Goal: Answer question/provide support: Share knowledge or assist other users

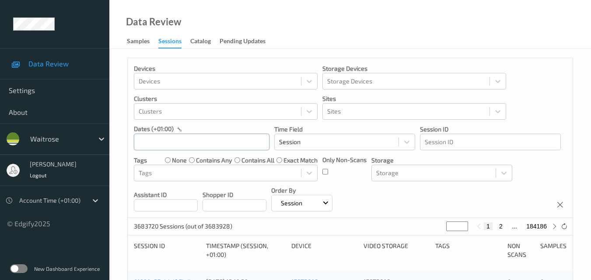
click at [193, 142] on input "text" at bounding box center [202, 142] width 136 height 17
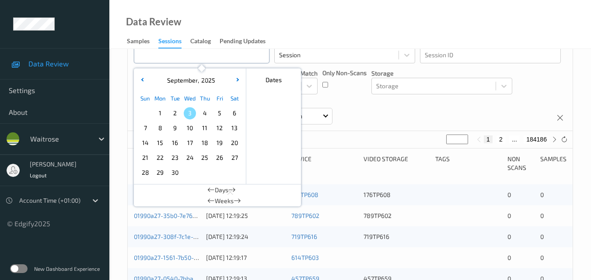
scroll to position [87, 0]
click at [173, 113] on span "2" at bounding box center [175, 113] width 12 height 12
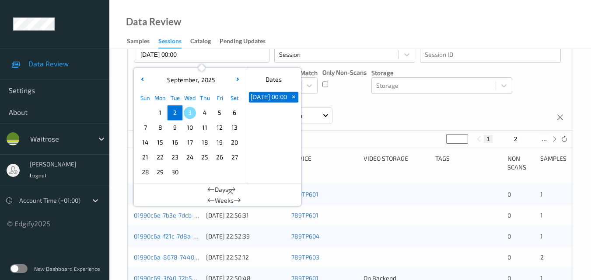
click at [173, 113] on span "2" at bounding box center [175, 113] width 12 height 12
type input "[DATE] 00:00 -> [DATE] 23:59"
click at [397, 111] on div "Devices Devices Storage Devices Storage Devices Clusters Clusters Sites Sites d…" at bounding box center [350, 51] width 445 height 160
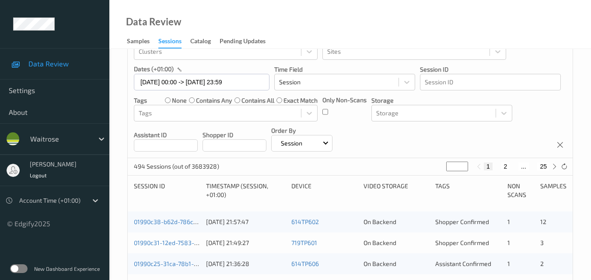
scroll to position [97, 0]
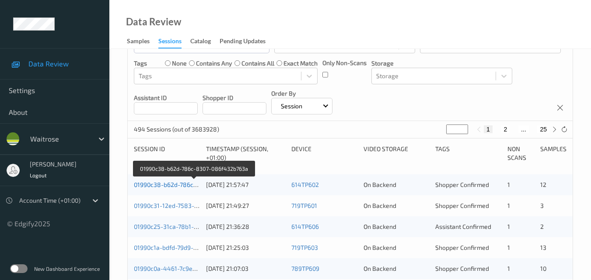
click at [176, 185] on link "01990c38-b62d-786c-8307-086f432b763a" at bounding box center [194, 184] width 120 height 7
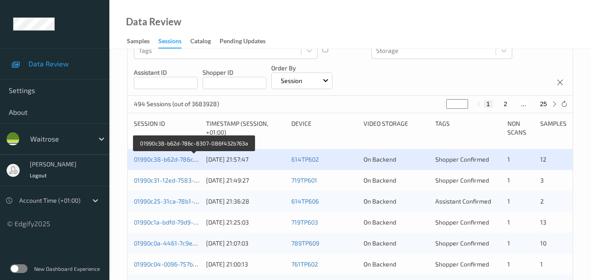
scroll to position [141, 0]
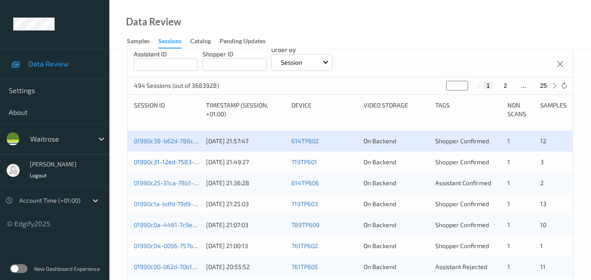
click at [174, 162] on link "01990c31-12ed-7583-a7b8-007a5387c1bb" at bounding box center [192, 161] width 117 height 7
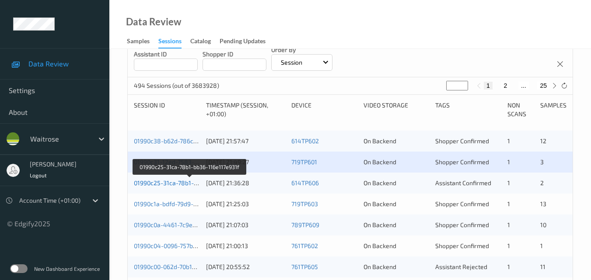
click at [165, 180] on link "01990c25-31ca-78b1-bb36-116e117e931f" at bounding box center [190, 182] width 112 height 7
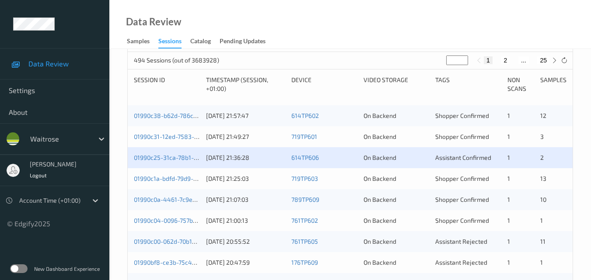
scroll to position [184, 0]
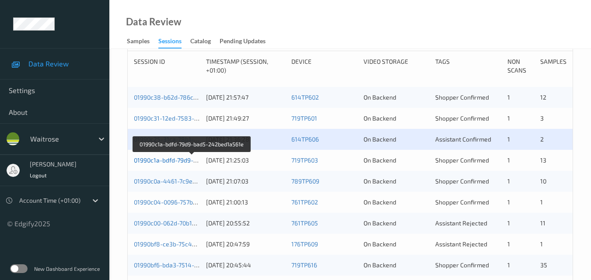
click at [188, 163] on link "01990c1a-bdfd-79d9-bad5-242bed1a561e" at bounding box center [192, 159] width 117 height 7
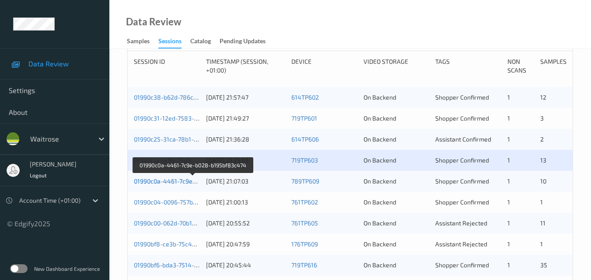
click at [181, 184] on link "01990c0a-4461-7c9e-b028-b195bf83c474" at bounding box center [193, 180] width 118 height 7
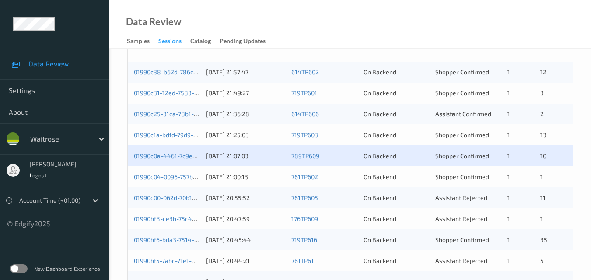
scroll to position [228, 0]
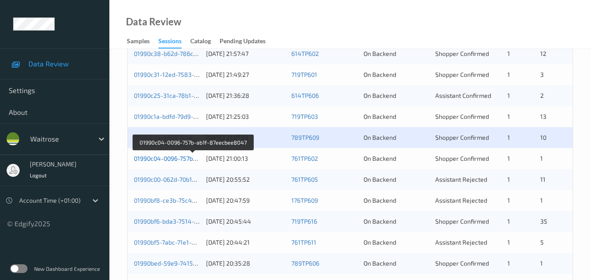
click at [166, 158] on link "01990c04-0096-757b-ab1f-87eecbee8047" at bounding box center [193, 158] width 118 height 7
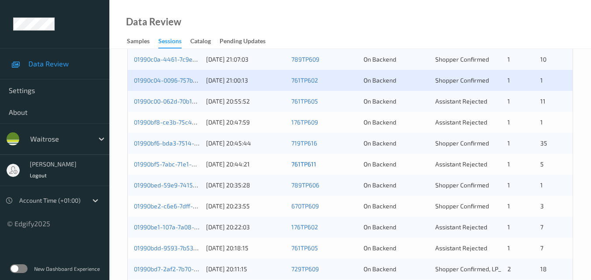
scroll to position [316, 0]
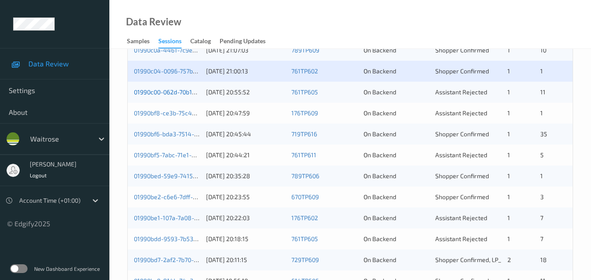
click at [170, 90] on link "01990c00-062d-70b1-8f75-52f8c87f1581" at bounding box center [191, 91] width 114 height 7
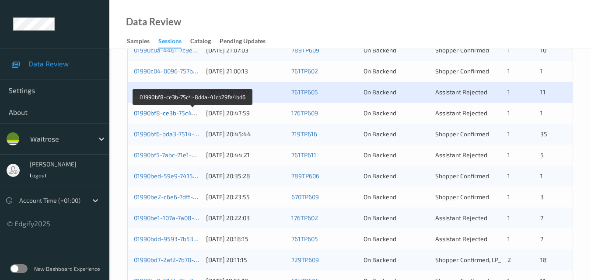
click at [175, 110] on link "01990bf8-ce3b-75c4-8dda-41cb29fa4bd6" at bounding box center [193, 112] width 118 height 7
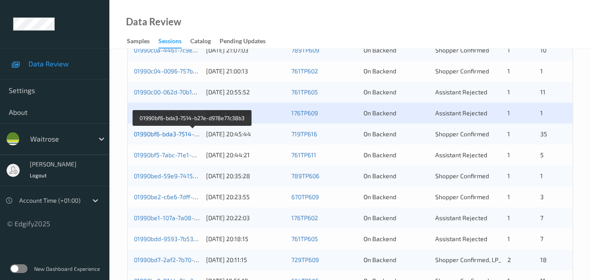
click at [178, 130] on link "01990bf6-bda3-7514-b27e-d978e77c38b3" at bounding box center [193, 133] width 118 height 7
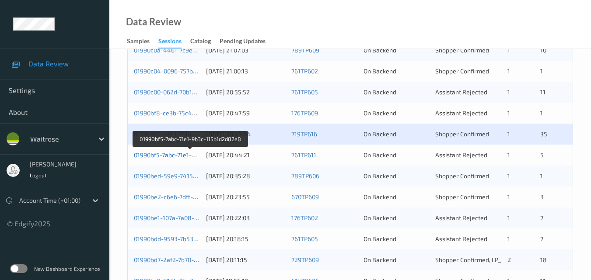
click at [170, 153] on link "01990bf5-7abc-71e1-9b3c-115b1d2d82e8" at bounding box center [191, 154] width 114 height 7
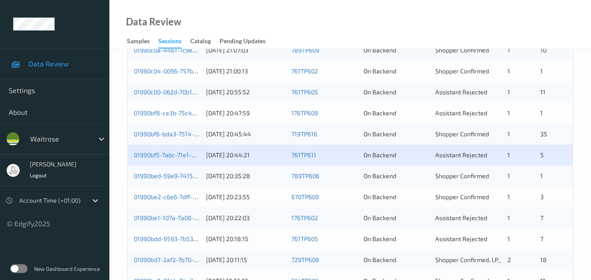
click at [173, 170] on div "01990bed-59e9-7415-9535-de280957d65f 02/09/2025 20:35:28 789TP606 On Backend Sh…" at bounding box center [350, 176] width 445 height 21
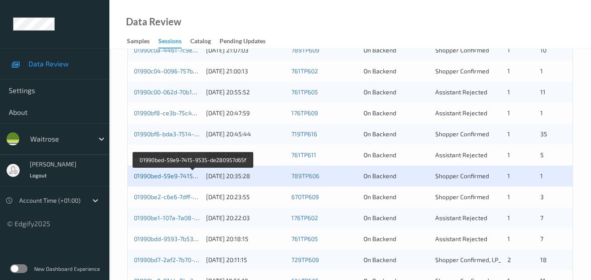
click at [169, 175] on link "01990bed-59e9-7415-9535-de280957d65f" at bounding box center [193, 175] width 119 height 7
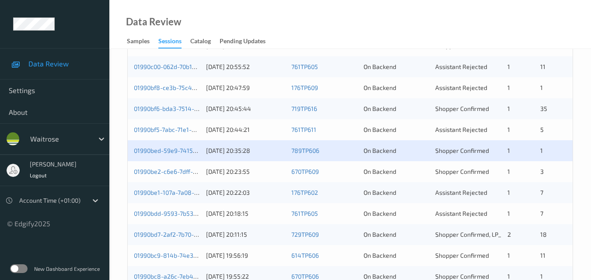
scroll to position [359, 0]
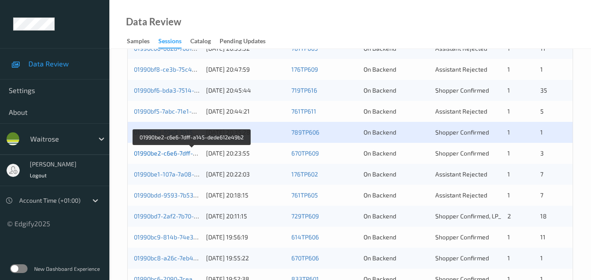
click at [169, 153] on link "01990be2-c6e6-7dff-a145-dede612e49b2" at bounding box center [192, 152] width 117 height 7
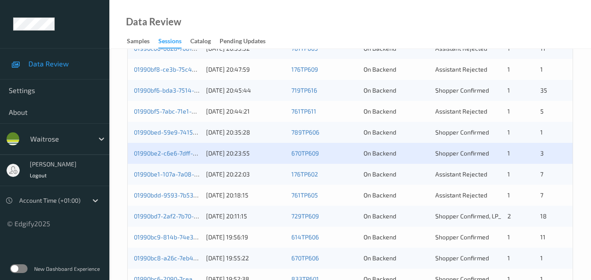
scroll to position [403, 0]
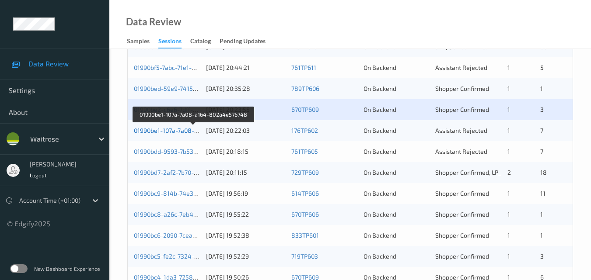
click at [158, 130] on link "01990be1-107a-7a08-a164-802a4e576748" at bounding box center [193, 130] width 119 height 7
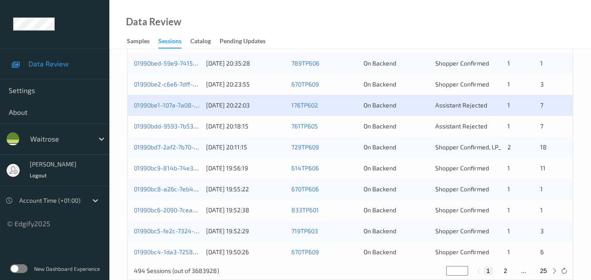
scroll to position [447, 0]
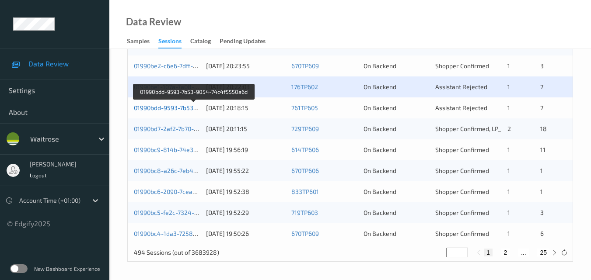
click at [188, 108] on link "01990bdd-9593-7b53-9054-74c4f5550a6d" at bounding box center [193, 107] width 119 height 7
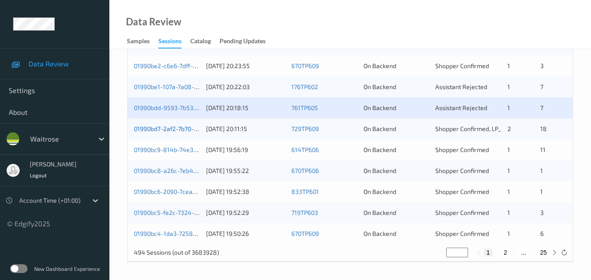
click at [177, 125] on link "01990bd7-2af2-7b70-8b23-344b244f6ede" at bounding box center [193, 128] width 119 height 7
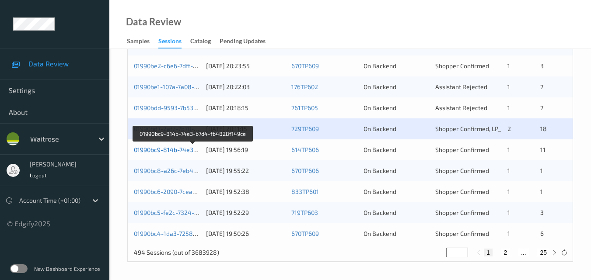
click at [164, 147] on link "01990bc9-814b-74e3-b7d4-fb4828f149ce" at bounding box center [193, 149] width 118 height 7
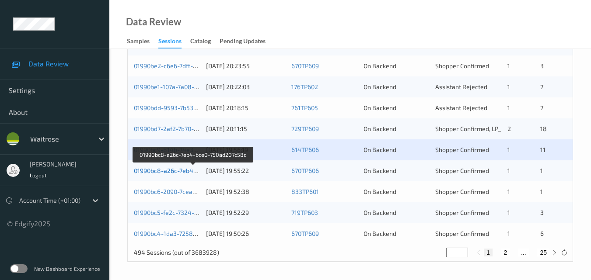
click at [177, 168] on link "01990bc8-a26c-7eb4-bce0-750ad207c58c" at bounding box center [193, 170] width 118 height 7
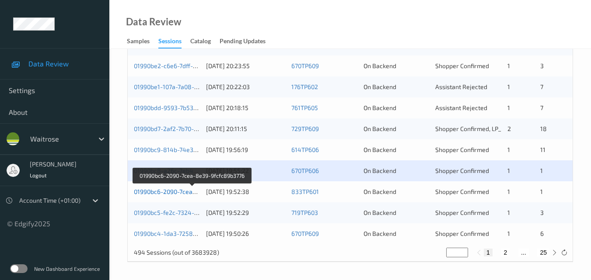
click at [169, 191] on link "01990bc6-2090-7cea-8e39-9fcfc89b3776" at bounding box center [192, 191] width 116 height 7
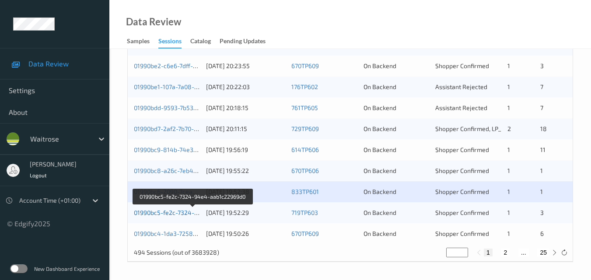
click at [170, 214] on link "01990bc5-fe2c-7324-94e4-aab1c22969d0" at bounding box center [193, 212] width 118 height 7
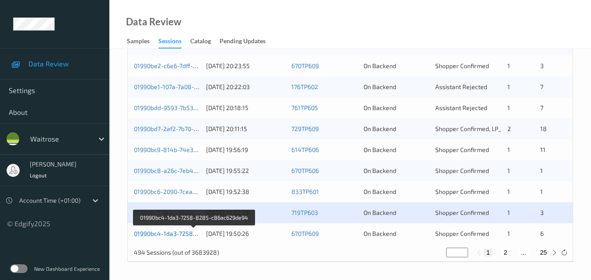
click at [175, 231] on link "01990bc4-1da3-7258-8285-c86ac629de94" at bounding box center [194, 233] width 121 height 7
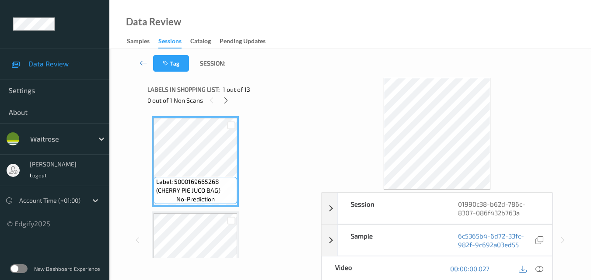
click at [294, 15] on div "Data Review Samples Sessions Catalog Pending Updates" at bounding box center [349, 24] width 481 height 49
click at [225, 102] on icon at bounding box center [225, 101] width 7 height 8
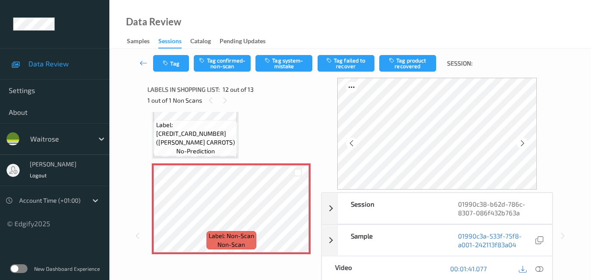
scroll to position [957, 0]
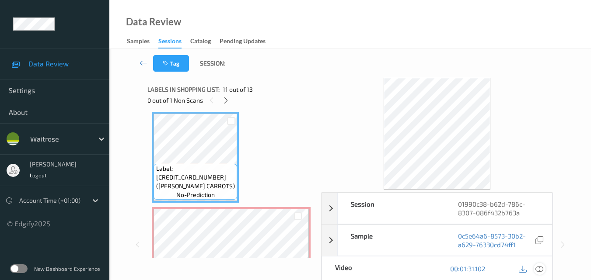
click at [542, 268] on icon at bounding box center [539, 269] width 8 height 8
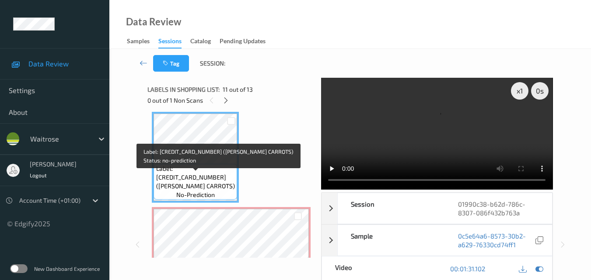
scroll to position [914, 0]
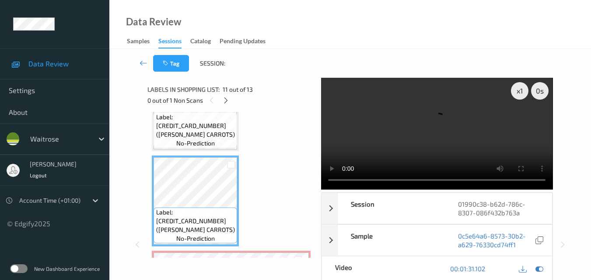
click at [434, 134] on video at bounding box center [436, 134] width 231 height 112
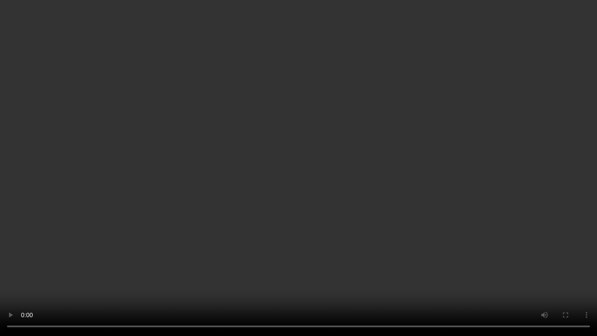
click at [401, 168] on video at bounding box center [298, 168] width 597 height 336
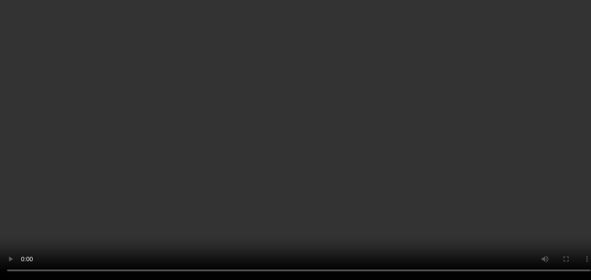
scroll to position [1001, 0]
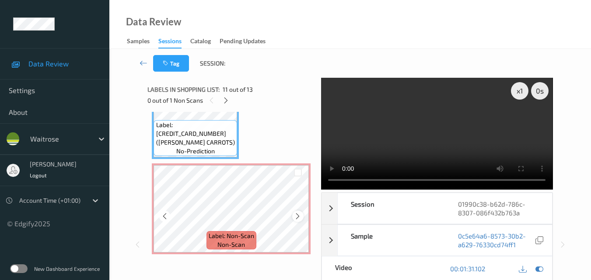
click at [294, 217] on icon at bounding box center [297, 216] width 7 height 8
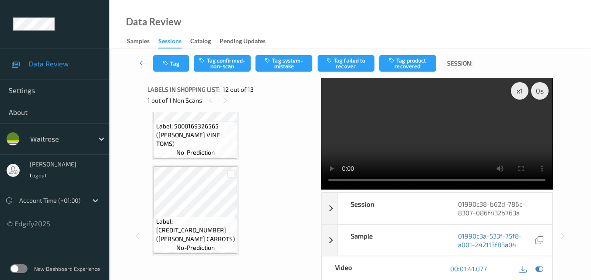
scroll to position [791, 0]
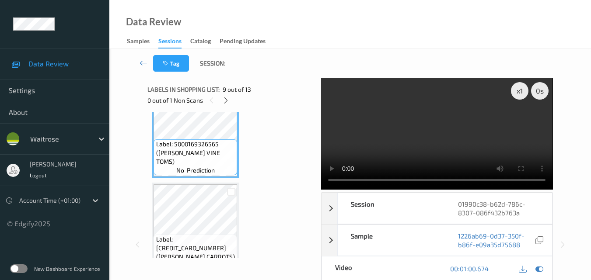
click at [393, 106] on video at bounding box center [436, 134] width 231 height 112
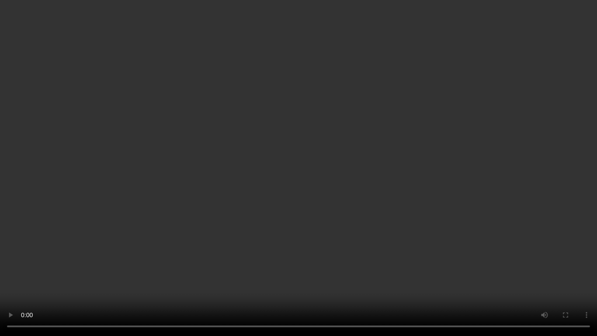
click at [401, 171] on video at bounding box center [298, 168] width 597 height 336
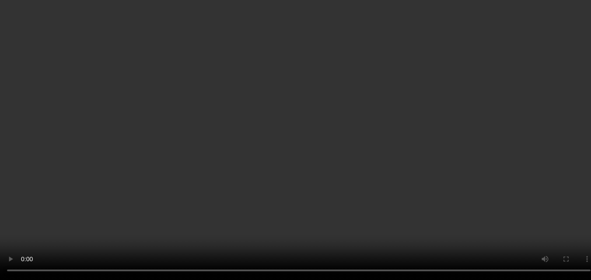
scroll to position [529, 0]
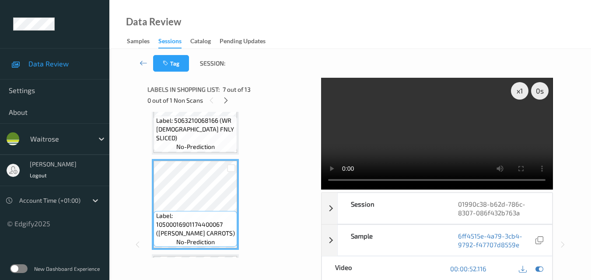
click at [436, 119] on video at bounding box center [436, 134] width 231 height 112
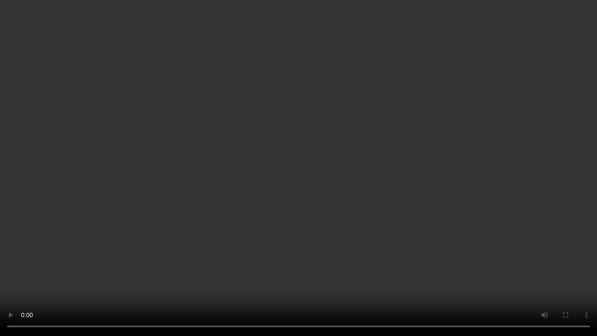
click at [472, 187] on video at bounding box center [298, 168] width 597 height 336
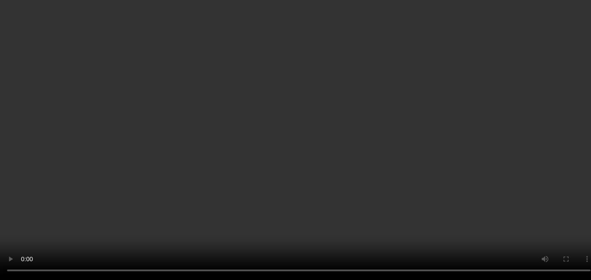
scroll to position [835, 0]
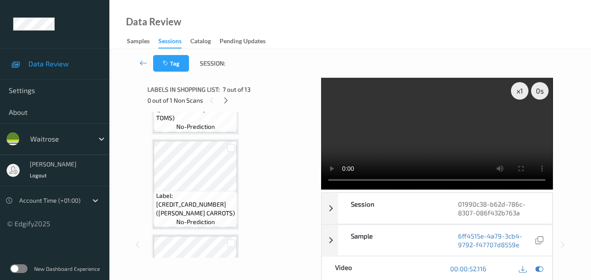
click at [416, 124] on video at bounding box center [436, 134] width 231 height 112
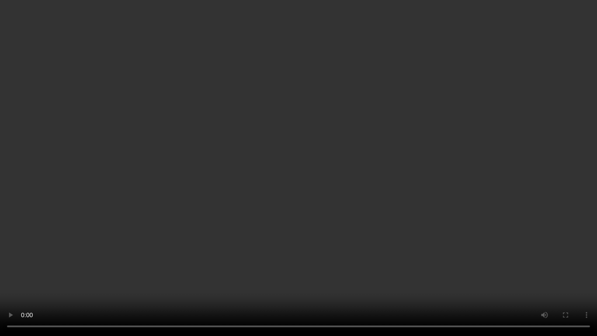
click at [414, 205] on video at bounding box center [298, 168] width 597 height 336
click at [415, 194] on video at bounding box center [298, 168] width 597 height 336
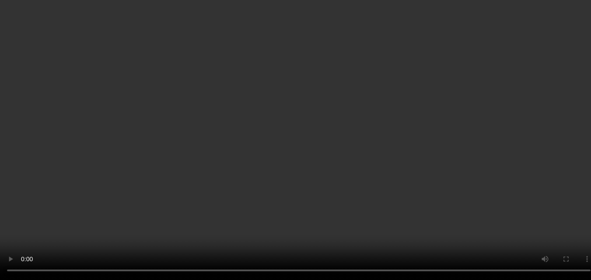
scroll to position [1010, 0]
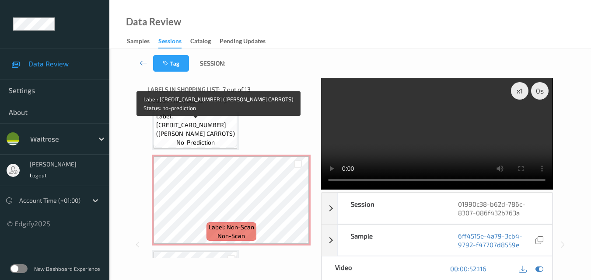
click at [201, 128] on span "Label: 5000169011744 (WR ESS CARROTS)" at bounding box center [195, 125] width 79 height 26
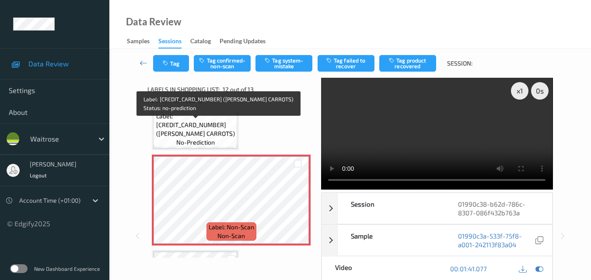
click at [214, 132] on span "Label: 5000169011744 (WR ESS CARROTS)" at bounding box center [195, 125] width 79 height 26
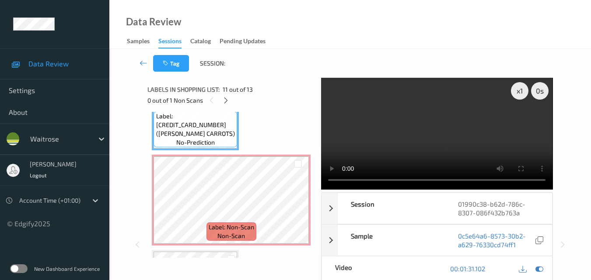
click at [462, 146] on video at bounding box center [436, 134] width 231 height 112
click at [472, 145] on video at bounding box center [436, 134] width 231 height 112
click at [436, 136] on video at bounding box center [436, 134] width 231 height 112
click at [424, 119] on video at bounding box center [436, 134] width 231 height 112
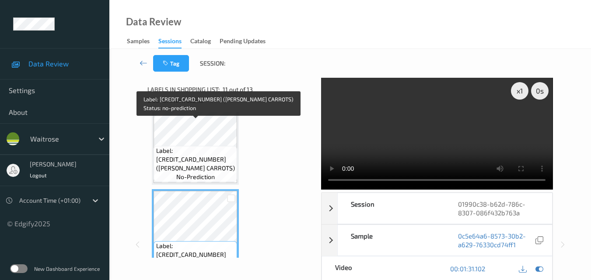
scroll to position [879, 0]
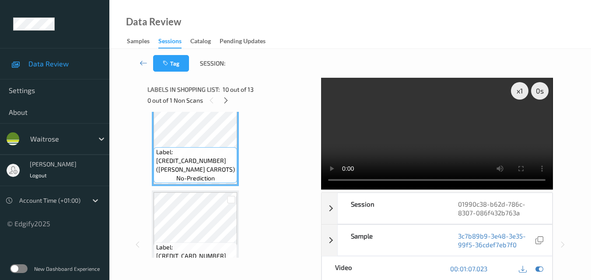
click at [441, 132] on video at bounding box center [436, 134] width 231 height 112
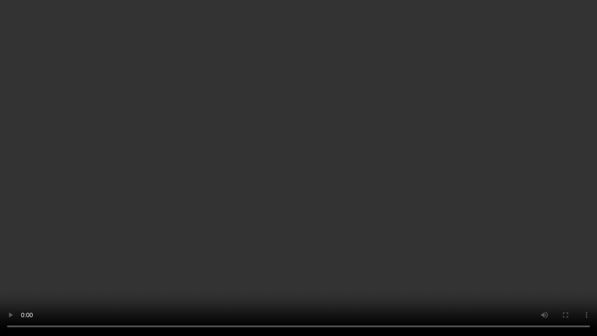
click at [352, 188] on video at bounding box center [298, 168] width 597 height 336
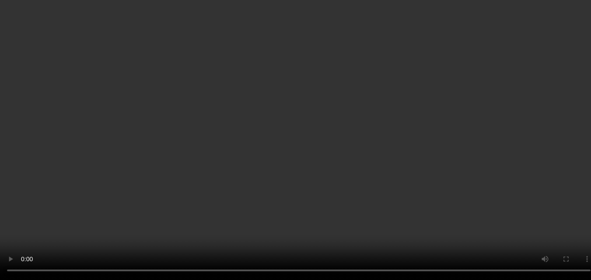
scroll to position [1010, 0]
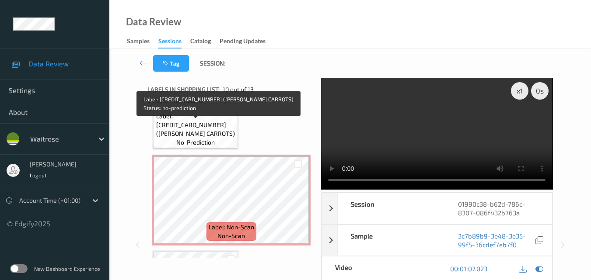
click at [209, 129] on span "Label: 5000169011744 (WR ESS CARROTS)" at bounding box center [195, 125] width 79 height 26
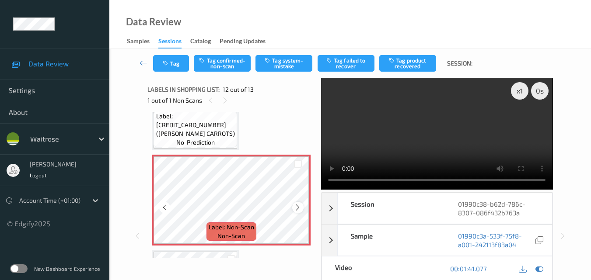
click at [294, 206] on icon at bounding box center [297, 208] width 7 height 8
click at [296, 62] on button "Tag system-mistake" at bounding box center [283, 63] width 57 height 17
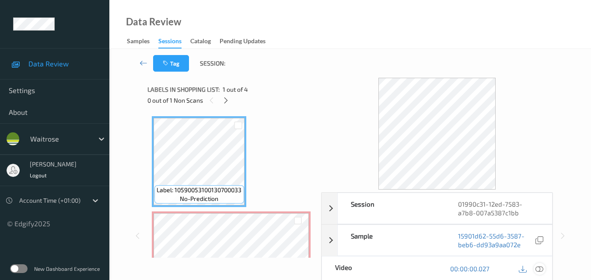
click at [542, 268] on icon at bounding box center [539, 269] width 8 height 8
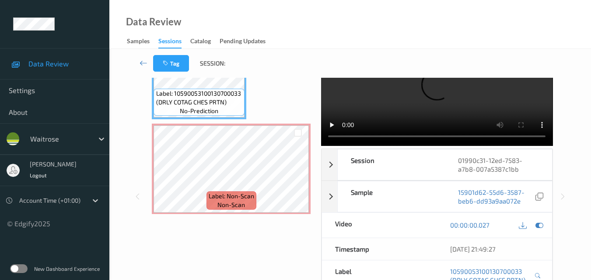
scroll to position [44, 0]
click at [298, 177] on icon at bounding box center [297, 177] width 7 height 8
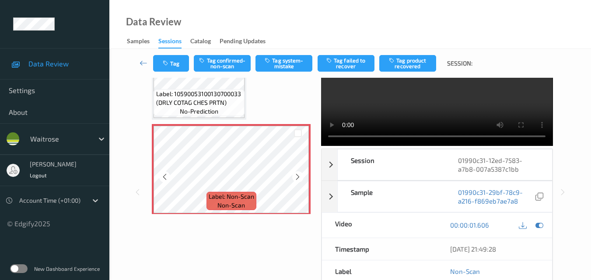
click at [298, 177] on icon at bounding box center [297, 177] width 7 height 8
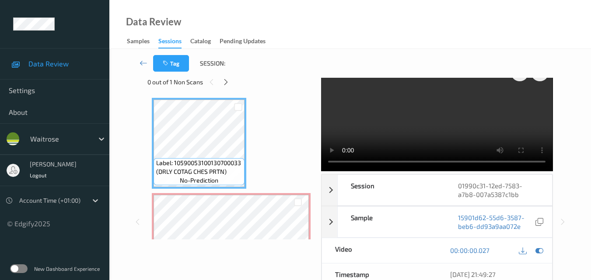
scroll to position [0, 0]
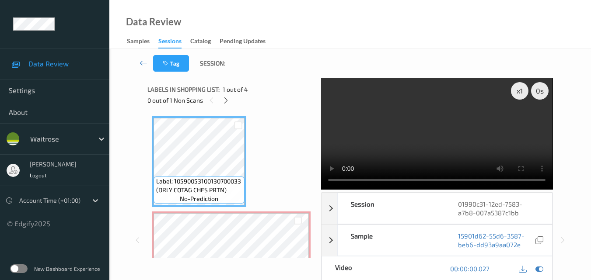
click at [472, 134] on video at bounding box center [436, 134] width 231 height 112
click at [508, 131] on video at bounding box center [436, 134] width 231 height 112
click at [480, 144] on video at bounding box center [436, 134] width 231 height 112
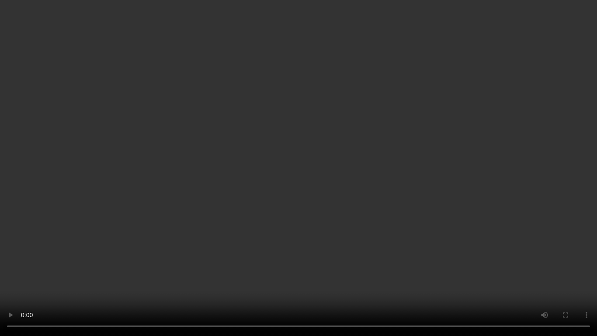
click at [389, 191] on video at bounding box center [298, 168] width 597 height 336
click at [370, 152] on video at bounding box center [298, 168] width 597 height 336
click at [358, 160] on video at bounding box center [298, 168] width 597 height 336
click at [366, 173] on video at bounding box center [298, 168] width 597 height 336
click at [257, 156] on video at bounding box center [298, 168] width 597 height 336
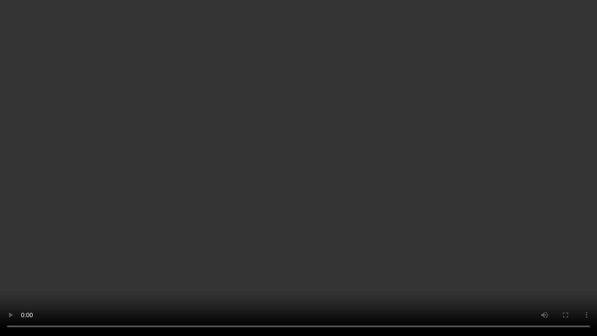
click at [257, 156] on video at bounding box center [298, 168] width 597 height 336
click at [270, 223] on video at bounding box center [298, 168] width 597 height 336
click at [240, 167] on video at bounding box center [298, 168] width 597 height 336
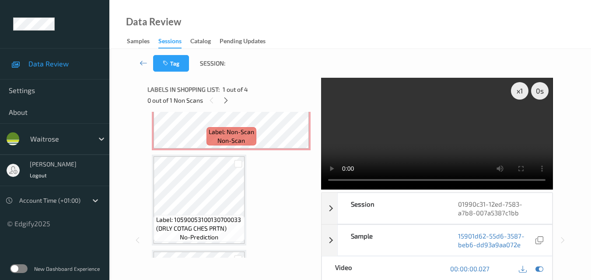
scroll to position [65, 0]
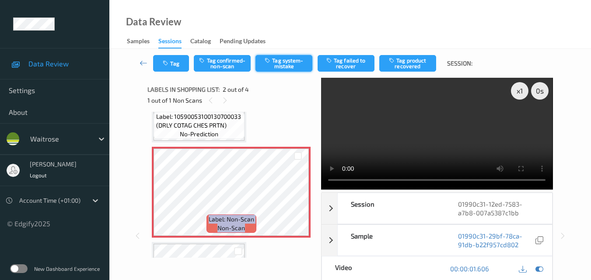
click at [279, 61] on button "Tag system-mistake" at bounding box center [283, 63] width 57 height 17
click at [174, 69] on button "Tag" at bounding box center [171, 63] width 36 height 17
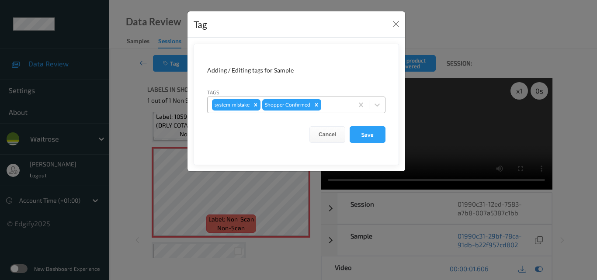
click at [340, 109] on div at bounding box center [336, 105] width 26 height 10
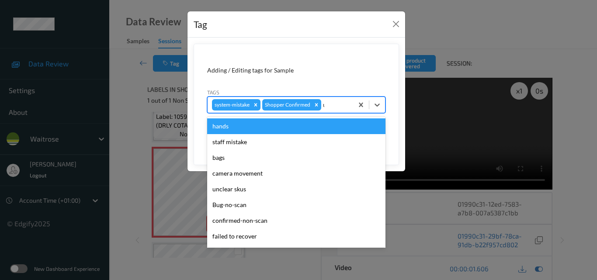
type input "un"
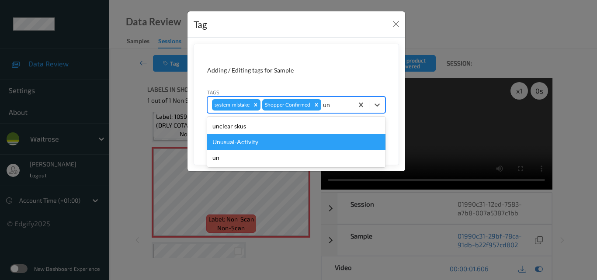
click at [319, 137] on div "Unusual-Activity" at bounding box center [296, 142] width 178 height 16
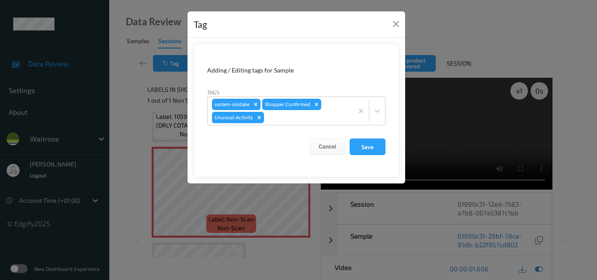
click at [372, 138] on form "Adding / Editing tags for Sample Tags system-mistake Shopper Confirmed Unusual-…" at bounding box center [296, 111] width 205 height 134
click at [369, 145] on button "Save" at bounding box center [368, 147] width 36 height 17
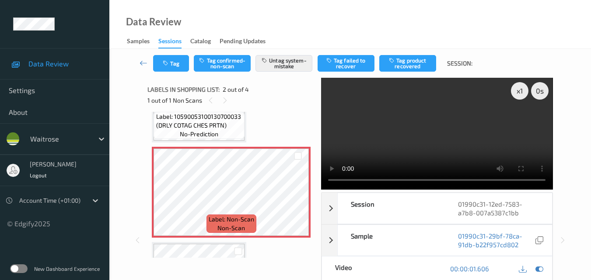
click at [337, 24] on div "Data Review Samples Sessions Catalog Pending Updates" at bounding box center [349, 24] width 481 height 49
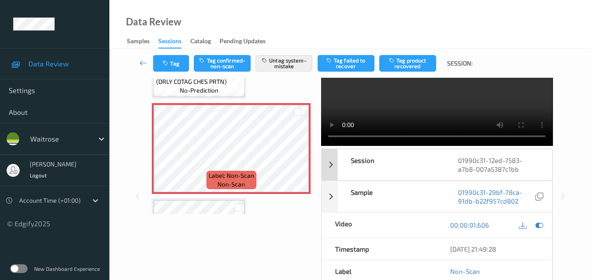
scroll to position [0, 0]
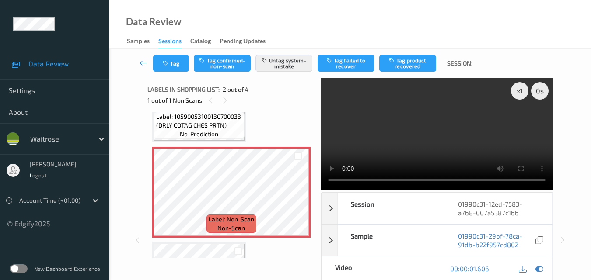
click at [457, 134] on video at bounding box center [436, 134] width 231 height 112
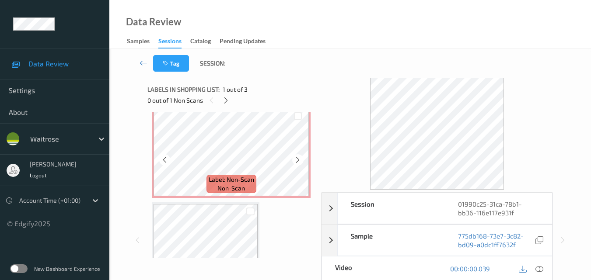
scroll to position [87, 0]
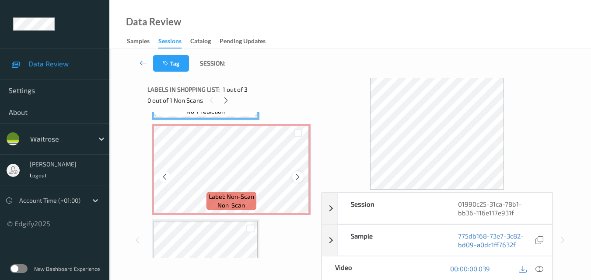
click at [296, 177] on icon at bounding box center [297, 177] width 7 height 8
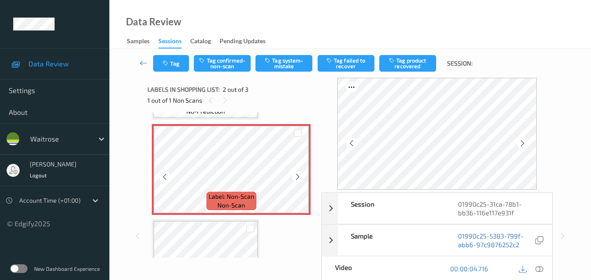
click at [296, 177] on icon at bounding box center [297, 177] width 7 height 8
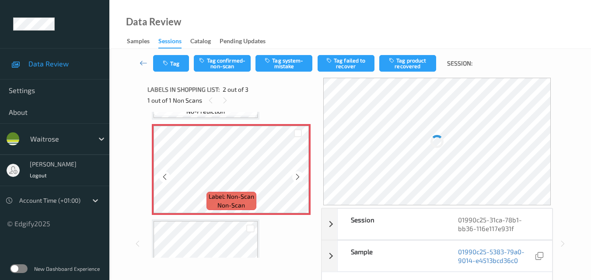
click at [296, 177] on icon at bounding box center [297, 177] width 7 height 8
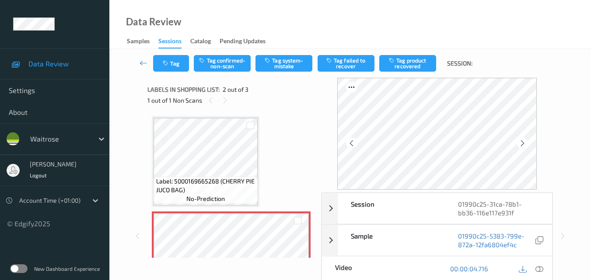
scroll to position [44, 0]
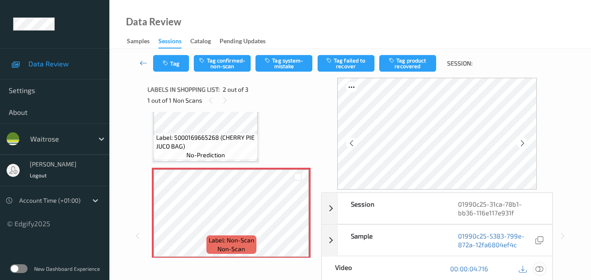
click at [542, 268] on icon at bounding box center [539, 269] width 8 height 8
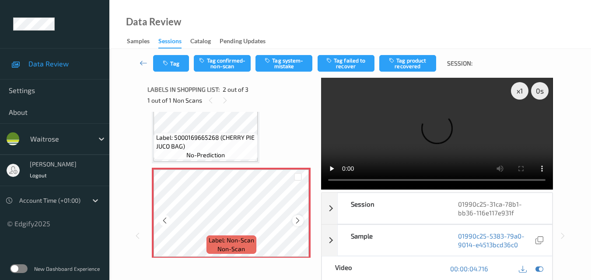
click at [296, 219] on icon at bounding box center [297, 221] width 7 height 8
click at [396, 106] on video at bounding box center [436, 134] width 231 height 112
click at [421, 110] on video at bounding box center [436, 134] width 231 height 112
click at [419, 140] on video at bounding box center [436, 134] width 231 height 112
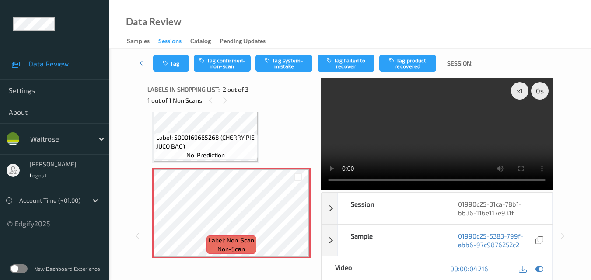
click at [439, 122] on video at bounding box center [436, 134] width 231 height 112
click at [438, 129] on video at bounding box center [436, 134] width 231 height 112
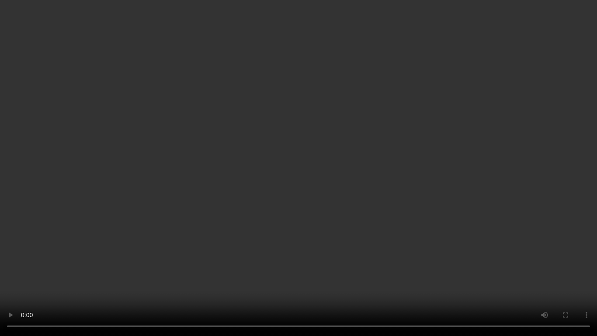
click at [348, 214] on video at bounding box center [298, 168] width 597 height 336
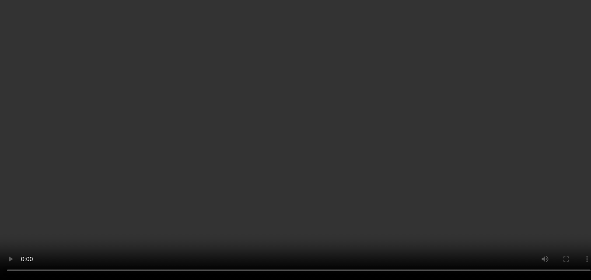
scroll to position [87, 0]
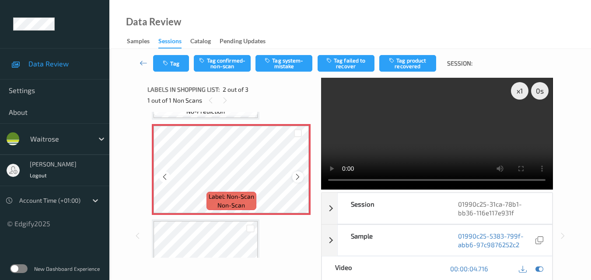
click at [299, 178] on icon at bounding box center [297, 177] width 7 height 8
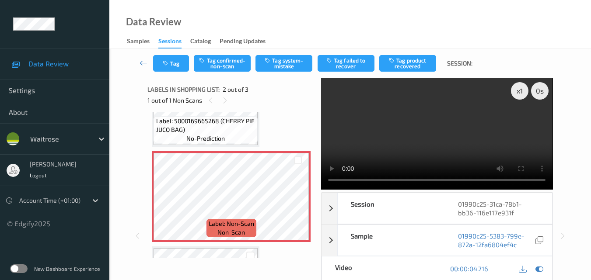
scroll to position [44, 0]
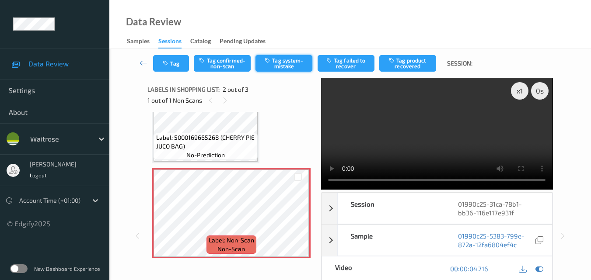
click at [286, 66] on button "Tag system-mistake" at bounding box center [283, 63] width 57 height 17
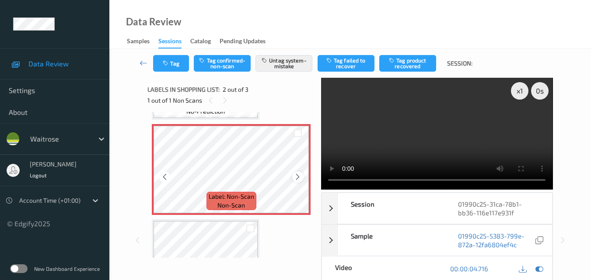
click at [299, 176] on icon at bounding box center [297, 177] width 7 height 8
click at [174, 64] on button "Tag" at bounding box center [171, 63] width 36 height 17
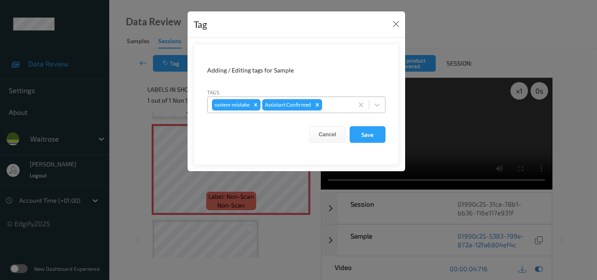
click at [334, 98] on div "system-mistake Assistant Confirmed" at bounding box center [281, 104] width 146 height 15
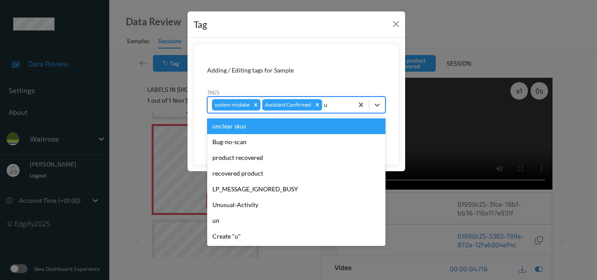
type input "un"
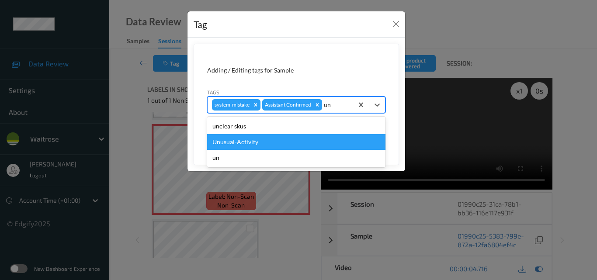
click at [278, 144] on div "Unusual-Activity" at bounding box center [296, 142] width 178 height 16
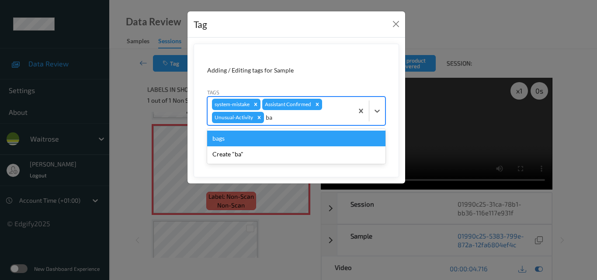
type input "bag"
click at [285, 138] on div "bags" at bounding box center [296, 139] width 178 height 16
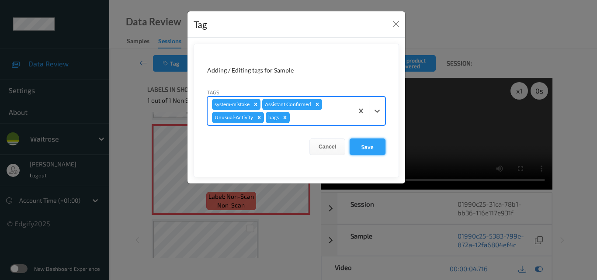
click at [365, 145] on button "Save" at bounding box center [368, 147] width 36 height 17
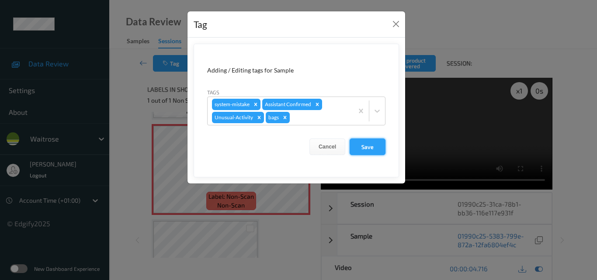
click at [378, 148] on button "Save" at bounding box center [368, 147] width 36 height 17
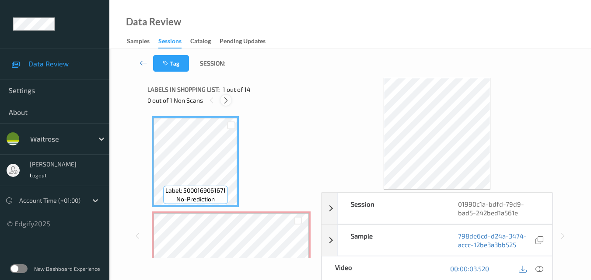
click at [227, 102] on icon at bounding box center [225, 101] width 7 height 8
click at [542, 268] on icon at bounding box center [539, 269] width 8 height 8
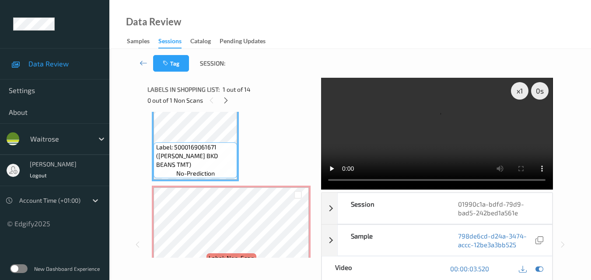
scroll to position [44, 0]
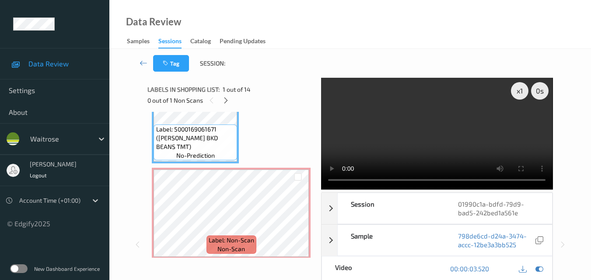
click at [424, 134] on video at bounding box center [436, 134] width 231 height 112
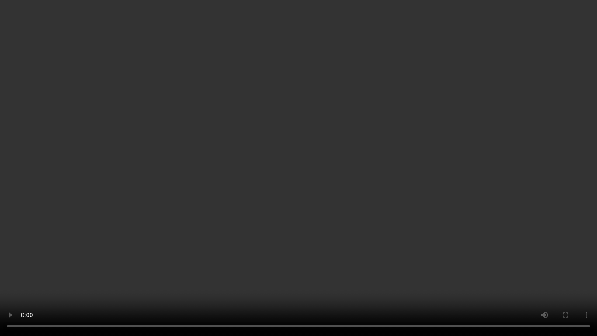
click at [392, 151] on video at bounding box center [298, 168] width 597 height 336
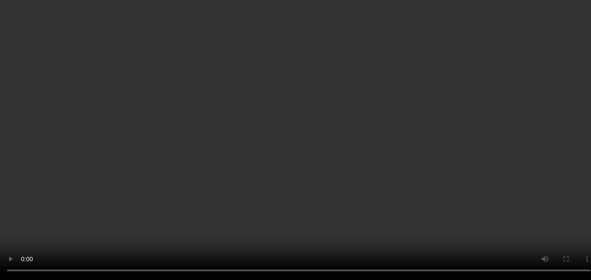
scroll to position [87, 0]
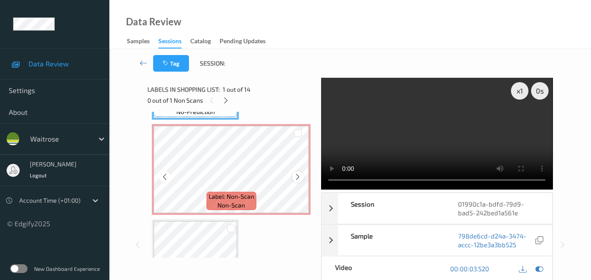
click at [296, 176] on icon at bounding box center [297, 177] width 7 height 8
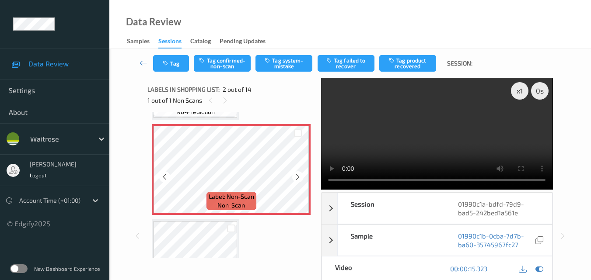
click at [296, 176] on icon at bounding box center [297, 177] width 7 height 8
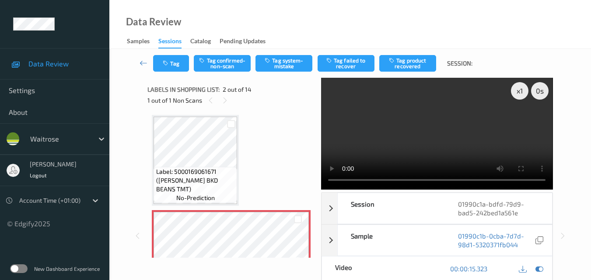
scroll to position [0, 0]
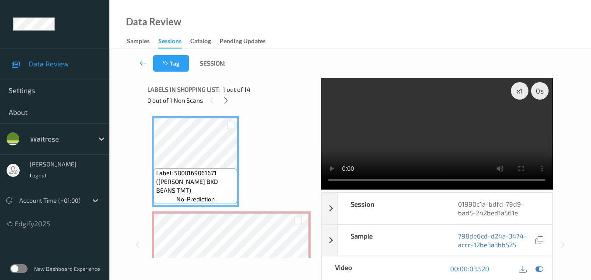
click at [454, 142] on video at bounding box center [436, 134] width 231 height 112
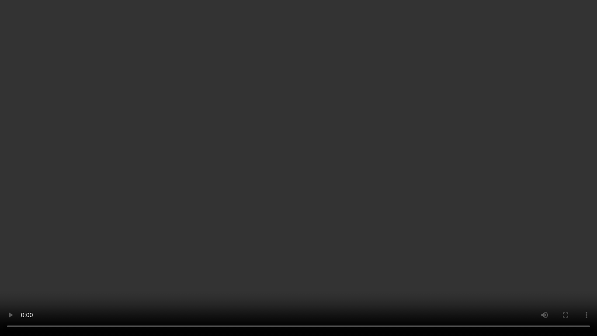
click at [431, 201] on video at bounding box center [298, 168] width 597 height 336
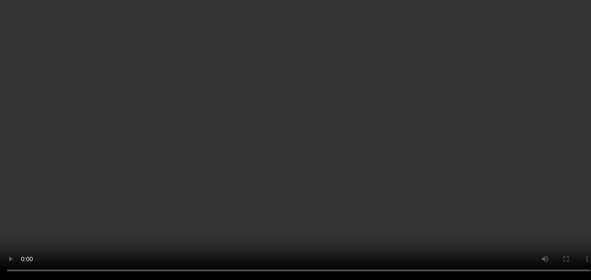
scroll to position [87, 0]
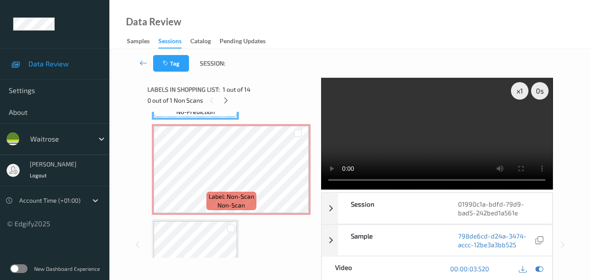
click at [431, 141] on video at bounding box center [436, 134] width 231 height 112
click at [295, 177] on icon at bounding box center [297, 177] width 7 height 8
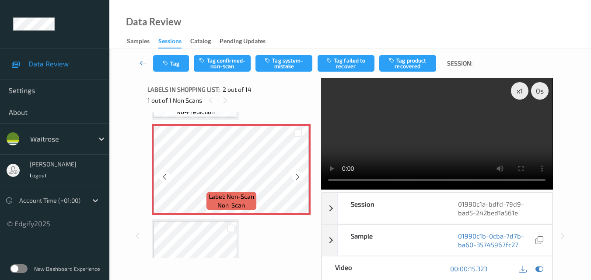
click at [295, 177] on icon at bounding box center [297, 177] width 7 height 8
click at [296, 174] on icon at bounding box center [297, 177] width 7 height 8
click at [449, 123] on video at bounding box center [436, 134] width 231 height 112
click at [427, 142] on video at bounding box center [436, 134] width 231 height 112
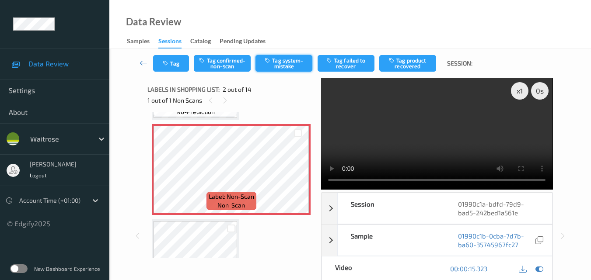
click at [290, 69] on button "Tag system-mistake" at bounding box center [283, 63] width 57 height 17
click at [299, 177] on icon at bounding box center [297, 177] width 7 height 8
click at [299, 176] on icon at bounding box center [297, 177] width 7 height 8
click at [296, 177] on icon at bounding box center [297, 177] width 7 height 8
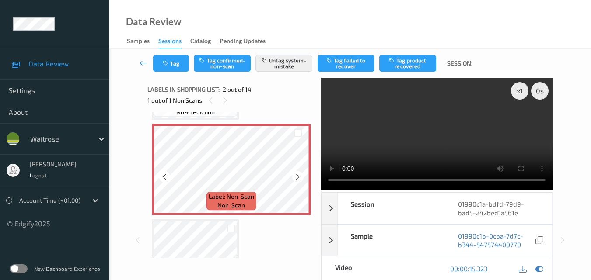
click at [296, 177] on icon at bounding box center [297, 177] width 7 height 8
click at [167, 61] on icon "button" at bounding box center [166, 63] width 7 height 6
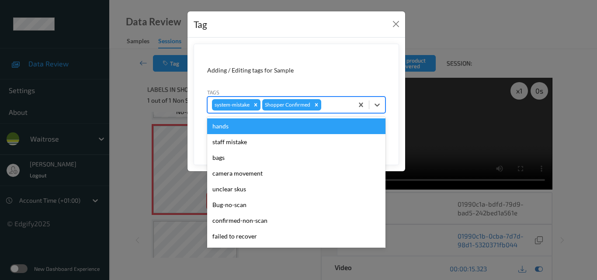
click at [332, 104] on div at bounding box center [336, 105] width 26 height 10
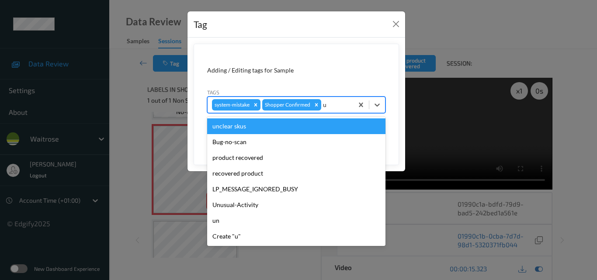
type input "un"
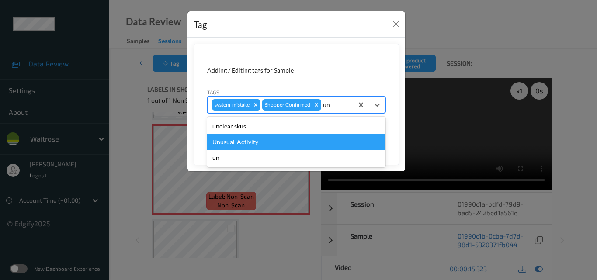
click at [287, 139] on div "Unusual-Activity" at bounding box center [296, 142] width 178 height 16
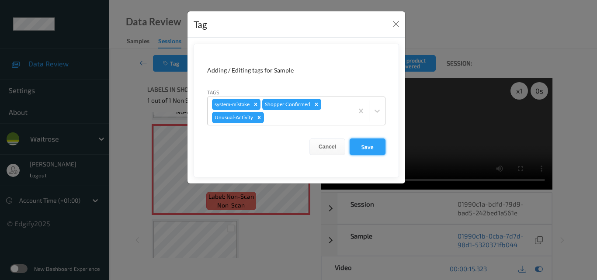
click at [368, 144] on button "Save" at bounding box center [368, 147] width 36 height 17
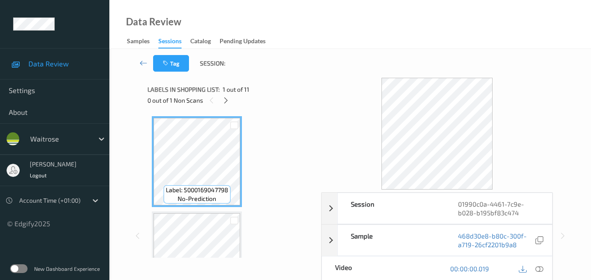
click at [228, 101] on icon at bounding box center [225, 101] width 7 height 8
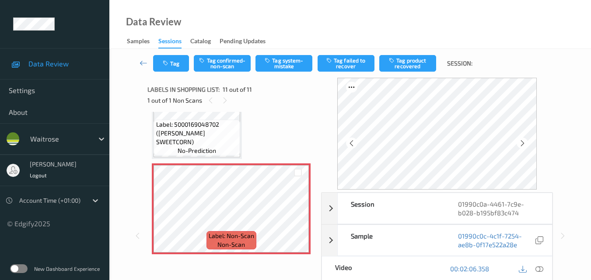
scroll to position [907, 0]
click at [299, 213] on icon at bounding box center [297, 216] width 7 height 8
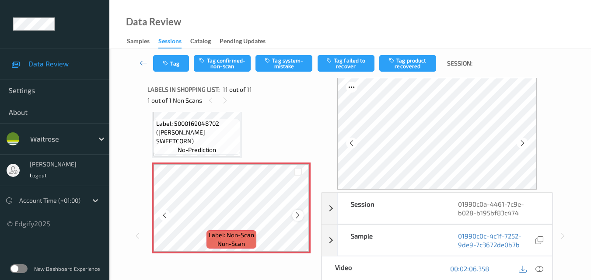
scroll to position [863, 0]
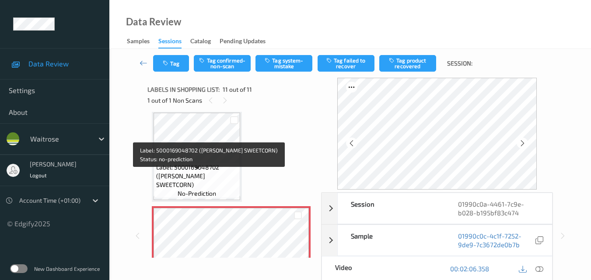
click at [222, 171] on div "Label: 5000169048702 (WR ESS SWEETCORN) no-prediction" at bounding box center [196, 181] width 87 height 36
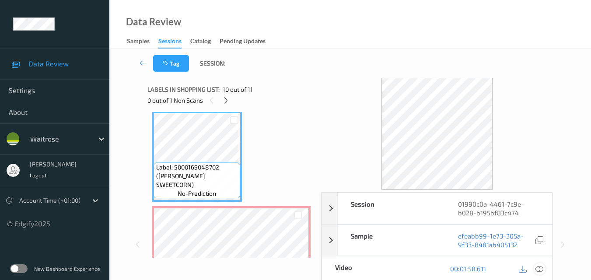
click at [541, 269] on icon at bounding box center [539, 269] width 8 height 8
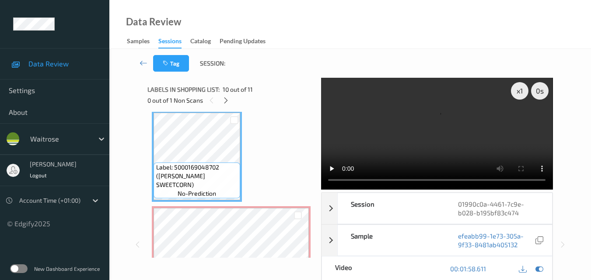
scroll to position [907, 0]
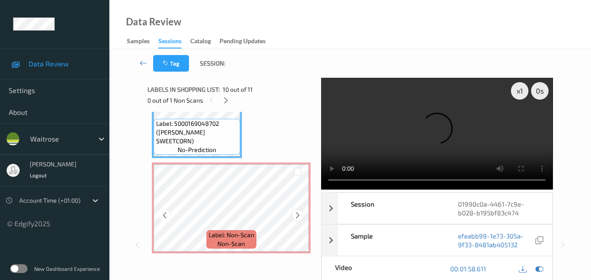
click at [300, 214] on icon at bounding box center [297, 216] width 7 height 8
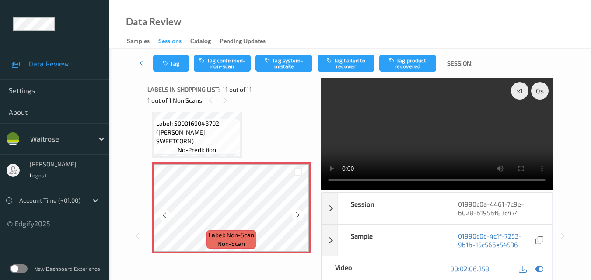
click at [300, 214] on icon at bounding box center [297, 216] width 7 height 8
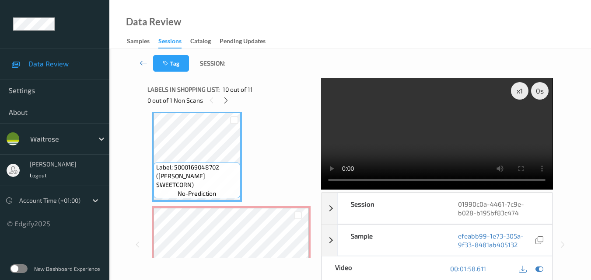
scroll to position [851, 0]
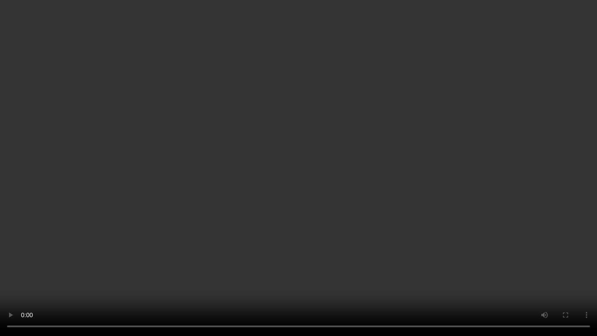
click at [352, 178] on video at bounding box center [298, 168] width 597 height 336
click at [432, 230] on video at bounding box center [298, 168] width 597 height 336
click at [395, 213] on video at bounding box center [298, 168] width 597 height 336
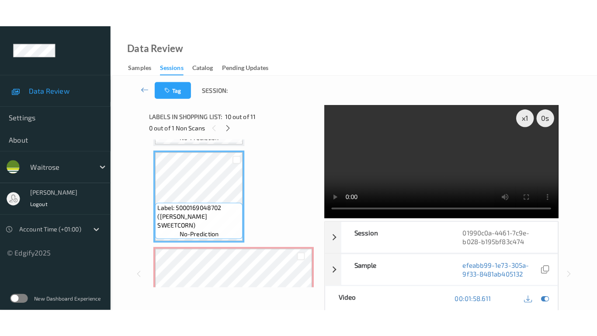
scroll to position [895, 0]
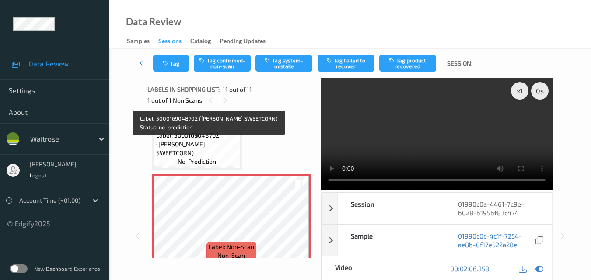
click at [213, 151] on span "Label: 5000169048702 (WR ESS SWEETCORN)" at bounding box center [197, 144] width 82 height 26
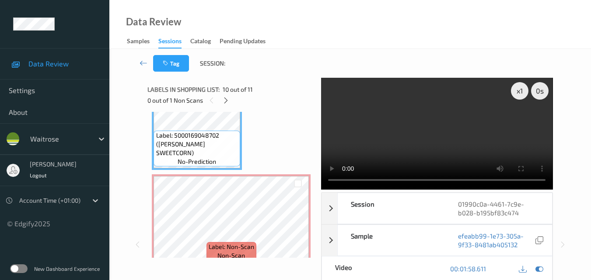
click at [452, 151] on video at bounding box center [436, 134] width 231 height 112
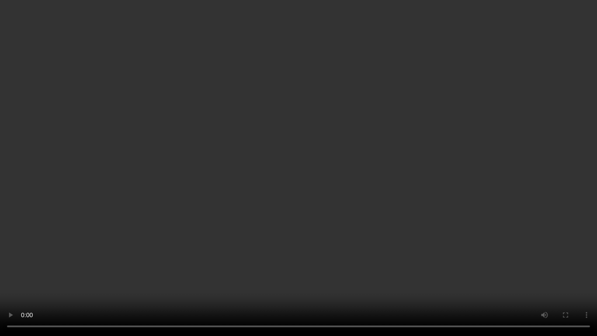
click at [390, 185] on video at bounding box center [298, 168] width 597 height 336
click at [394, 212] on video at bounding box center [298, 168] width 597 height 336
click at [369, 199] on video at bounding box center [298, 168] width 597 height 336
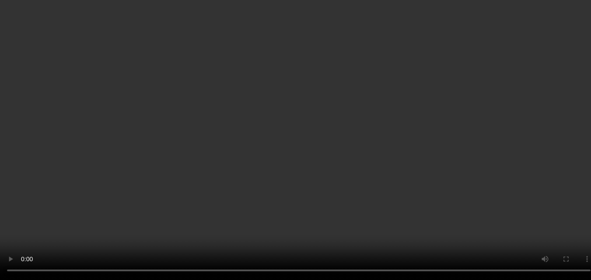
scroll to position [907, 0]
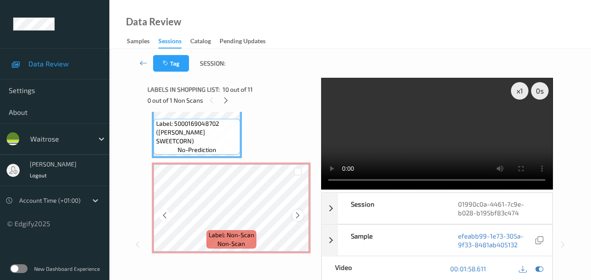
click at [294, 214] on icon at bounding box center [297, 216] width 7 height 8
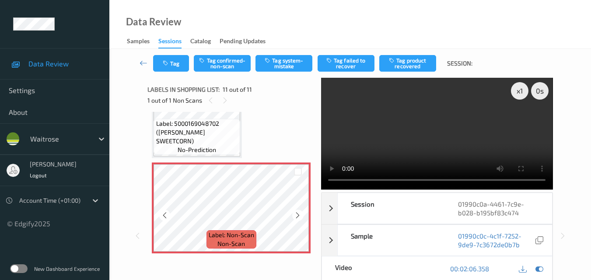
click at [294, 214] on icon at bounding box center [297, 216] width 7 height 8
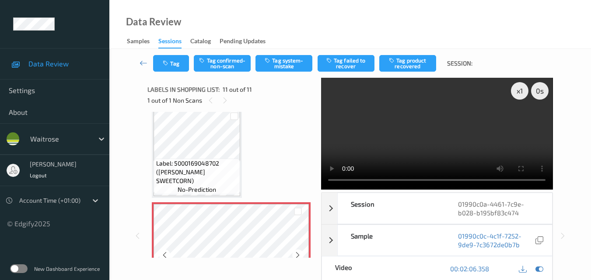
scroll to position [819, 0]
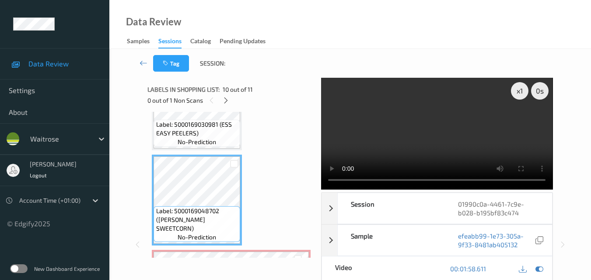
click at [423, 118] on video at bounding box center [436, 134] width 231 height 112
click at [421, 136] on video at bounding box center [436, 134] width 231 height 112
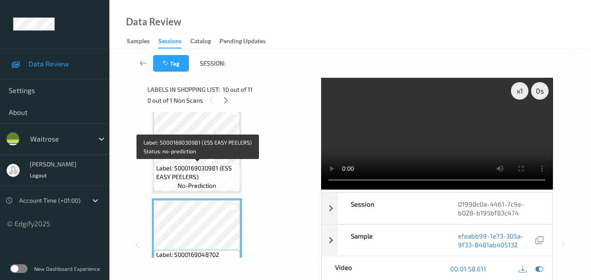
click at [206, 167] on span "Label: 5000169030981 (ESS EASY PEELERS)" at bounding box center [197, 172] width 82 height 17
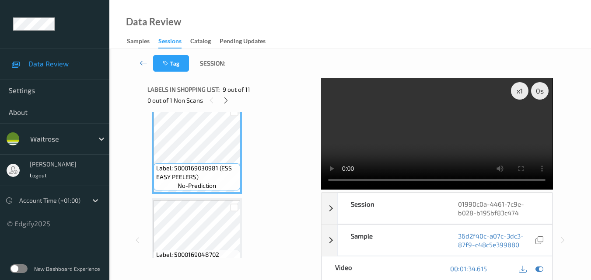
click at [413, 138] on video at bounding box center [436, 134] width 231 height 112
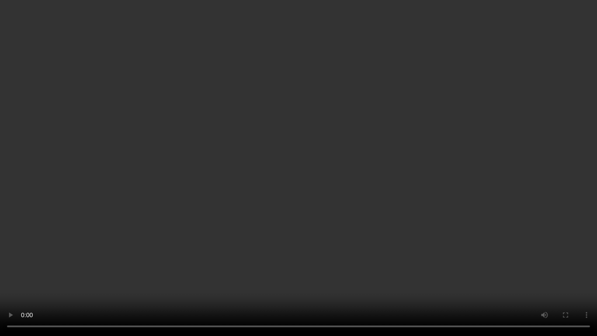
click at [270, 240] on video at bounding box center [298, 168] width 597 height 336
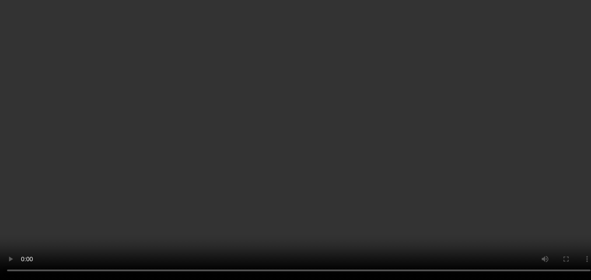
scroll to position [907, 0]
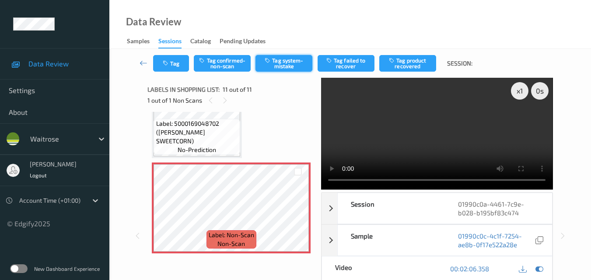
click at [276, 63] on button "Tag system-mistake" at bounding box center [283, 63] width 57 height 17
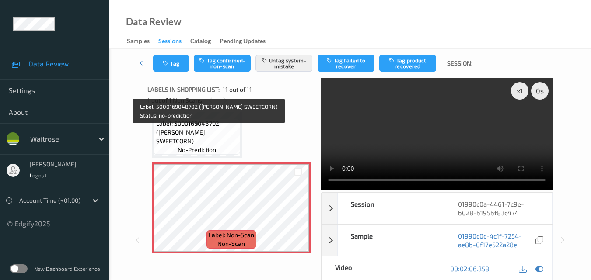
click at [224, 131] on span "Label: 5000169048702 (WR ESS SWEETCORN)" at bounding box center [197, 132] width 82 height 26
click at [221, 144] on span "Label: 5000169048702 (WR ESS SWEETCORN)" at bounding box center [197, 132] width 82 height 26
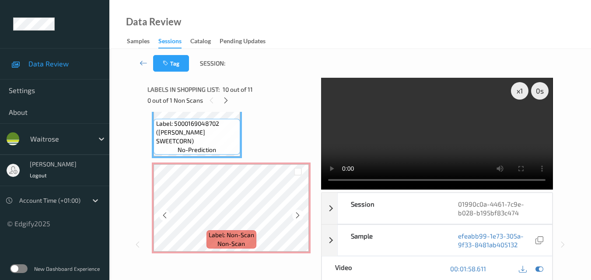
scroll to position [863, 0]
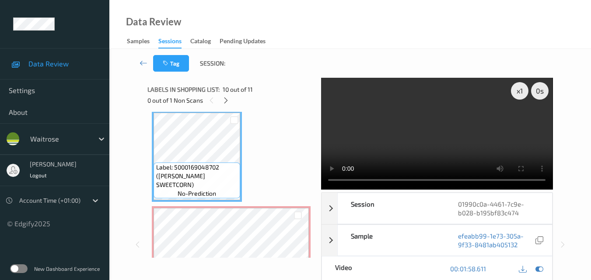
click at [418, 143] on video at bounding box center [436, 134] width 231 height 112
click at [453, 132] on video at bounding box center [436, 134] width 231 height 112
click at [438, 129] on video at bounding box center [436, 134] width 231 height 112
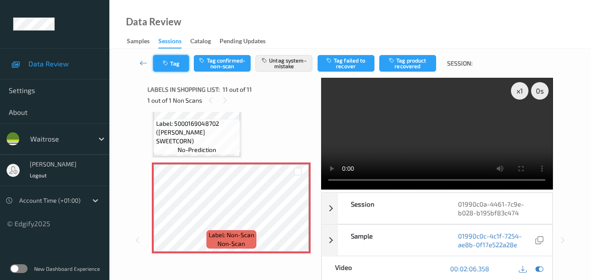
click at [173, 66] on button "Tag" at bounding box center [171, 63] width 36 height 17
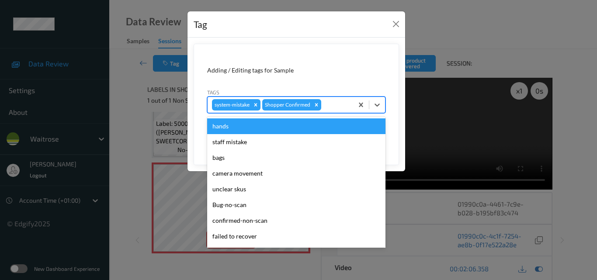
click at [333, 106] on div at bounding box center [336, 105] width 26 height 10
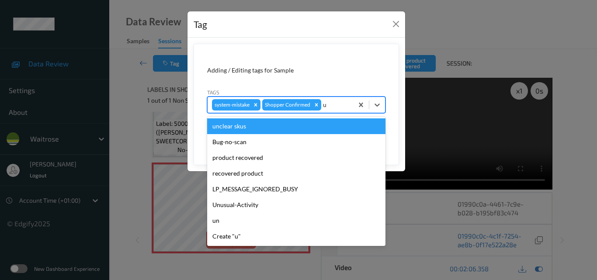
type input "un"
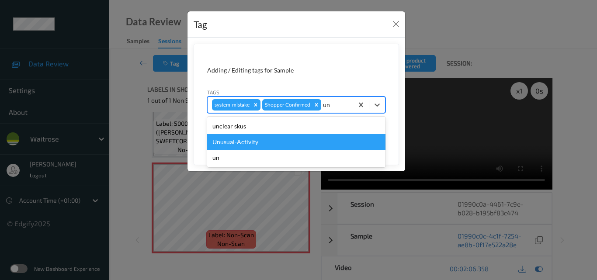
click at [298, 137] on div "Unusual-Activity" at bounding box center [296, 142] width 178 height 16
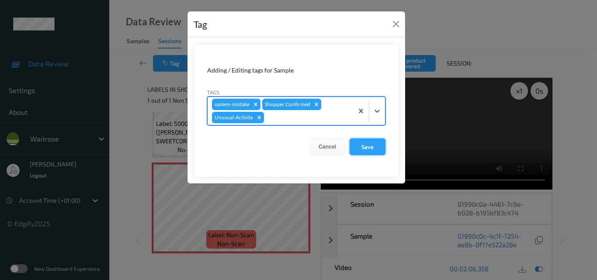
click at [370, 147] on button "Save" at bounding box center [368, 147] width 36 height 17
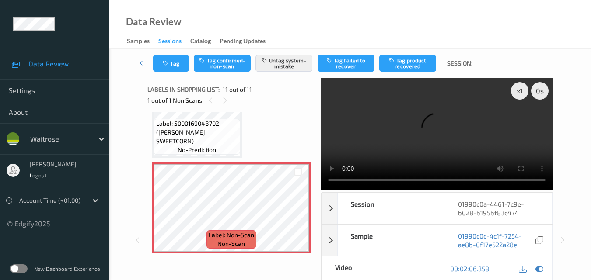
click at [435, 145] on video at bounding box center [436, 134] width 231 height 112
click at [456, 132] on video at bounding box center [436, 134] width 231 height 112
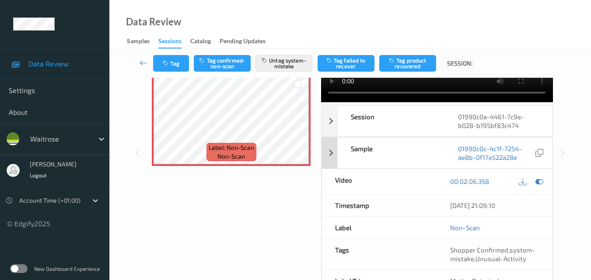
scroll to position [0, 0]
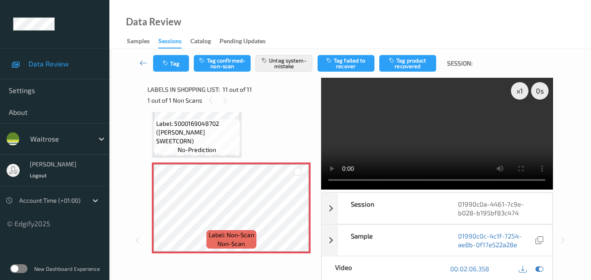
click at [298, 10] on div "Data Review Samples Sessions Catalog Pending Updates" at bounding box center [349, 24] width 481 height 49
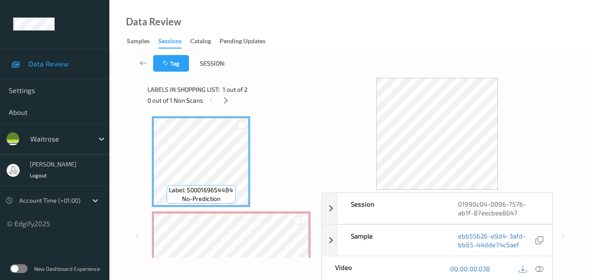
click at [322, 24] on div "Data Review Samples Sessions Catalog Pending Updates" at bounding box center [349, 24] width 481 height 49
click at [542, 268] on icon at bounding box center [539, 269] width 8 height 8
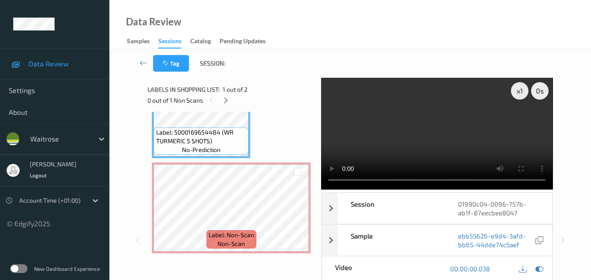
click at [448, 147] on video at bounding box center [436, 134] width 231 height 112
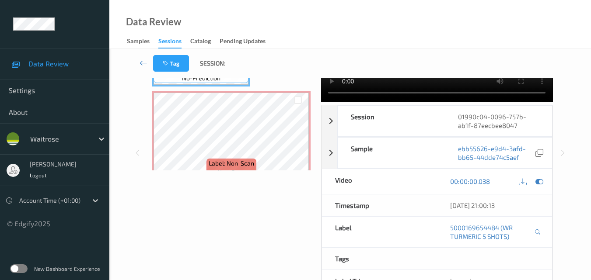
scroll to position [49, 0]
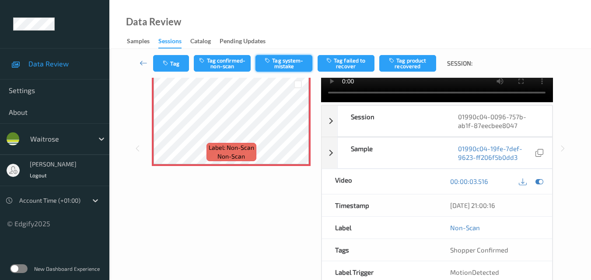
click at [285, 59] on button "Tag system-mistake" at bounding box center [283, 63] width 57 height 17
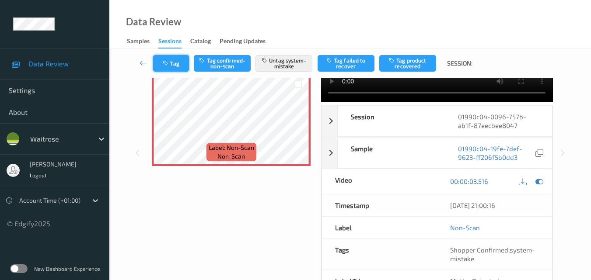
click at [180, 64] on button "Tag" at bounding box center [171, 63] width 36 height 17
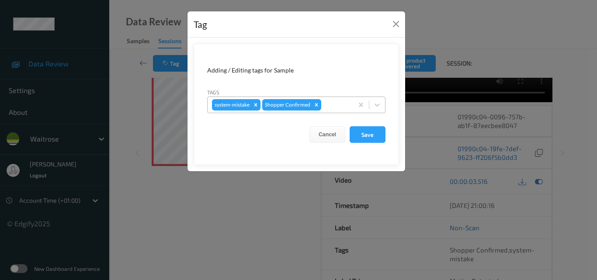
click at [329, 106] on div at bounding box center [336, 105] width 26 height 10
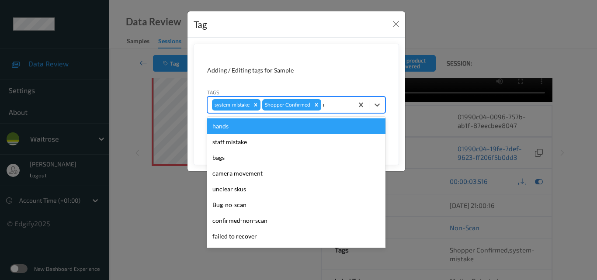
type input "un"
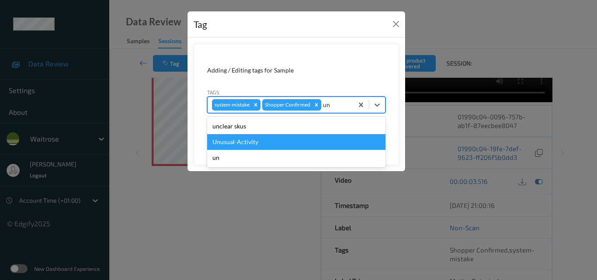
click at [302, 144] on div "Unusual-Activity" at bounding box center [296, 142] width 178 height 16
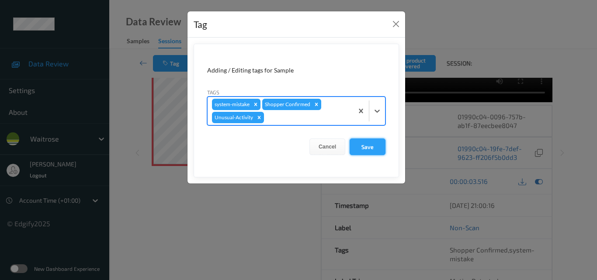
click at [378, 148] on button "Save" at bounding box center [368, 147] width 36 height 17
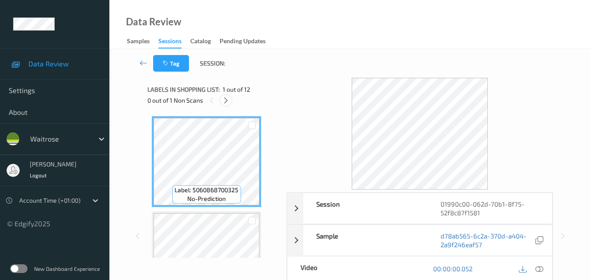
click at [226, 102] on icon at bounding box center [225, 101] width 7 height 8
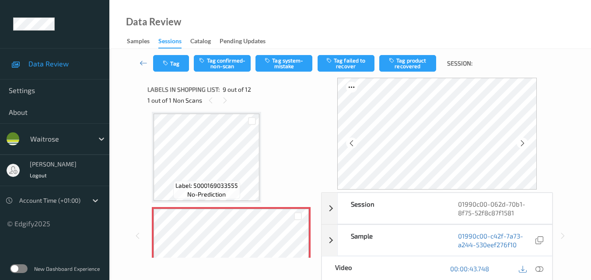
scroll to position [759, 0]
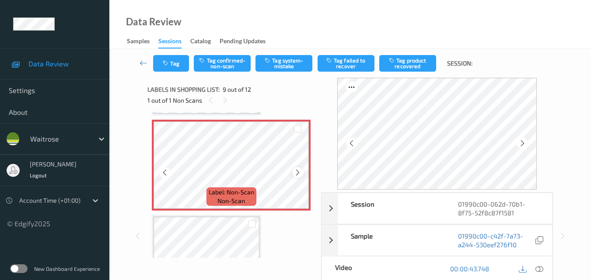
click at [297, 174] on icon at bounding box center [297, 173] width 7 height 8
click at [299, 172] on icon at bounding box center [297, 173] width 7 height 8
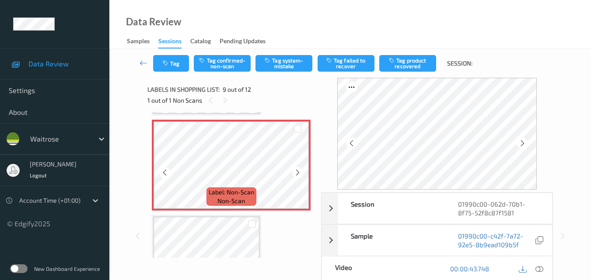
click at [299, 172] on icon at bounding box center [297, 173] width 7 height 8
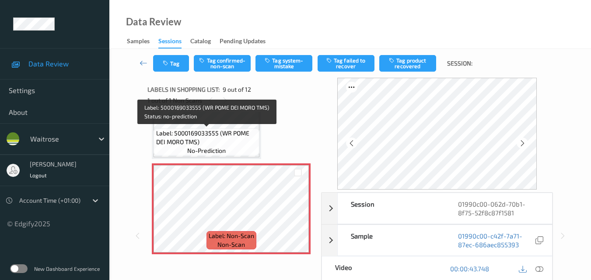
click at [236, 136] on span "Label: 5000169033555 (WR POME DEI MORO TMS)" at bounding box center [206, 137] width 101 height 17
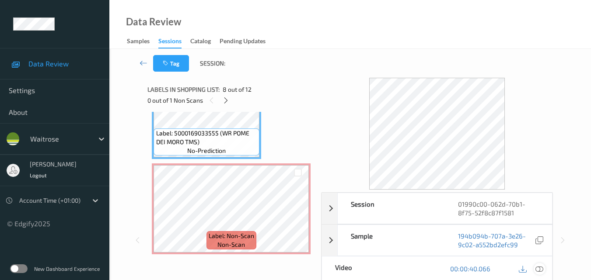
click at [541, 266] on icon at bounding box center [539, 269] width 8 height 8
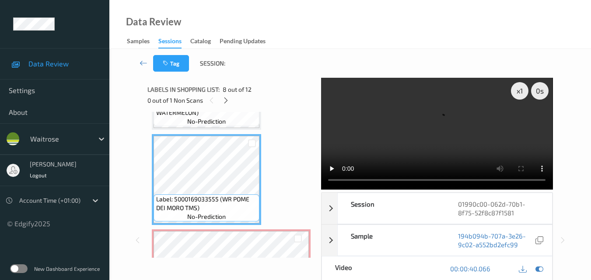
scroll to position [628, 0]
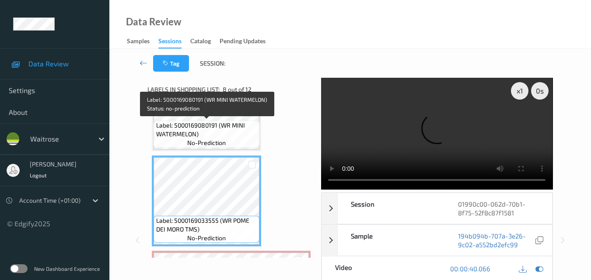
click at [231, 130] on span "Label: 5000169080191 (WR MINI WATERMELON)" at bounding box center [206, 129] width 101 height 17
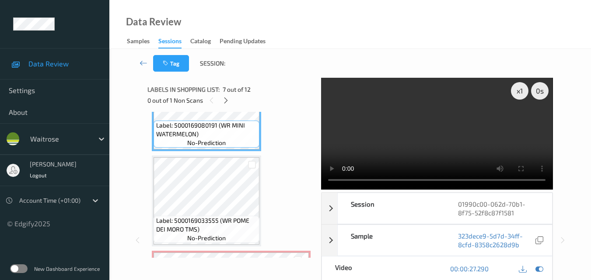
click at [465, 135] on video at bounding box center [436, 134] width 231 height 112
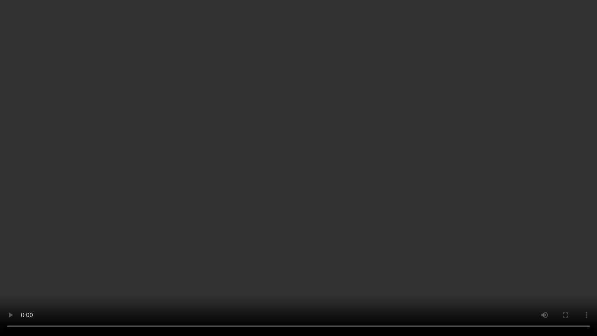
click at [384, 184] on video at bounding box center [298, 168] width 597 height 336
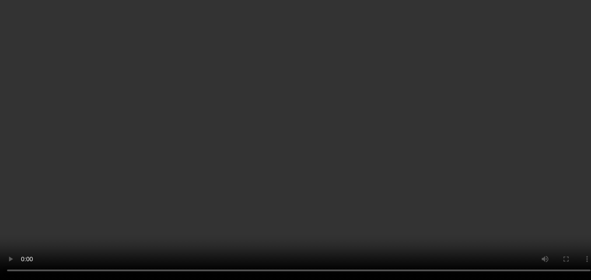
scroll to position [715, 0]
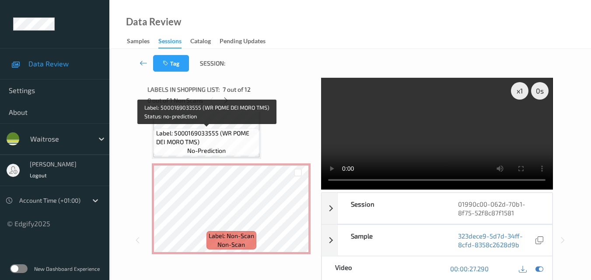
click at [216, 143] on span "Label: 5000169033555 (WR POME DEI MORO TMS)" at bounding box center [206, 137] width 101 height 17
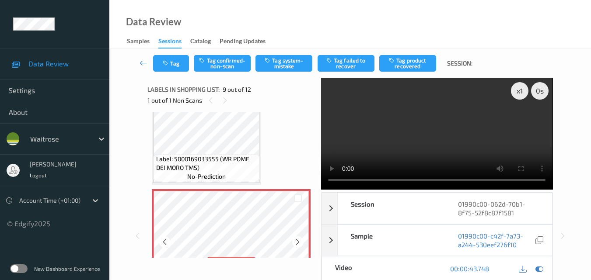
scroll to position [671, 0]
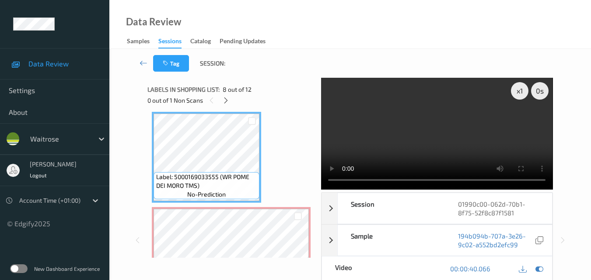
click at [443, 152] on video at bounding box center [436, 134] width 231 height 112
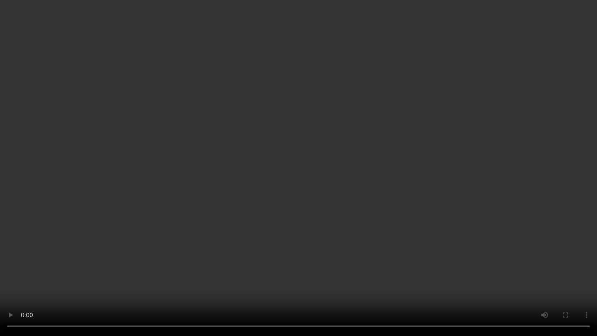
click at [352, 193] on video at bounding box center [298, 168] width 597 height 336
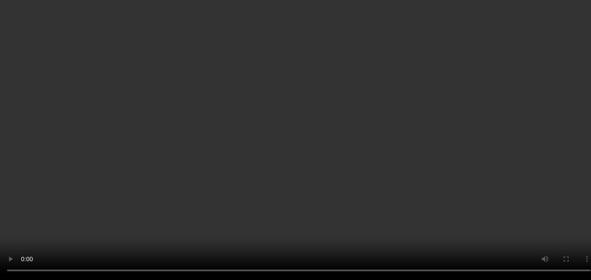
scroll to position [584, 0]
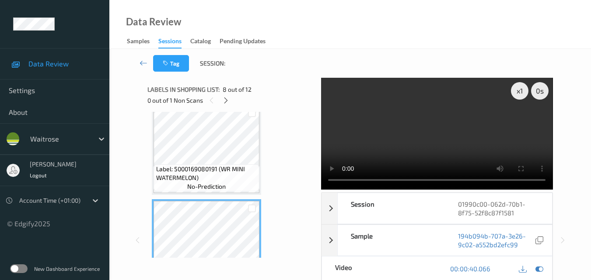
click at [228, 167] on span "Label: 5000169080191 (WR MINI WATERMELON)" at bounding box center [206, 173] width 101 height 17
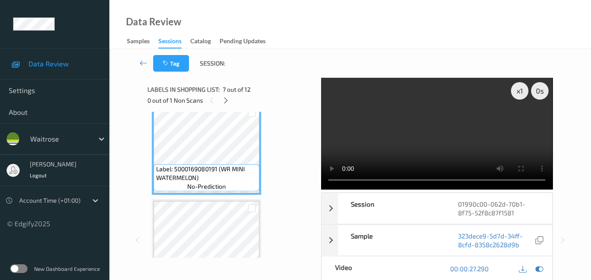
click at [487, 144] on video at bounding box center [436, 134] width 231 height 112
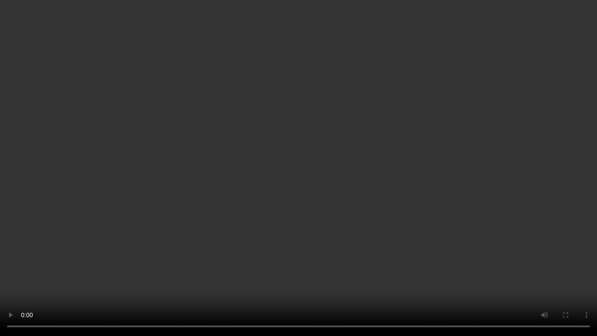
click at [345, 177] on video at bounding box center [298, 168] width 597 height 336
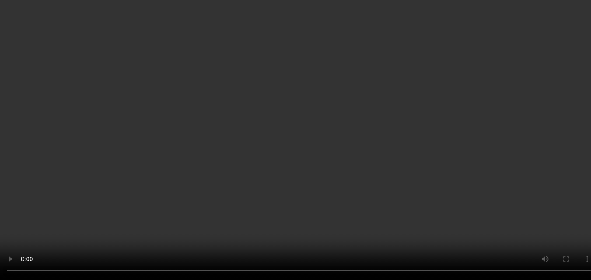
scroll to position [846, 0]
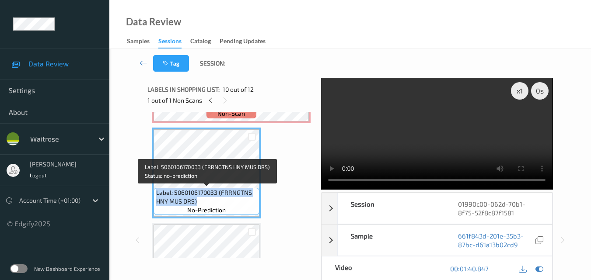
drag, startPoint x: 196, startPoint y: 202, endPoint x: 156, endPoint y: 194, distance: 40.5
click at [156, 194] on span "Label: 5060106170033 (FRRNGTNS HNY MUS DRS)" at bounding box center [206, 196] width 101 height 17
copy span "Label: 5060106170033 (FRRNGTNS HNY MUS DRS)"
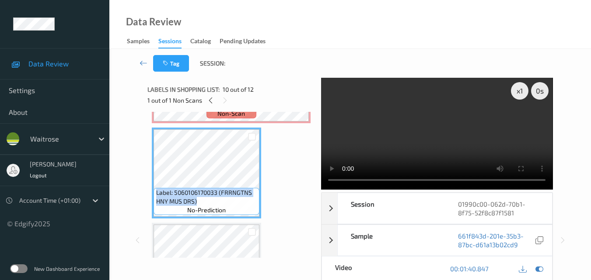
click at [465, 112] on video at bounding box center [436, 134] width 231 height 112
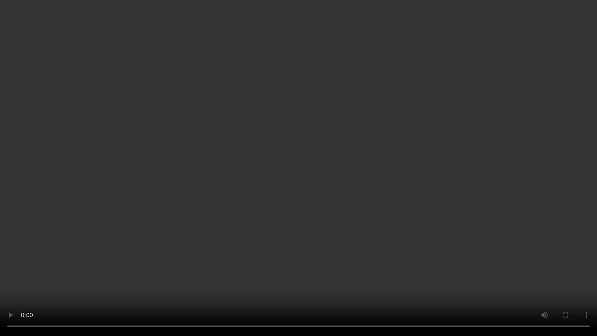
click at [321, 218] on video at bounding box center [298, 168] width 597 height 336
click at [346, 206] on video at bounding box center [298, 168] width 597 height 336
click at [348, 143] on video at bounding box center [298, 168] width 597 height 336
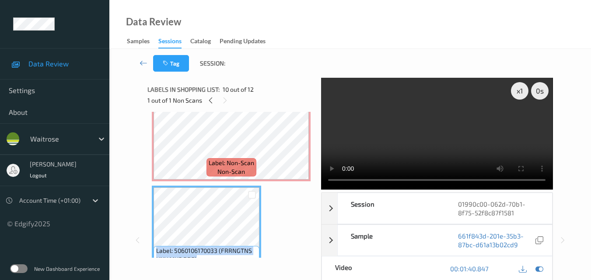
scroll to position [783, 0]
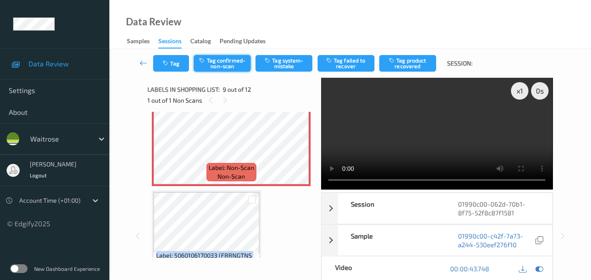
click at [226, 66] on button "Tag confirmed-non-scan" at bounding box center [222, 63] width 57 height 17
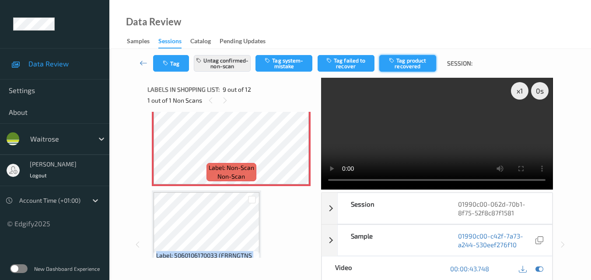
click at [421, 65] on button "Tag product recovered" at bounding box center [407, 63] width 57 height 17
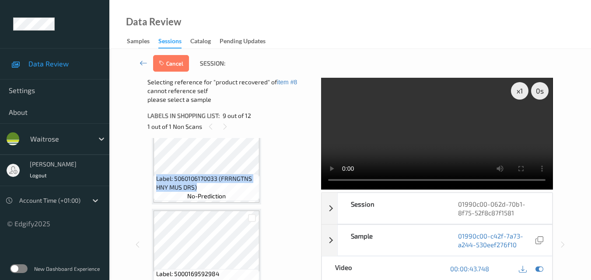
scroll to position [871, 0]
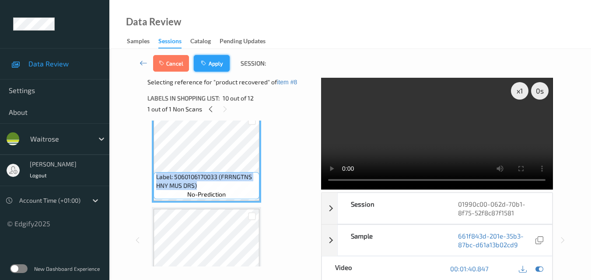
click at [214, 59] on button "Apply" at bounding box center [212, 63] width 36 height 17
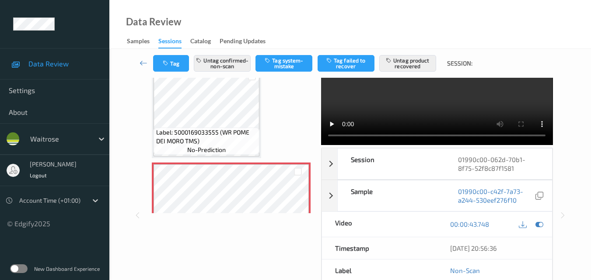
scroll to position [44, 0]
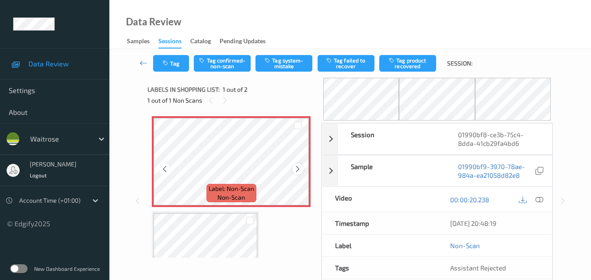
click at [297, 167] on icon at bounding box center [297, 169] width 7 height 8
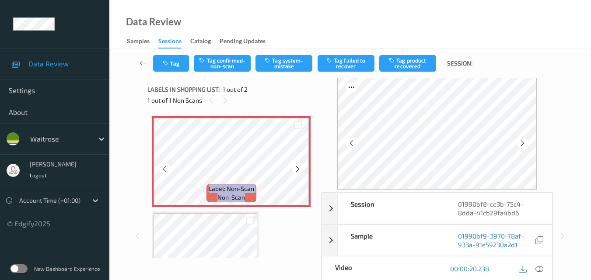
click at [297, 167] on icon at bounding box center [297, 169] width 7 height 8
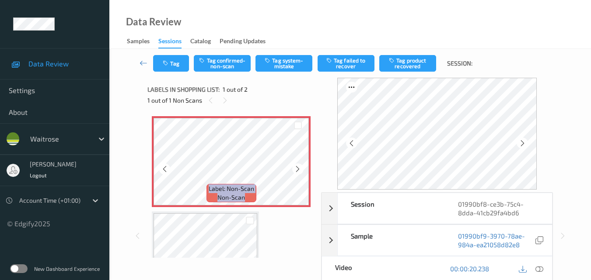
click at [297, 167] on icon at bounding box center [297, 169] width 7 height 8
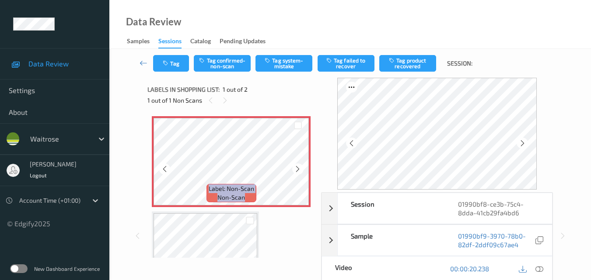
click at [297, 167] on icon at bounding box center [297, 169] width 7 height 8
click at [246, 221] on div at bounding box center [250, 221] width 8 height 8
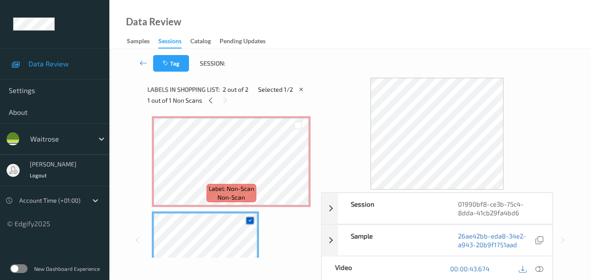
click at [250, 221] on icon at bounding box center [250, 221] width 6 height 6
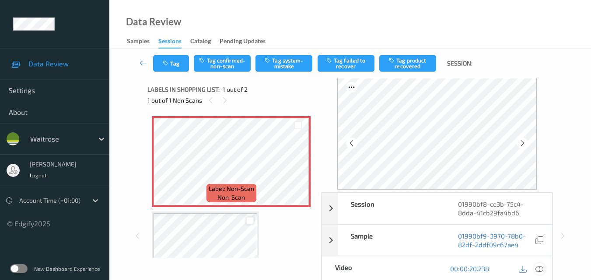
click at [541, 268] on icon at bounding box center [539, 269] width 8 height 8
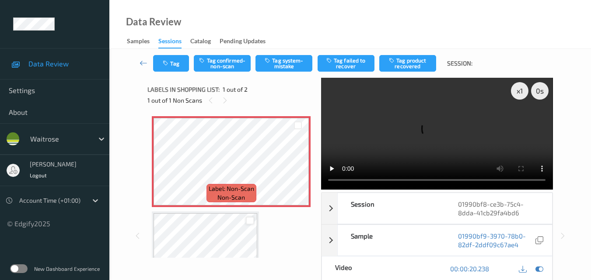
click at [438, 143] on video at bounding box center [436, 134] width 231 height 112
click at [458, 116] on video at bounding box center [436, 134] width 231 height 112
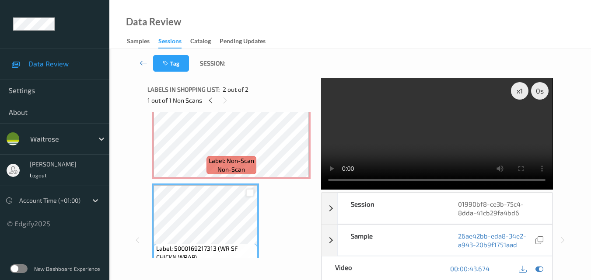
scroll to position [5, 0]
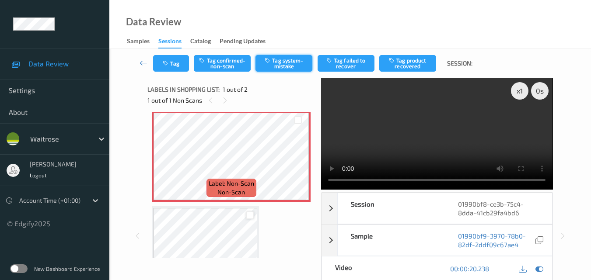
click at [287, 66] on button "Tag system-mistake" at bounding box center [283, 63] width 57 height 17
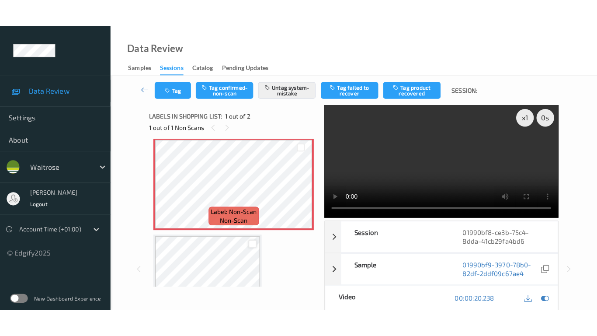
scroll to position [0, 0]
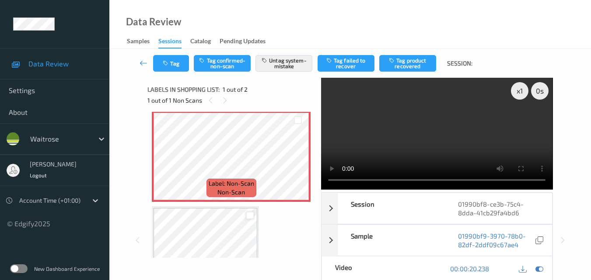
click at [433, 136] on video at bounding box center [436, 134] width 231 height 112
click at [461, 136] on video at bounding box center [436, 134] width 231 height 112
click at [167, 63] on icon "button" at bounding box center [166, 63] width 7 height 6
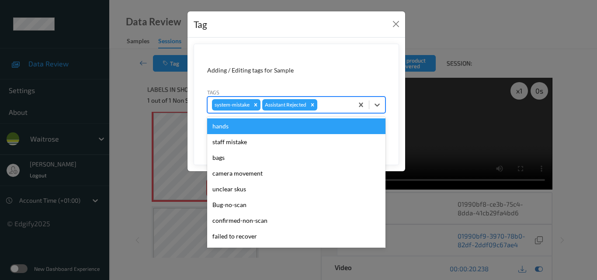
click at [331, 106] on div at bounding box center [334, 105] width 30 height 10
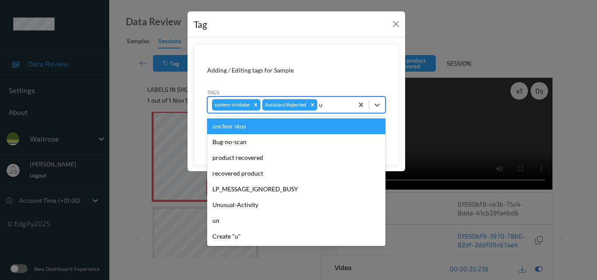
type input "un"
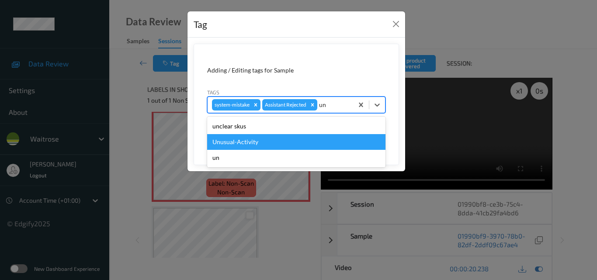
click at [264, 145] on div "Unusual-Activity" at bounding box center [296, 142] width 178 height 16
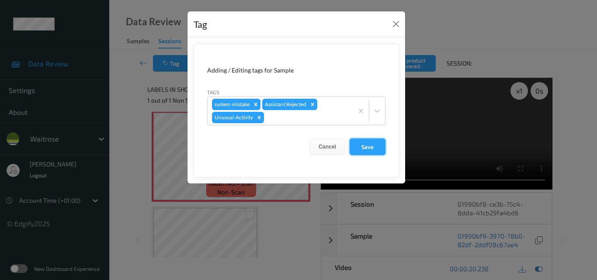
click at [375, 150] on button "Save" at bounding box center [368, 147] width 36 height 17
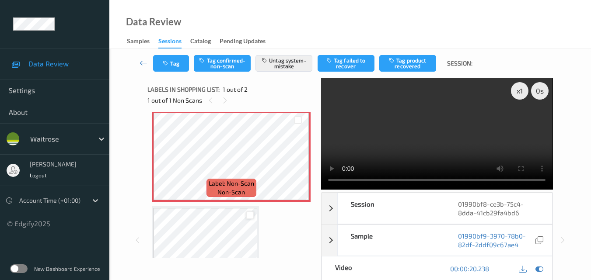
click at [424, 138] on video at bounding box center [436, 134] width 231 height 112
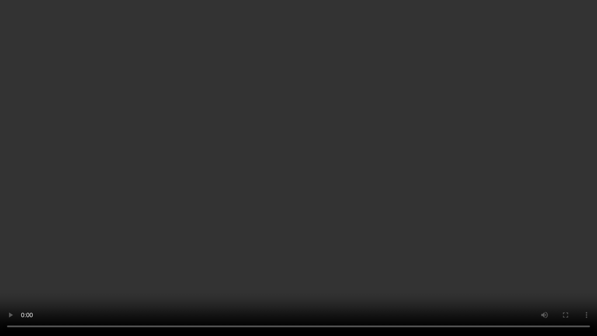
click at [481, 169] on video at bounding box center [298, 168] width 597 height 336
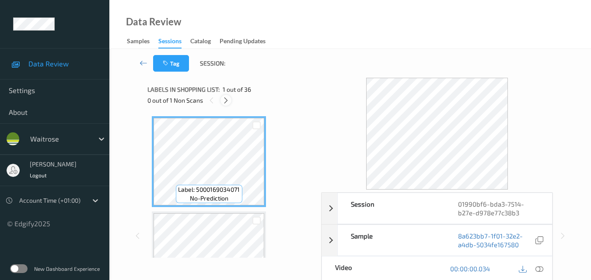
click at [223, 97] on icon at bounding box center [225, 101] width 7 height 8
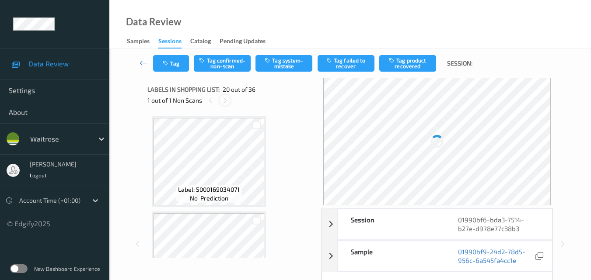
scroll to position [1720, 0]
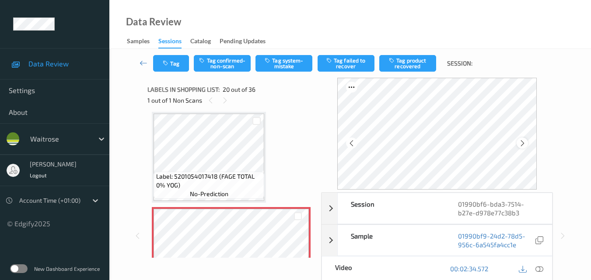
click at [525, 141] on icon at bounding box center [521, 143] width 7 height 8
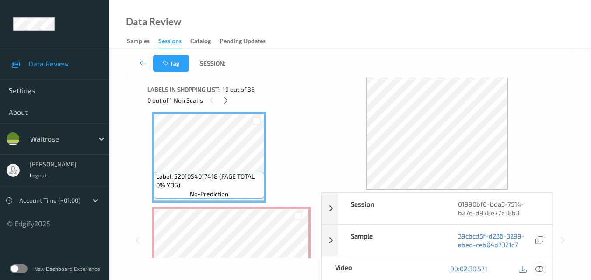
click at [541, 268] on icon at bounding box center [539, 269] width 8 height 8
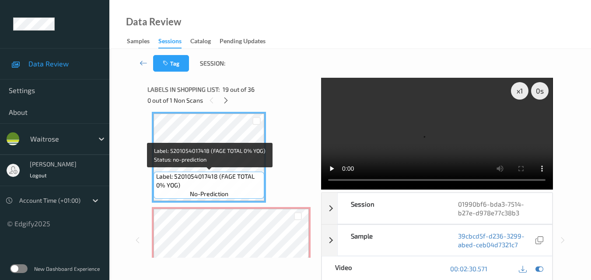
click at [203, 181] on span "Label: 5201054017418 (FAGE TOTAL 0% YOG)" at bounding box center [209, 180] width 106 height 17
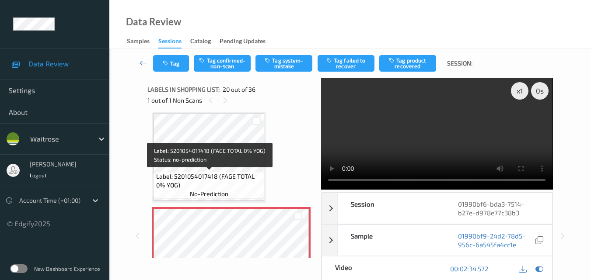
click at [200, 180] on span "Label: 5201054017418 (FAGE TOTAL 0% YOG)" at bounding box center [209, 180] width 106 height 17
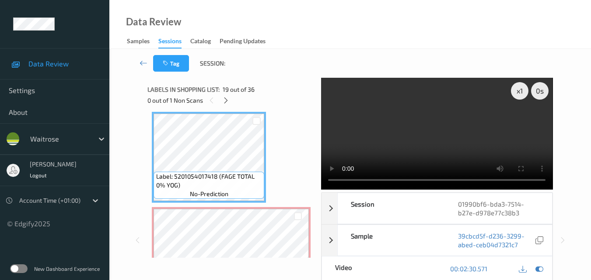
click at [442, 120] on video at bounding box center [436, 134] width 231 height 112
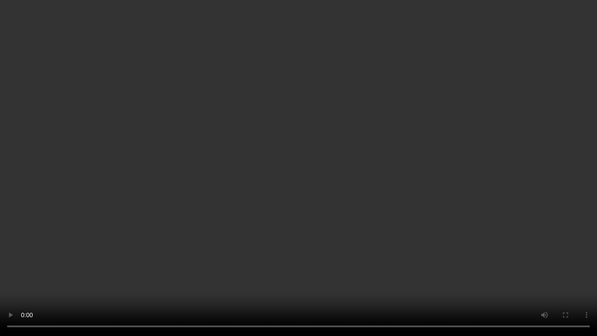
click at [410, 203] on video at bounding box center [298, 168] width 597 height 336
click at [383, 218] on video at bounding box center [298, 168] width 597 height 336
click at [359, 206] on video at bounding box center [298, 168] width 597 height 336
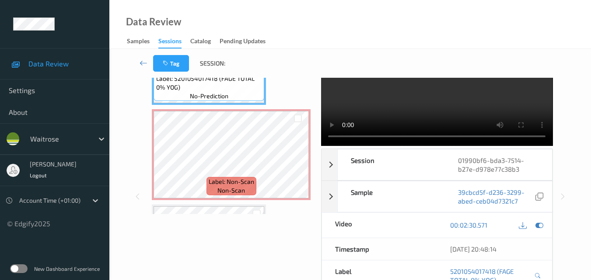
scroll to position [1763, 0]
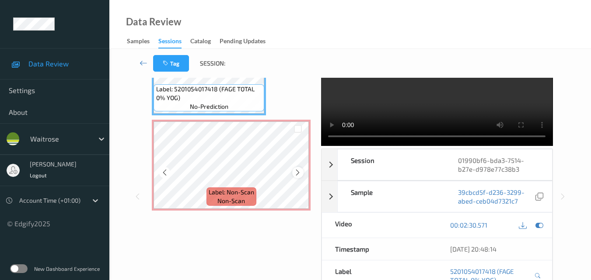
click at [297, 170] on icon at bounding box center [297, 173] width 7 height 8
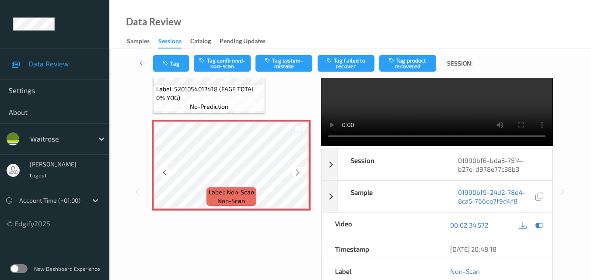
click at [297, 170] on icon at bounding box center [297, 173] width 7 height 8
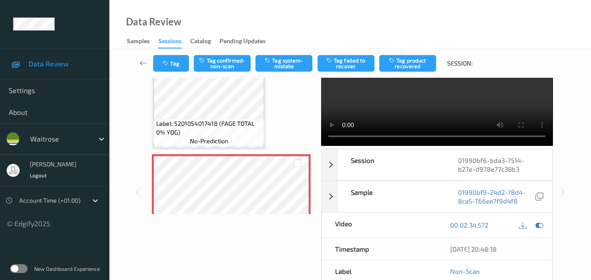
scroll to position [1676, 0]
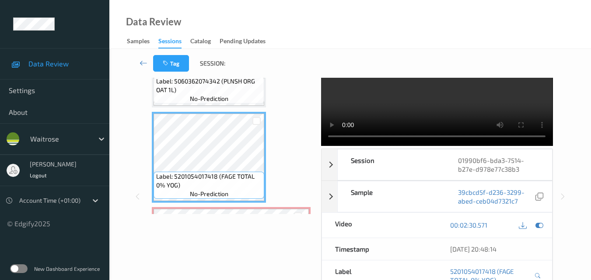
click at [457, 112] on video at bounding box center [436, 90] width 231 height 112
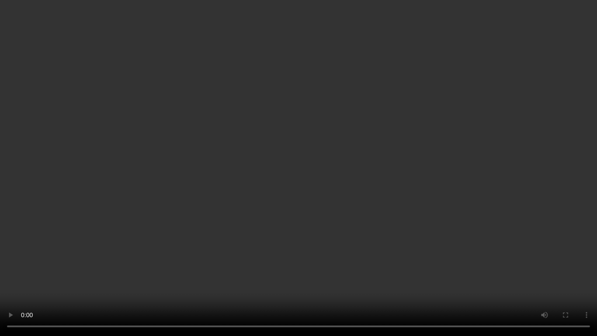
click at [456, 185] on video at bounding box center [298, 168] width 597 height 336
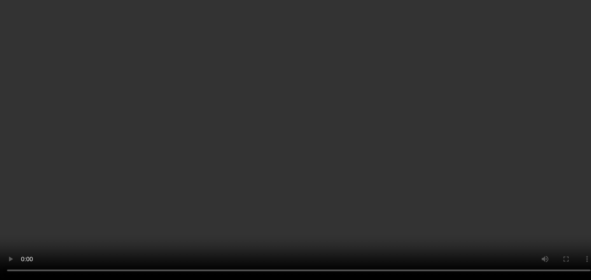
scroll to position [1763, 0]
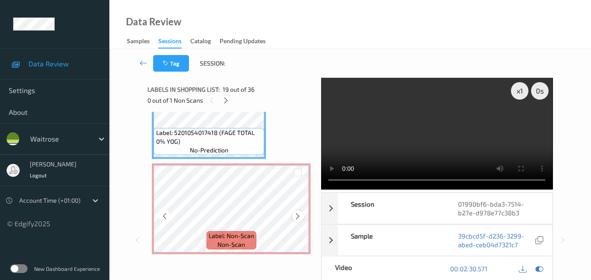
click at [297, 213] on icon at bounding box center [297, 216] width 7 height 8
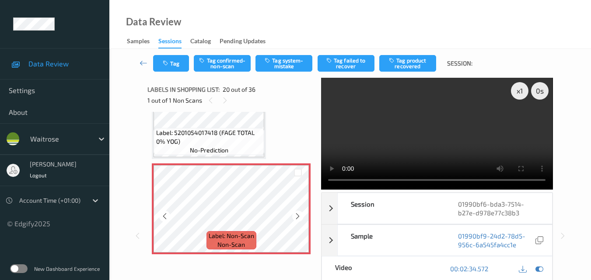
click at [297, 213] on icon at bounding box center [297, 216] width 7 height 8
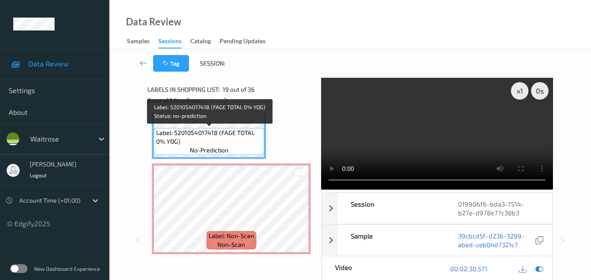
click at [239, 140] on span "Label: 5201054017418 (FAGE TOTAL 0% YOG)" at bounding box center [209, 137] width 106 height 17
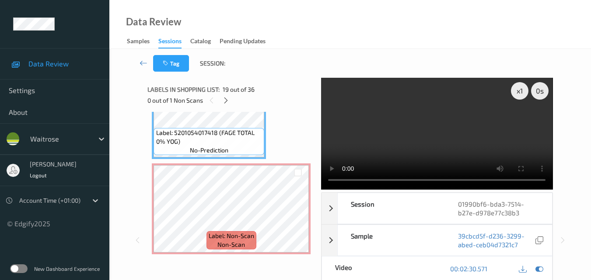
click at [404, 123] on video at bounding box center [436, 134] width 231 height 112
click at [428, 136] on video at bounding box center [436, 134] width 231 height 112
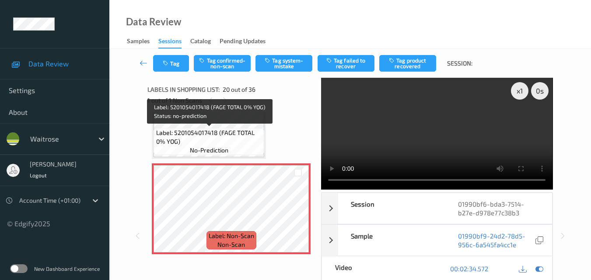
click at [216, 143] on span "Label: 5201054017418 (FAGE TOTAL 0% YOG)" at bounding box center [209, 137] width 106 height 17
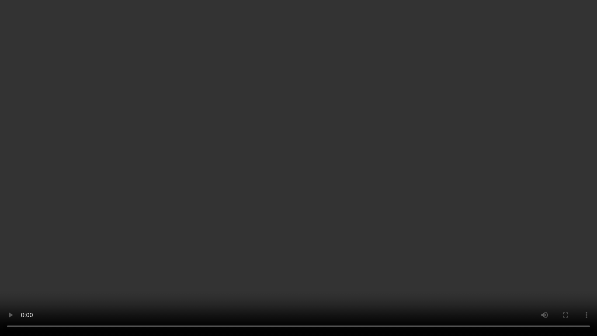
click at [310, 201] on video at bounding box center [298, 168] width 597 height 336
click at [253, 214] on video at bounding box center [298, 168] width 597 height 336
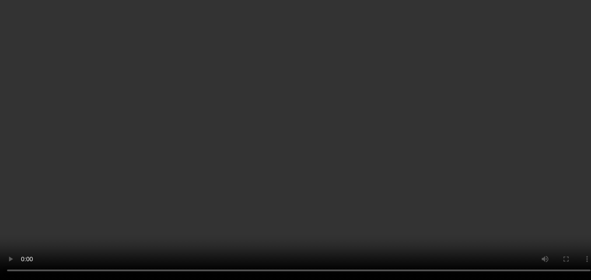
scroll to position [1807, 0]
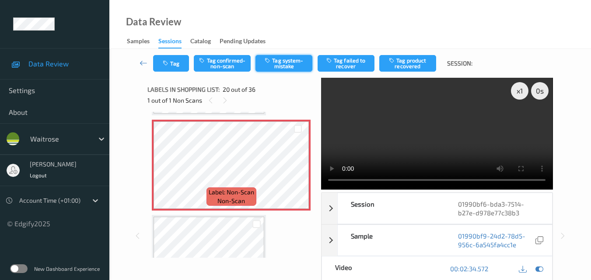
click at [286, 66] on button "Tag system-mistake" at bounding box center [283, 63] width 57 height 17
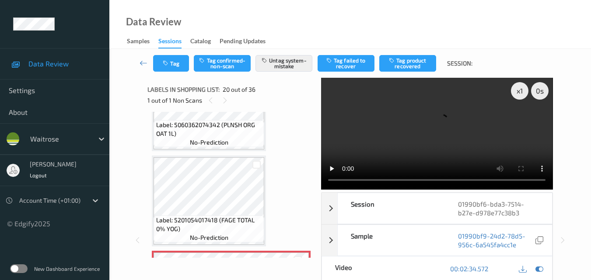
scroll to position [1632, 0]
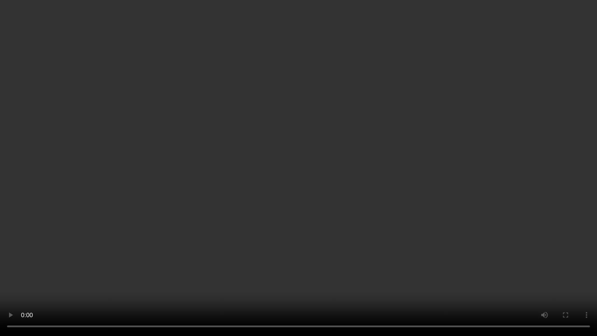
click at [377, 188] on video at bounding box center [298, 168] width 597 height 336
click at [419, 200] on video at bounding box center [298, 168] width 597 height 336
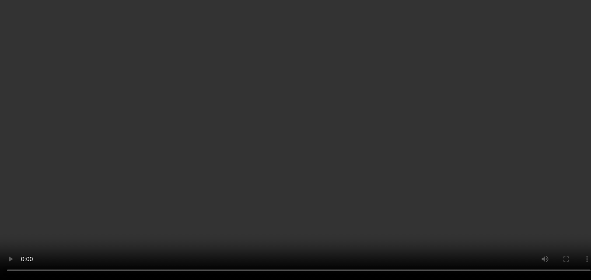
scroll to position [1589, 0]
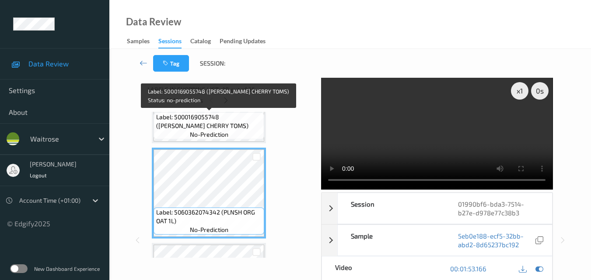
click at [229, 130] on span "Label: 5000169055748 (WR DORG CHERRY TOMS)" at bounding box center [209, 121] width 106 height 17
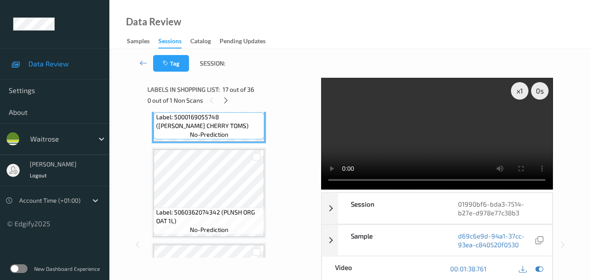
click at [446, 128] on video at bounding box center [436, 134] width 231 height 112
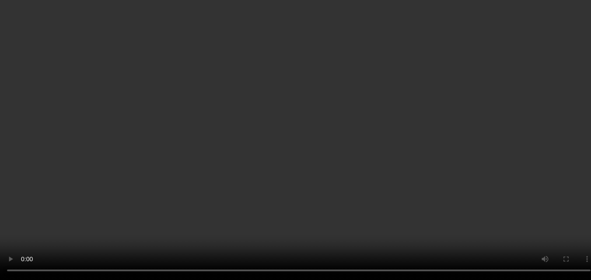
scroll to position [1457, 0]
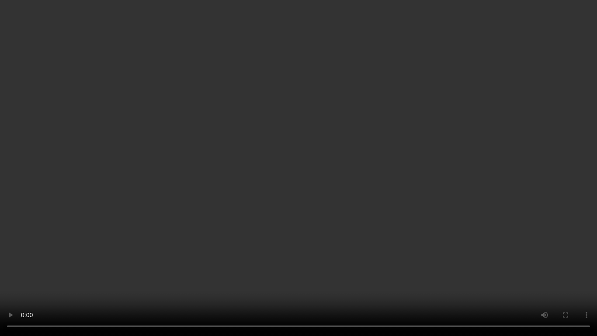
click at [361, 172] on video at bounding box center [298, 168] width 597 height 336
click at [380, 197] on video at bounding box center [298, 168] width 597 height 336
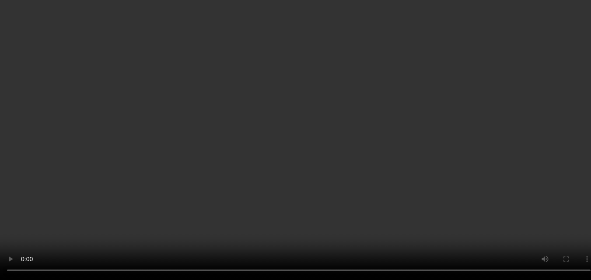
scroll to position [1720, 0]
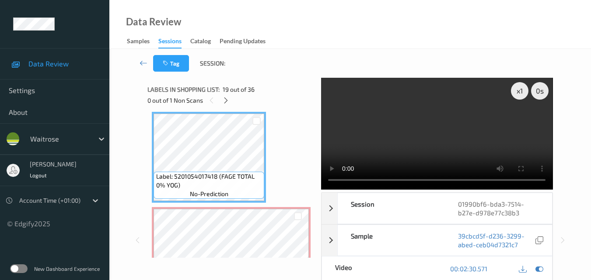
click at [504, 129] on video at bounding box center [436, 134] width 231 height 112
click at [468, 134] on video at bounding box center [436, 134] width 231 height 112
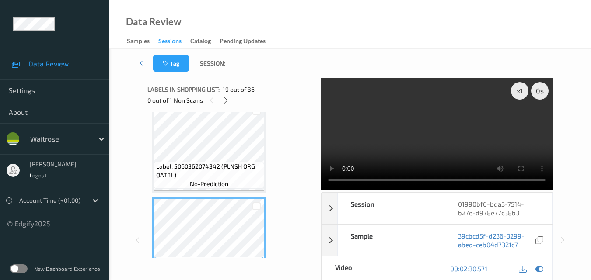
scroll to position [1632, 0]
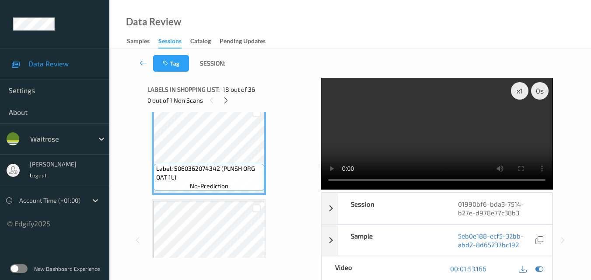
click at [415, 130] on video at bounding box center [436, 134] width 231 height 112
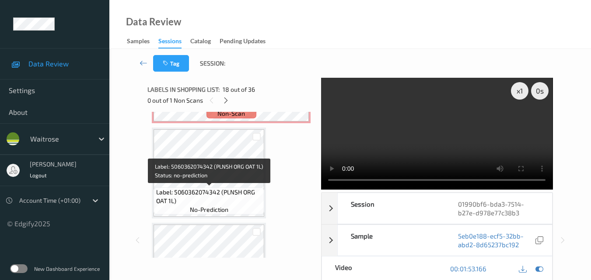
scroll to position [1851, 0]
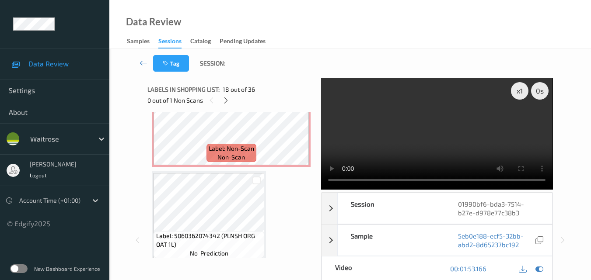
click at [476, 154] on video at bounding box center [436, 134] width 231 height 112
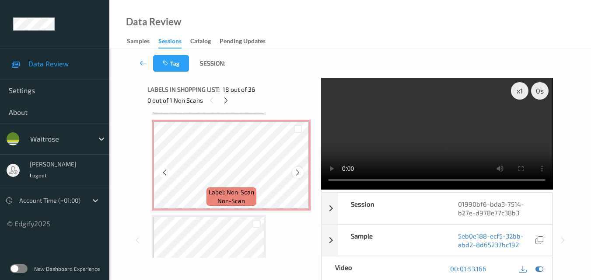
click at [299, 171] on icon at bounding box center [297, 173] width 7 height 8
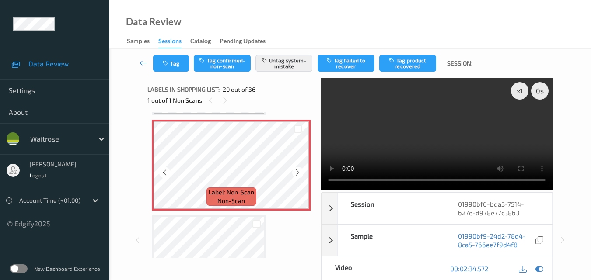
click at [299, 171] on icon at bounding box center [297, 173] width 7 height 8
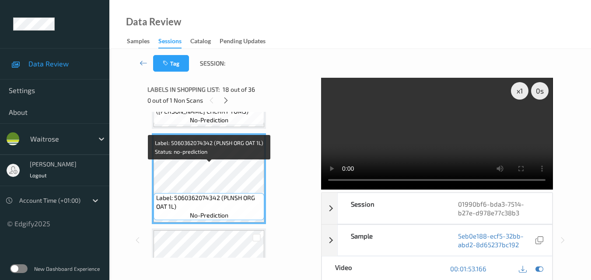
scroll to position [1545, 0]
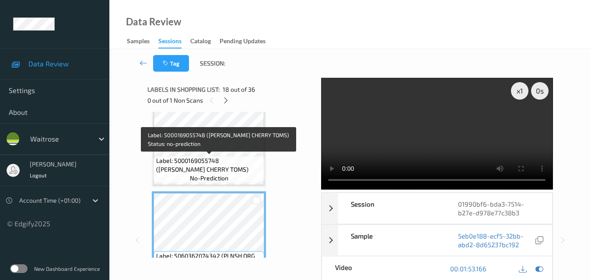
click at [228, 157] on span "Label: 5000169055748 (WR DORG CHERRY TOMS)" at bounding box center [209, 164] width 106 height 17
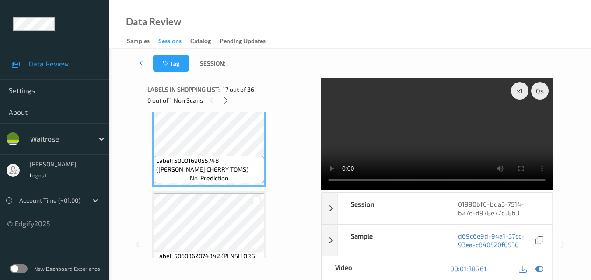
click at [427, 140] on video at bounding box center [436, 134] width 231 height 112
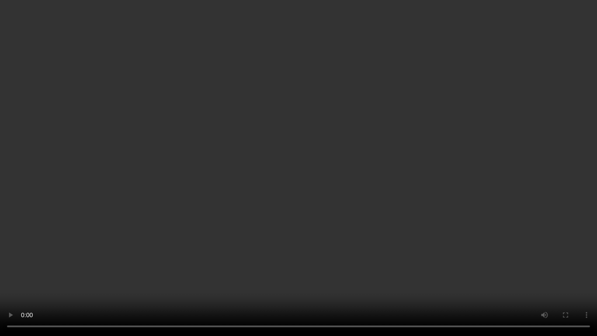
click at [407, 205] on video at bounding box center [298, 168] width 597 height 336
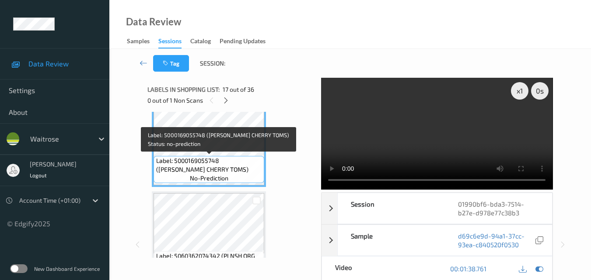
click at [239, 168] on span "Label: 5000169055748 (WR DORG CHERRY TOMS)" at bounding box center [209, 164] width 106 height 17
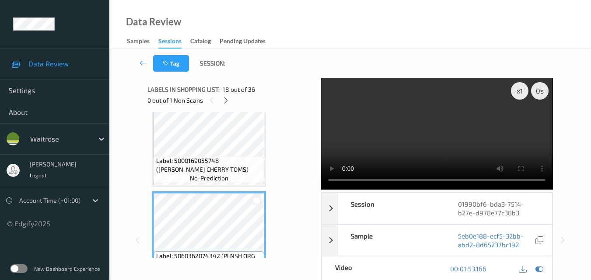
click at [448, 131] on video at bounding box center [436, 134] width 231 height 112
click at [431, 134] on video at bounding box center [436, 134] width 231 height 112
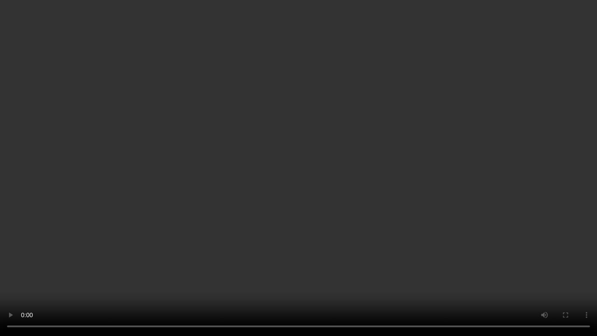
click at [370, 235] on video at bounding box center [298, 168] width 597 height 336
click at [402, 250] on video at bounding box center [298, 168] width 597 height 336
click at [399, 229] on video at bounding box center [298, 168] width 597 height 336
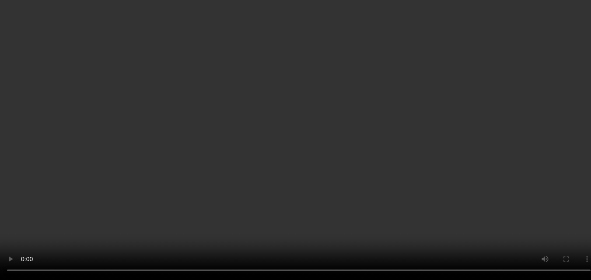
scroll to position [1763, 0]
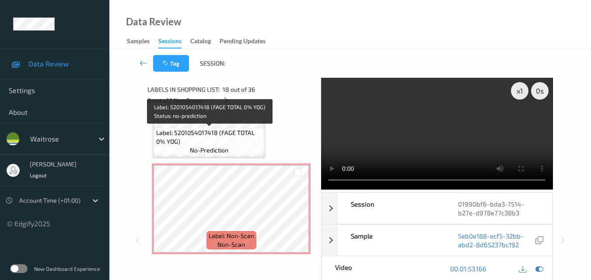
click at [231, 137] on span "Label: 5201054017418 (FAGE TOTAL 0% YOG)" at bounding box center [209, 137] width 106 height 17
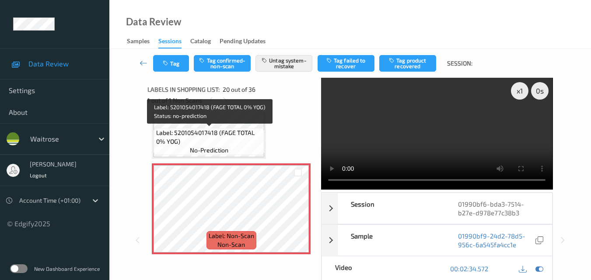
click at [258, 132] on span "Label: 5201054017418 (FAGE TOTAL 0% YOG)" at bounding box center [209, 137] width 106 height 17
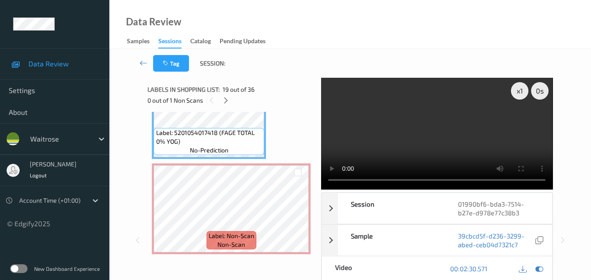
click at [435, 147] on video at bounding box center [436, 134] width 231 height 112
click at [414, 150] on video at bounding box center [436, 134] width 231 height 112
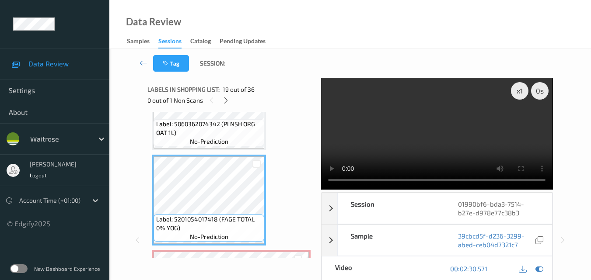
scroll to position [1676, 0]
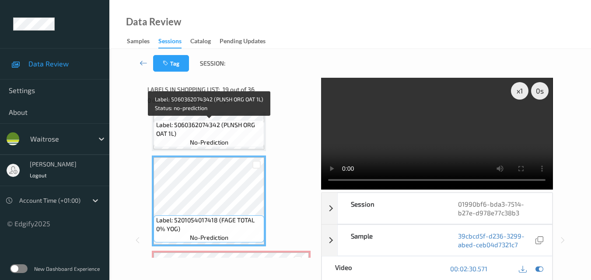
click at [229, 140] on div "Label: 5060362074342 (PLNSH ORG OAT 1L) no-prediction" at bounding box center [208, 133] width 111 height 27
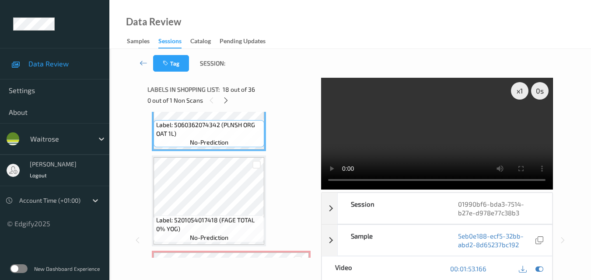
click at [441, 136] on video at bounding box center [436, 134] width 231 height 112
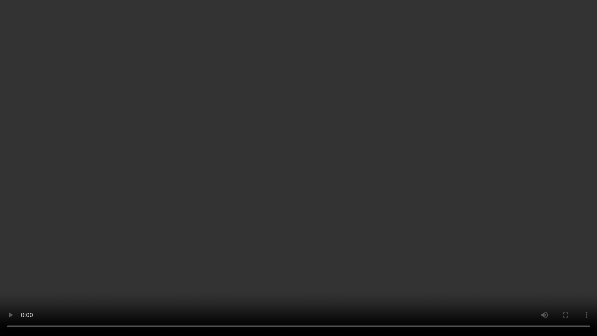
click at [346, 222] on video at bounding box center [298, 168] width 597 height 336
click at [343, 201] on video at bounding box center [298, 168] width 597 height 336
click at [341, 204] on video at bounding box center [298, 168] width 597 height 336
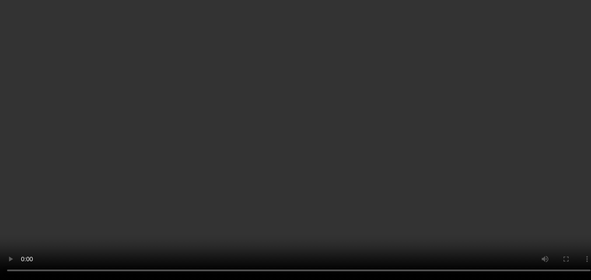
scroll to position [1763, 0]
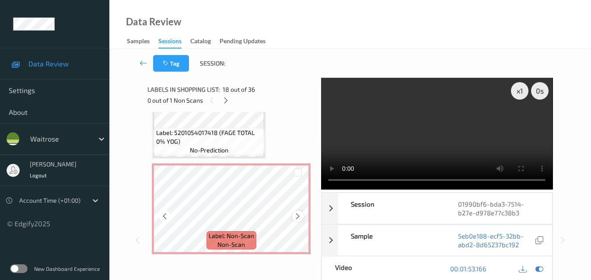
click at [292, 215] on div at bounding box center [297, 216] width 11 height 11
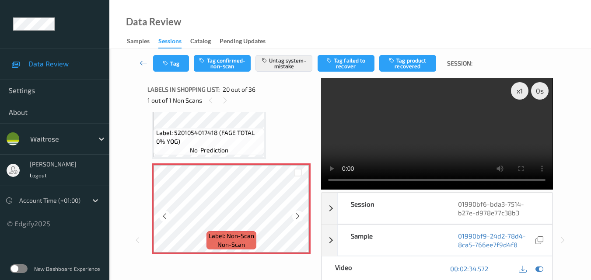
click at [292, 215] on div at bounding box center [297, 216] width 11 height 11
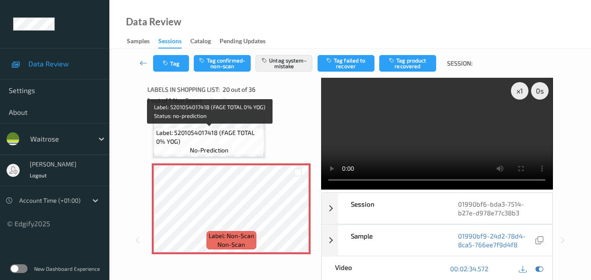
click at [245, 143] on span "Label: 5201054017418 (FAGE TOTAL 0% YOG)" at bounding box center [209, 137] width 106 height 17
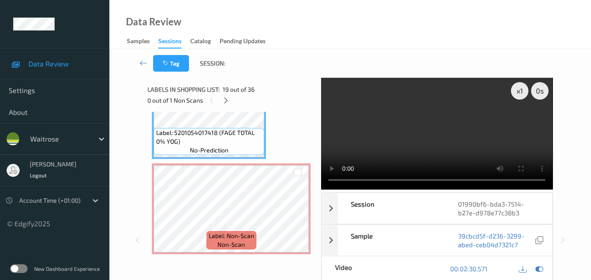
click at [435, 151] on video at bounding box center [436, 134] width 231 height 112
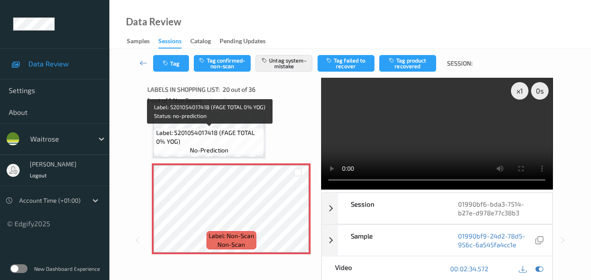
click at [236, 139] on span "Label: 5201054017418 (FAGE TOTAL 0% YOG)" at bounding box center [209, 137] width 106 height 17
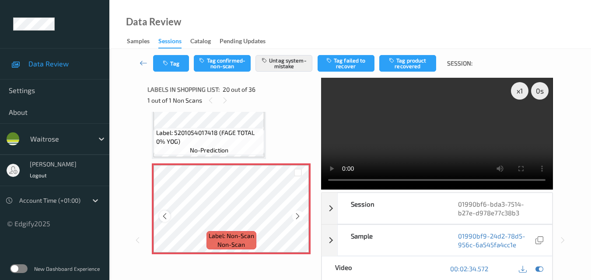
click at [166, 218] on icon at bounding box center [164, 216] width 7 height 8
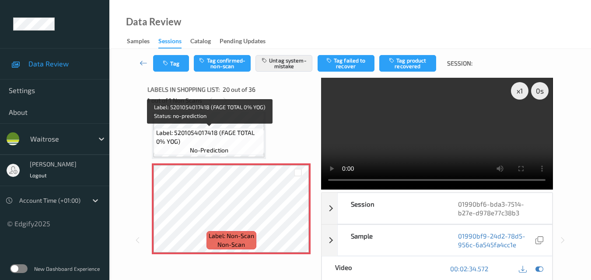
click at [239, 135] on span "Label: 5201054017418 (FAGE TOTAL 0% YOG)" at bounding box center [209, 137] width 106 height 17
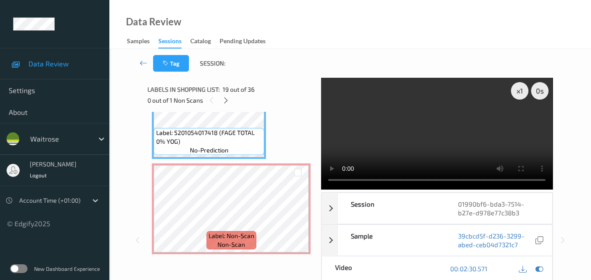
click at [391, 131] on video at bounding box center [436, 134] width 231 height 112
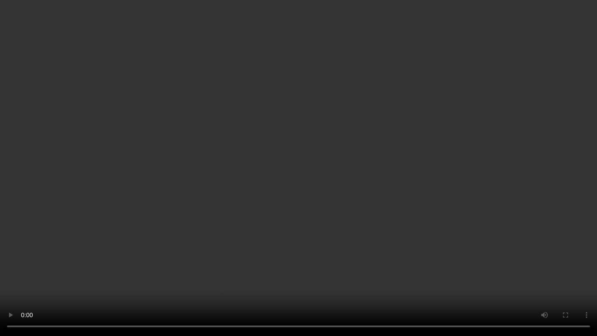
click at [359, 216] on video at bounding box center [298, 168] width 597 height 336
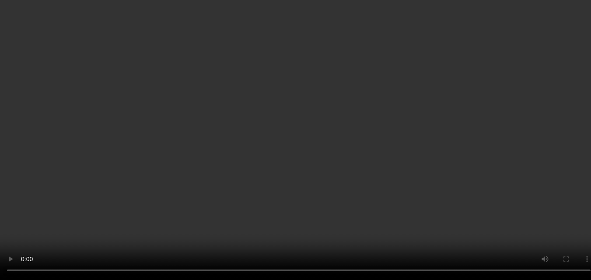
scroll to position [1720, 0]
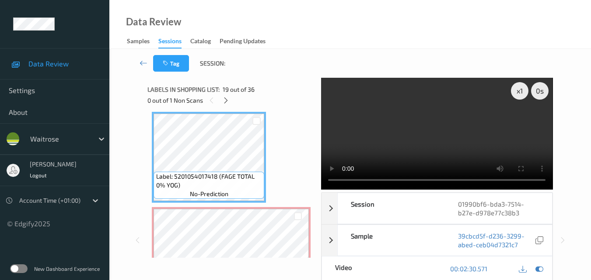
click at [468, 122] on video at bounding box center [436, 134] width 231 height 112
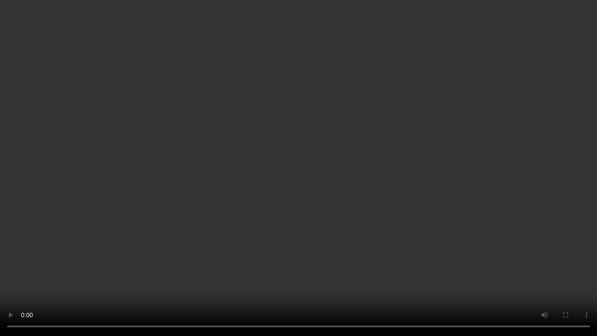
click at [165, 128] on video at bounding box center [298, 168] width 597 height 336
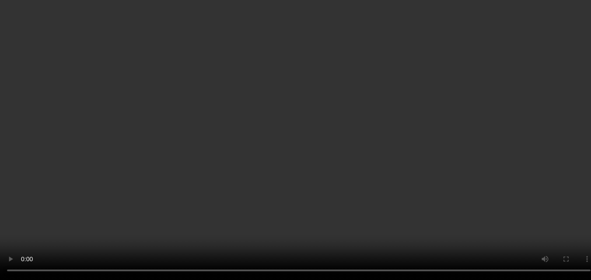
scroll to position [1807, 0]
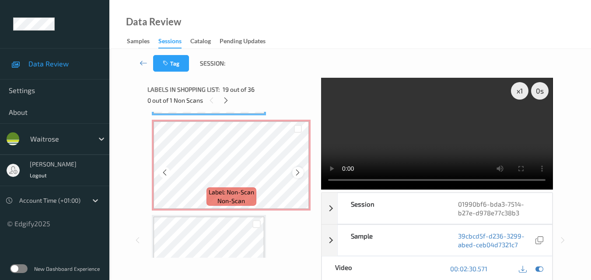
click at [299, 172] on icon at bounding box center [297, 173] width 7 height 8
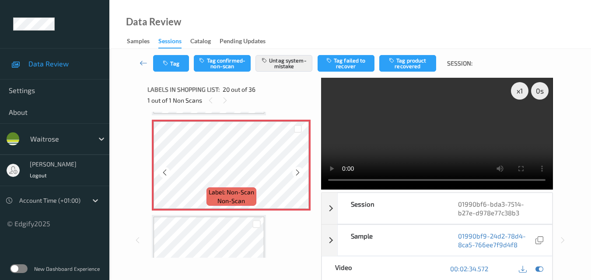
click at [299, 172] on icon at bounding box center [297, 173] width 7 height 8
click at [298, 175] on icon at bounding box center [297, 173] width 7 height 8
click at [409, 157] on video at bounding box center [436, 134] width 231 height 112
click at [424, 143] on video at bounding box center [436, 134] width 231 height 112
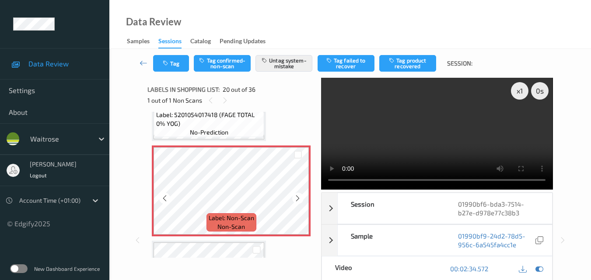
scroll to position [1763, 0]
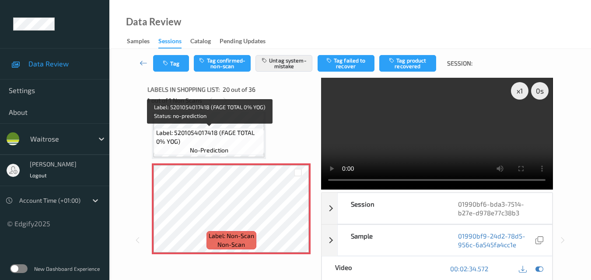
click at [223, 135] on span "Label: 5201054017418 (FAGE TOTAL 0% YOG)" at bounding box center [209, 137] width 106 height 17
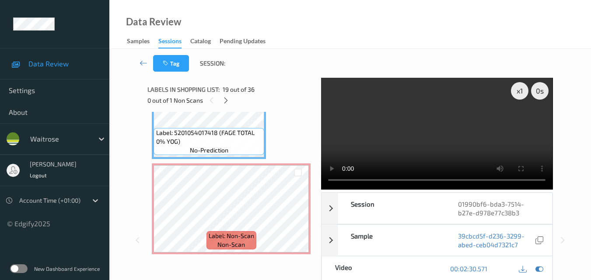
click at [421, 145] on video at bounding box center [436, 134] width 231 height 112
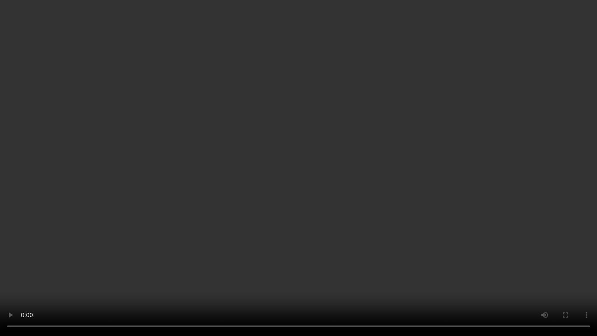
click at [385, 193] on video at bounding box center [298, 168] width 597 height 336
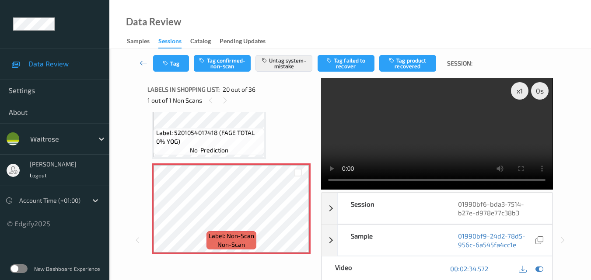
click at [453, 142] on video at bounding box center [436, 134] width 231 height 112
click at [420, 154] on video at bounding box center [436, 134] width 231 height 112
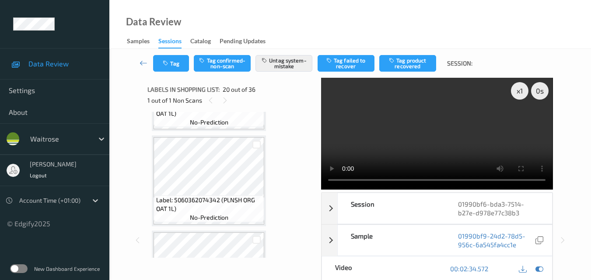
scroll to position [1938, 0]
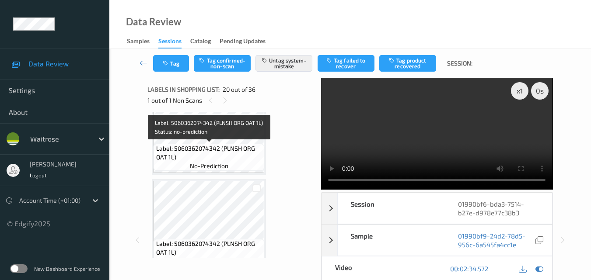
click at [241, 159] on span "Label: 5060362074342 (PLNSH ORG OAT 1L)" at bounding box center [209, 152] width 106 height 17
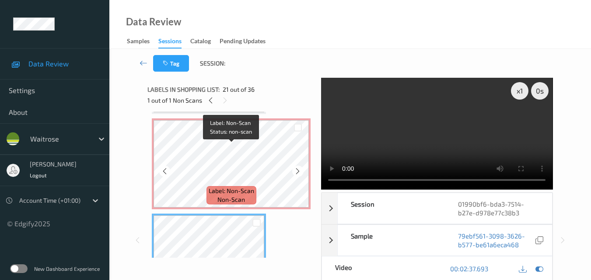
scroll to position [1807, 0]
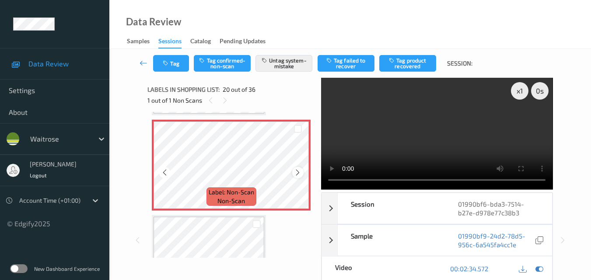
click at [296, 170] on icon at bounding box center [297, 173] width 7 height 8
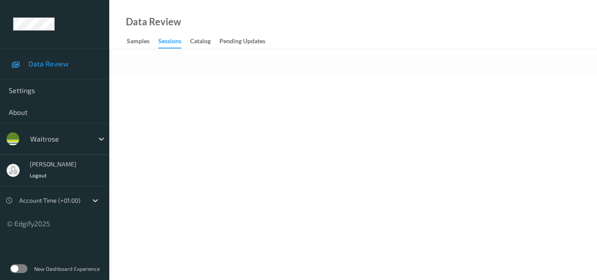
click at [310, 14] on div "Data Review Samples Sessions Catalog Pending Updates" at bounding box center [353, 24] width 488 height 49
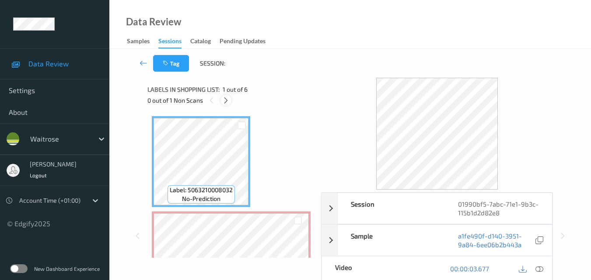
click at [226, 101] on icon at bounding box center [225, 101] width 7 height 8
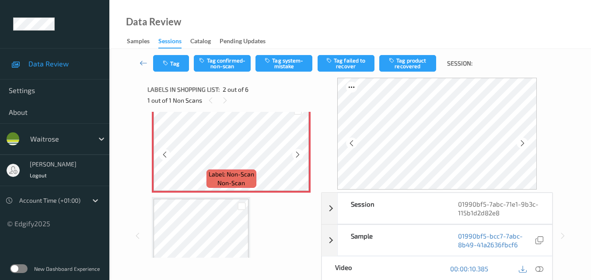
scroll to position [92, 0]
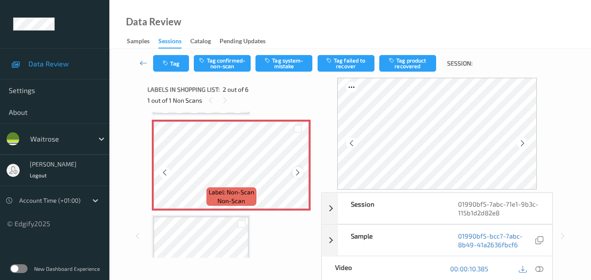
click at [296, 171] on icon at bounding box center [297, 173] width 7 height 8
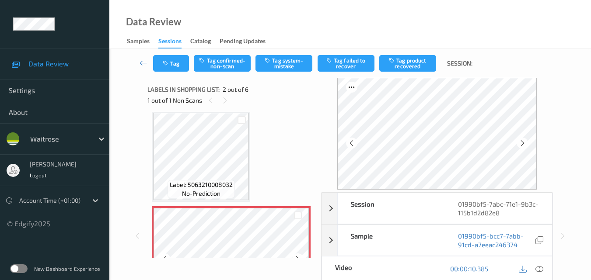
scroll to position [0, 0]
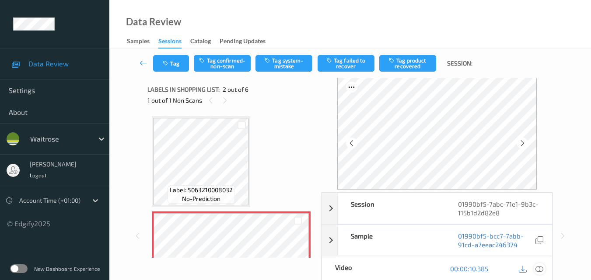
click at [541, 268] on icon at bounding box center [539, 269] width 8 height 8
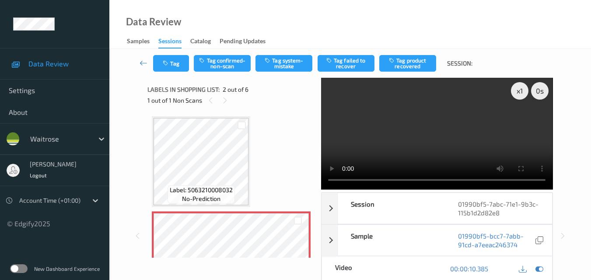
click at [450, 105] on video at bounding box center [436, 134] width 231 height 112
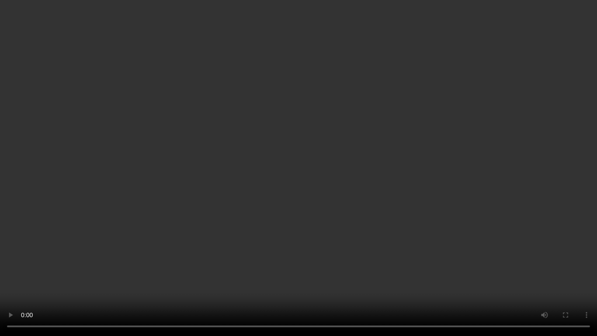
click at [309, 137] on video at bounding box center [298, 168] width 597 height 336
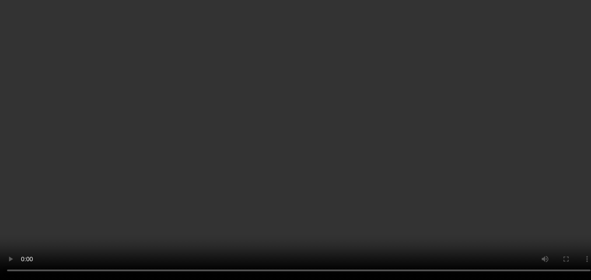
scroll to position [87, 0]
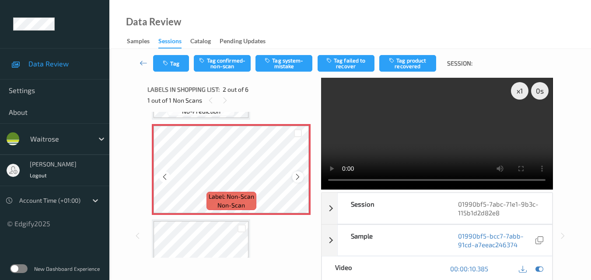
click at [294, 177] on icon at bounding box center [297, 177] width 7 height 8
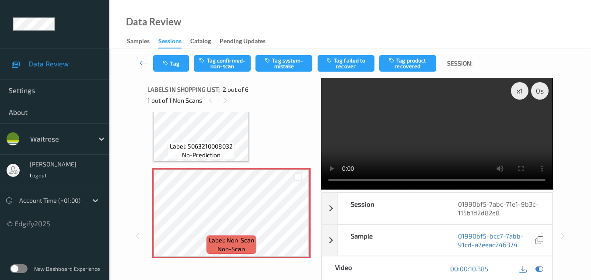
click at [448, 134] on video at bounding box center [436, 134] width 231 height 112
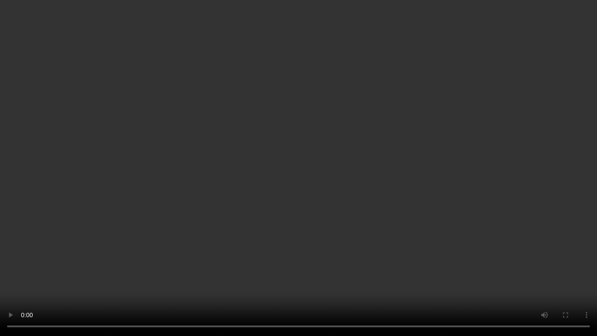
click at [411, 205] on video at bounding box center [298, 168] width 597 height 336
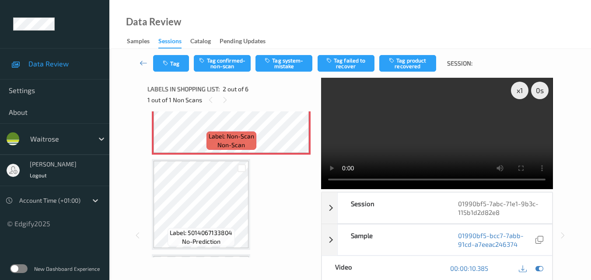
scroll to position [131, 0]
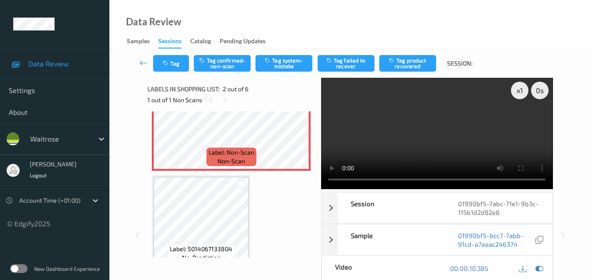
click at [421, 148] on video at bounding box center [436, 133] width 231 height 112
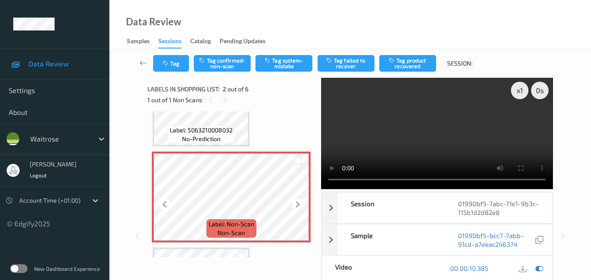
scroll to position [44, 0]
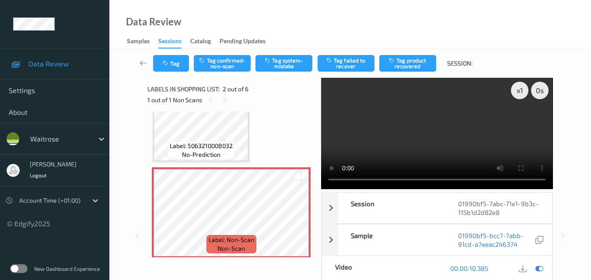
click at [407, 138] on video at bounding box center [436, 133] width 231 height 112
click at [438, 125] on video at bounding box center [436, 133] width 231 height 112
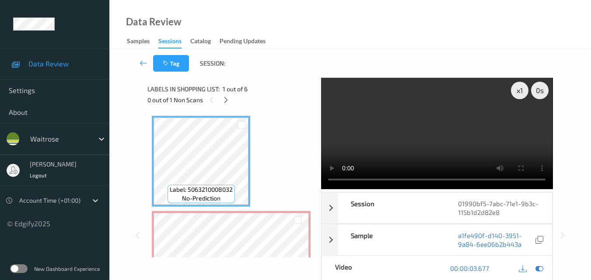
click at [455, 137] on video at bounding box center [436, 133] width 231 height 112
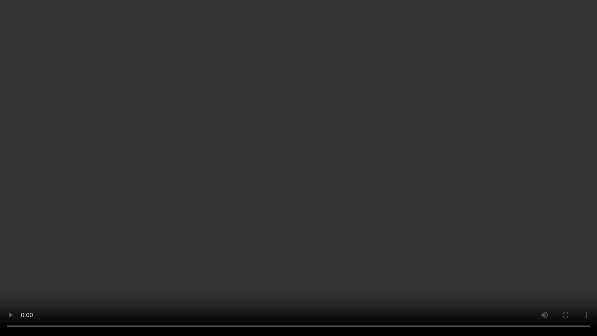
click at [439, 205] on video at bounding box center [298, 168] width 597 height 336
click at [400, 189] on video at bounding box center [298, 168] width 597 height 336
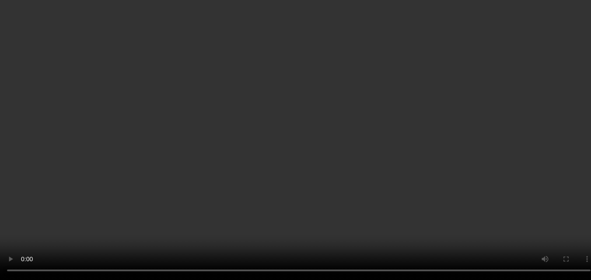
scroll to position [44, 0]
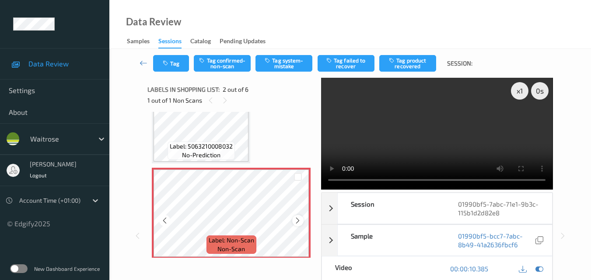
click at [297, 219] on icon at bounding box center [297, 221] width 7 height 8
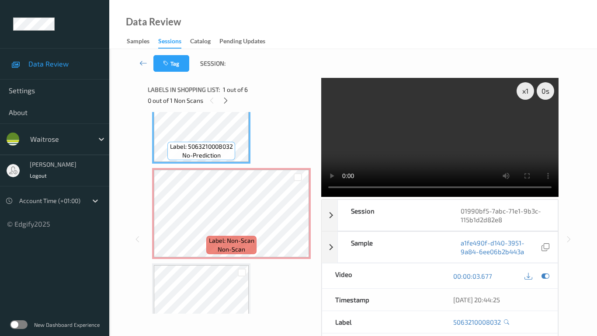
click at [386, 189] on video at bounding box center [439, 137] width 237 height 119
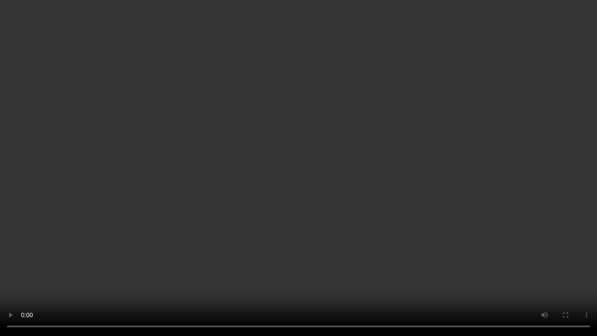
click at [395, 197] on video at bounding box center [298, 168] width 597 height 336
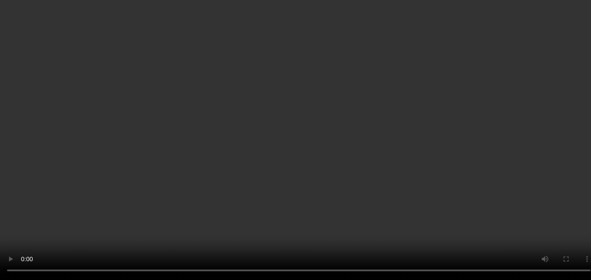
scroll to position [87, 0]
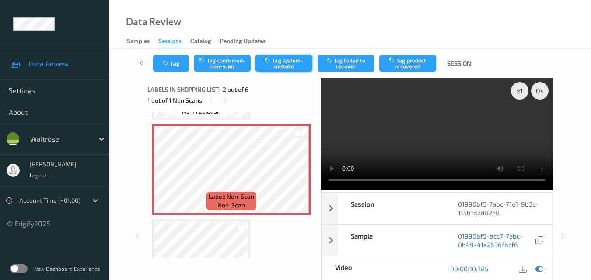
click at [278, 64] on button "Tag system-mistake" at bounding box center [283, 63] width 57 height 17
click at [407, 144] on video at bounding box center [436, 134] width 231 height 112
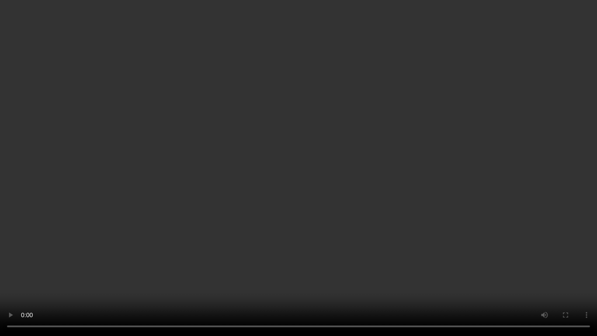
click at [329, 202] on video at bounding box center [298, 168] width 597 height 336
click at [426, 233] on video at bounding box center [298, 168] width 597 height 336
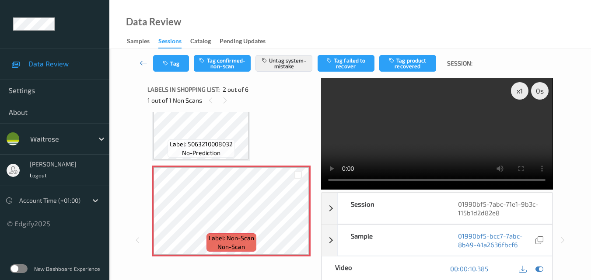
scroll to position [44, 0]
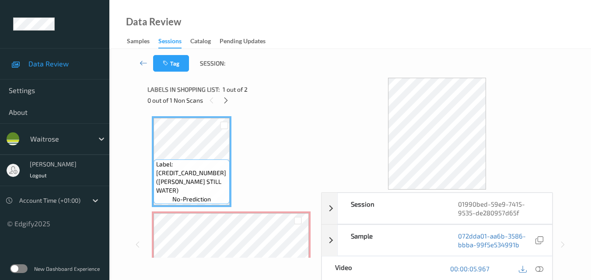
click at [325, 18] on div "Data Review Samples Sessions Catalog Pending Updates" at bounding box center [349, 24] width 481 height 49
click at [536, 268] on icon at bounding box center [539, 269] width 8 height 8
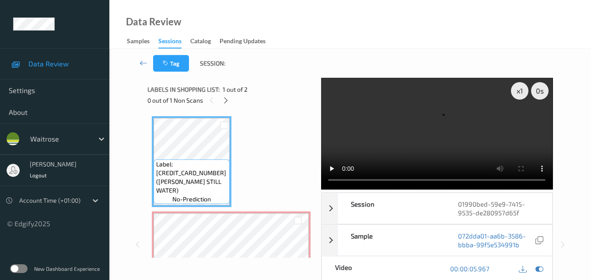
scroll to position [44, 0]
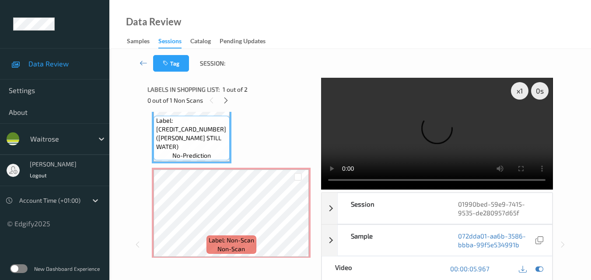
click at [438, 133] on video at bounding box center [436, 134] width 231 height 112
click at [464, 132] on video at bounding box center [436, 134] width 231 height 112
click at [436, 138] on video at bounding box center [436, 134] width 231 height 112
click at [483, 130] on video at bounding box center [436, 134] width 231 height 112
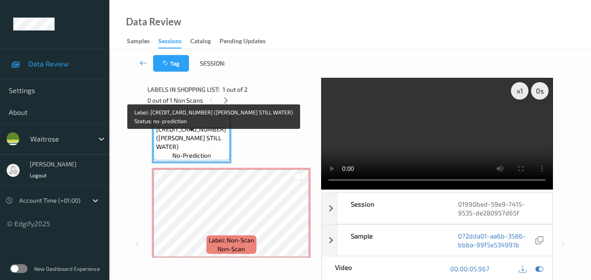
click at [225, 155] on div "Label: [CREDIT_CARD_NUMBER] ([PERSON_NAME] STILL WATER) no-prediction" at bounding box center [191, 138] width 76 height 45
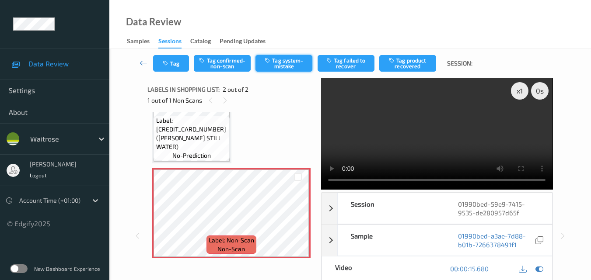
click at [282, 66] on button "Tag system-mistake" at bounding box center [283, 63] width 57 height 17
click at [170, 59] on button "Tag" at bounding box center [171, 63] width 36 height 17
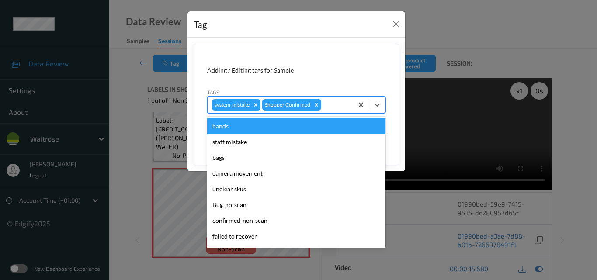
click at [324, 105] on div at bounding box center [336, 105] width 26 height 10
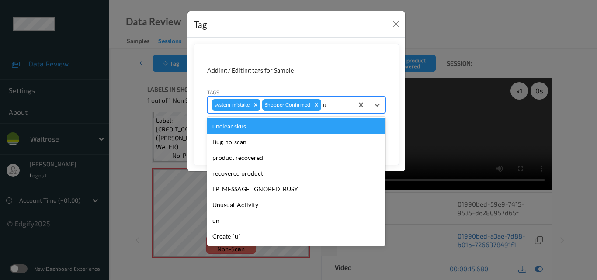
type input "un"
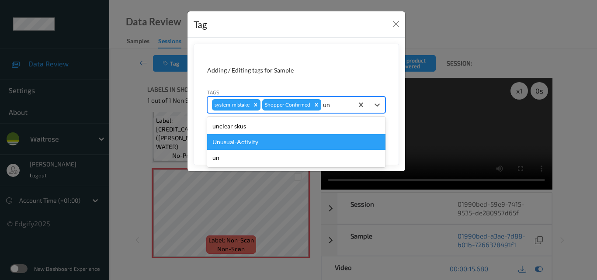
click at [294, 141] on div "Unusual-Activity" at bounding box center [296, 142] width 178 height 16
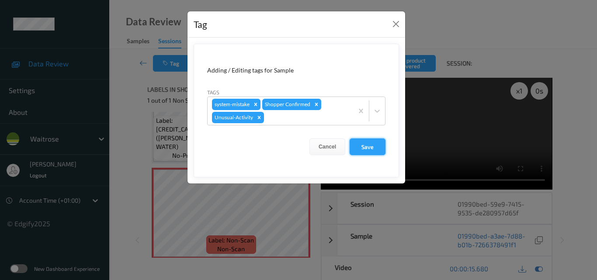
click at [378, 146] on button "Save" at bounding box center [368, 147] width 36 height 17
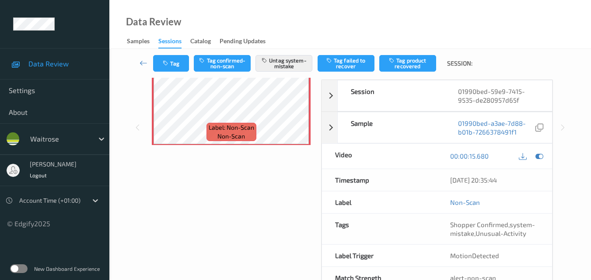
scroll to position [131, 0]
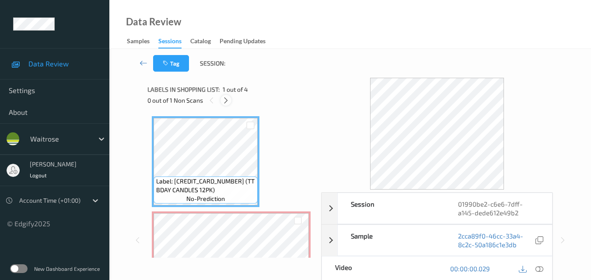
click at [225, 100] on icon at bounding box center [225, 101] width 7 height 8
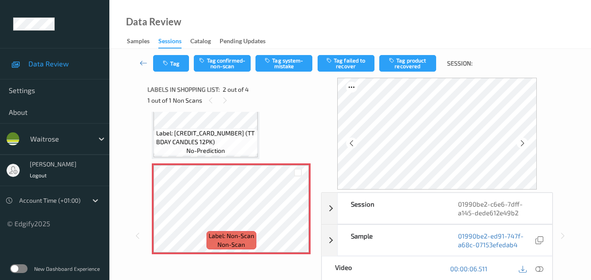
scroll to position [4, 0]
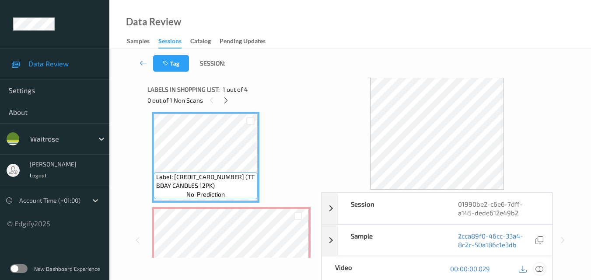
click at [540, 267] on icon at bounding box center [539, 269] width 8 height 8
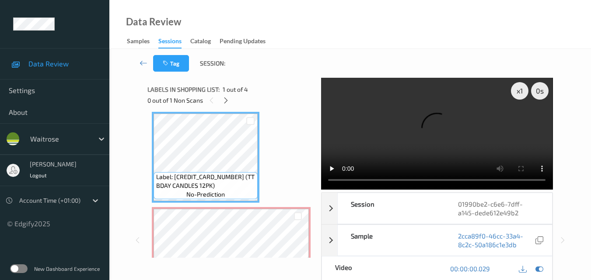
click at [429, 110] on video at bounding box center [436, 134] width 231 height 112
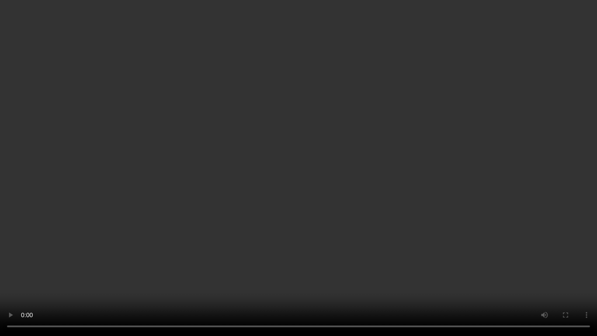
click at [302, 158] on video at bounding box center [298, 168] width 597 height 336
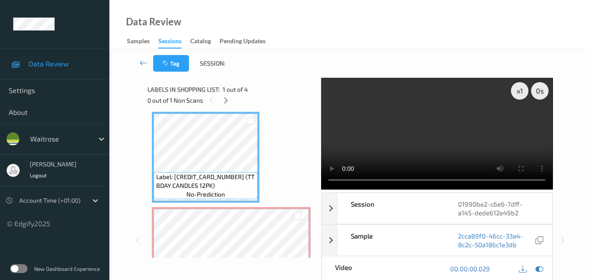
click at [449, 122] on video at bounding box center [436, 134] width 231 height 112
click at [376, 150] on video at bounding box center [436, 134] width 231 height 112
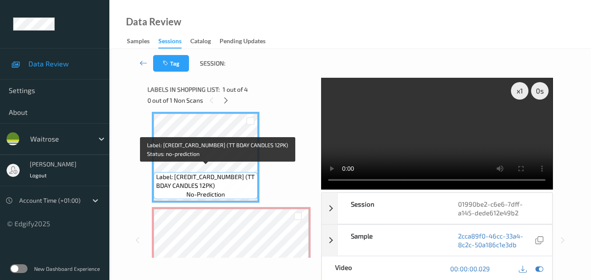
scroll to position [92, 0]
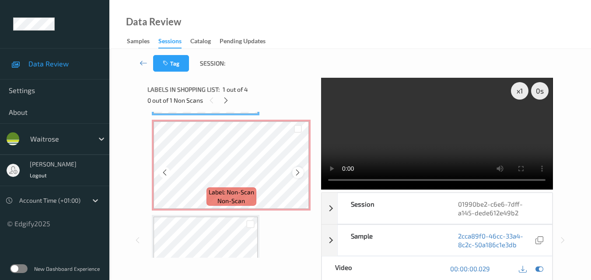
click at [297, 176] on icon at bounding box center [297, 173] width 7 height 8
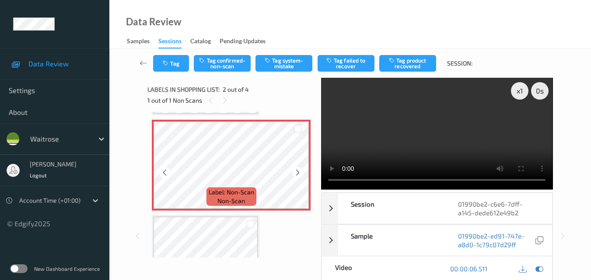
click at [297, 176] on icon at bounding box center [297, 173] width 7 height 8
click at [445, 121] on video at bounding box center [436, 134] width 231 height 112
click at [285, 63] on button "Tag system-mistake" at bounding box center [283, 63] width 57 height 17
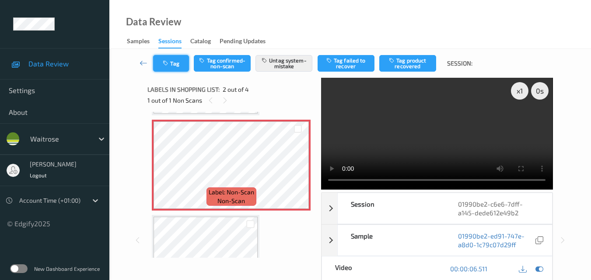
click at [170, 59] on button "Tag" at bounding box center [171, 63] width 36 height 17
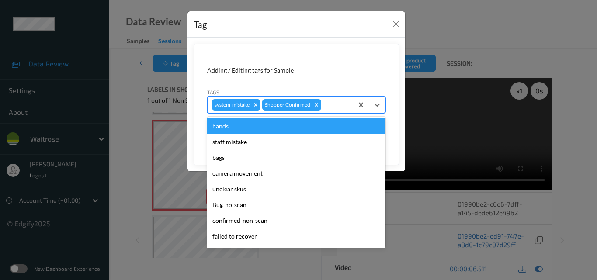
click at [336, 101] on div at bounding box center [336, 105] width 26 height 10
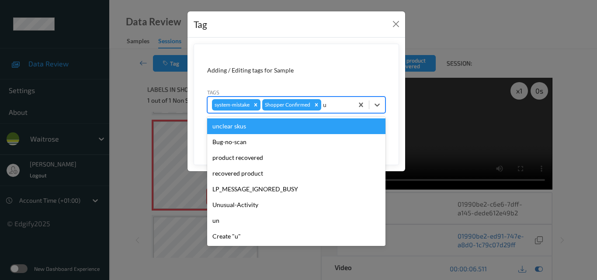
type input "un"
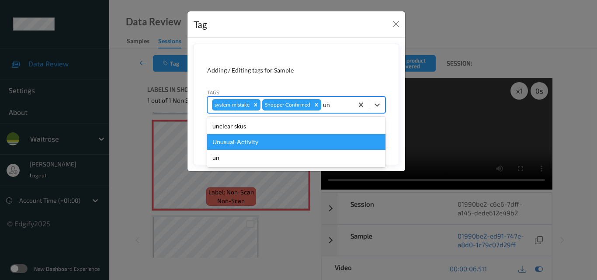
click at [297, 139] on div "Unusual-Activity" at bounding box center [296, 142] width 178 height 16
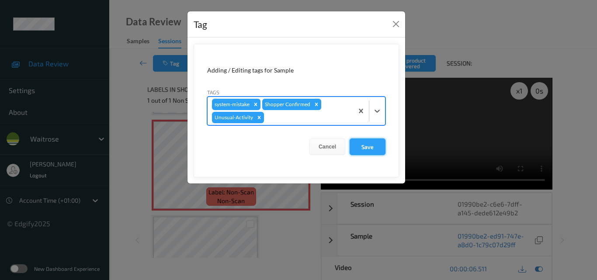
click at [372, 146] on button "Save" at bounding box center [368, 147] width 36 height 17
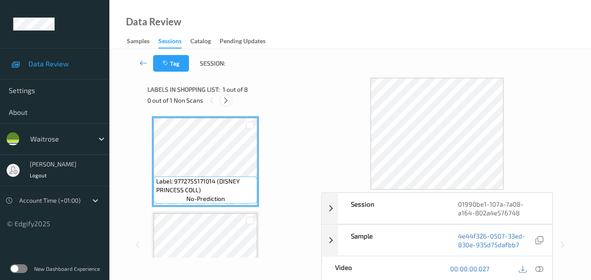
click at [226, 98] on icon at bounding box center [225, 101] width 7 height 8
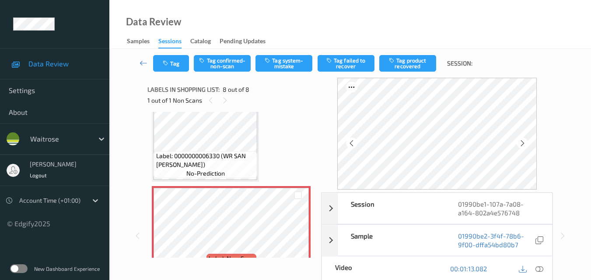
scroll to position [621, 0]
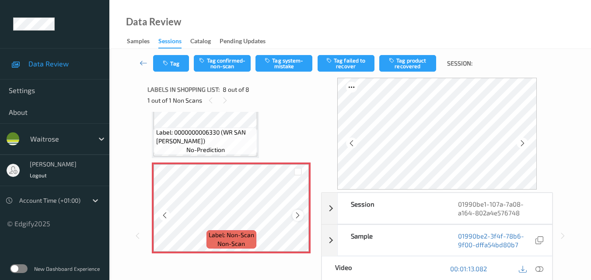
click at [299, 215] on icon at bounding box center [297, 216] width 7 height 8
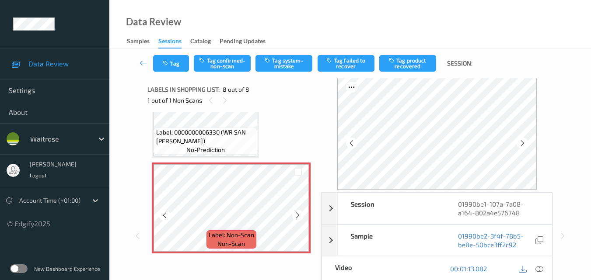
scroll to position [577, 0]
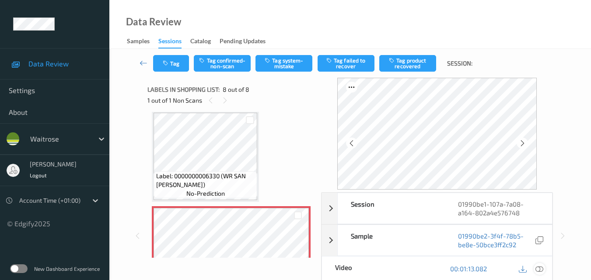
click at [541, 268] on icon at bounding box center [539, 269] width 8 height 8
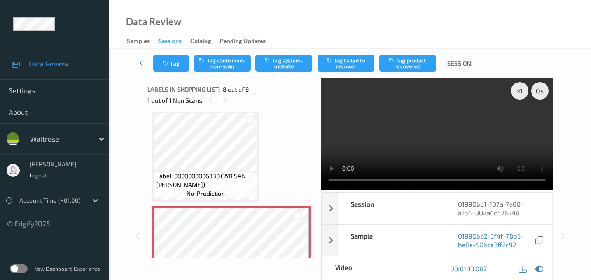
click at [396, 141] on video at bounding box center [436, 134] width 231 height 112
click at [420, 140] on video at bounding box center [436, 134] width 231 height 112
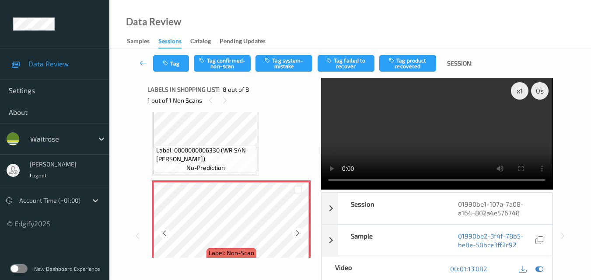
scroll to position [621, 0]
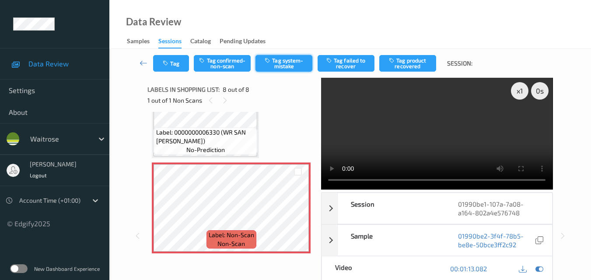
click at [284, 69] on button "Tag system-mistake" at bounding box center [283, 63] width 57 height 17
click at [174, 64] on button "Tag" at bounding box center [171, 63] width 36 height 17
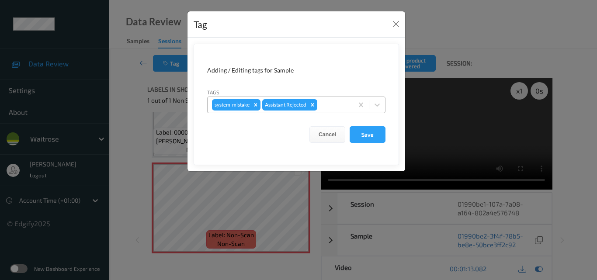
click at [330, 108] on div at bounding box center [334, 105] width 30 height 10
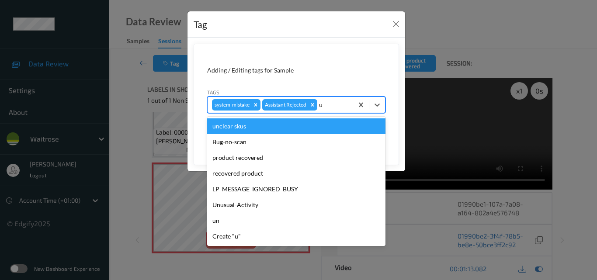
type input "un"
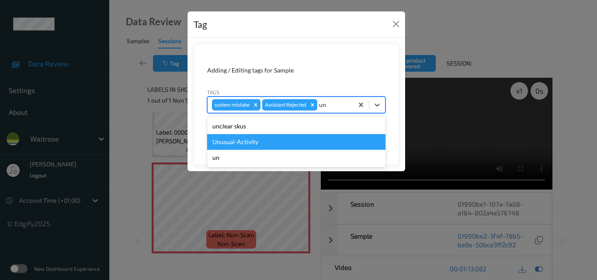
click at [264, 144] on div "Unusual-Activity" at bounding box center [296, 142] width 178 height 16
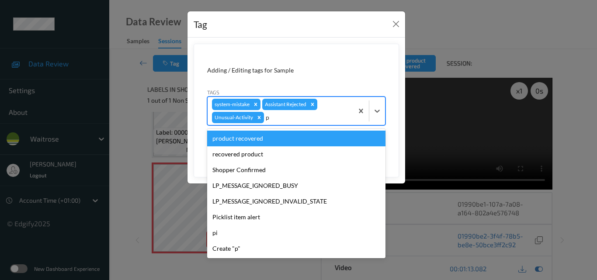
type input "pi"
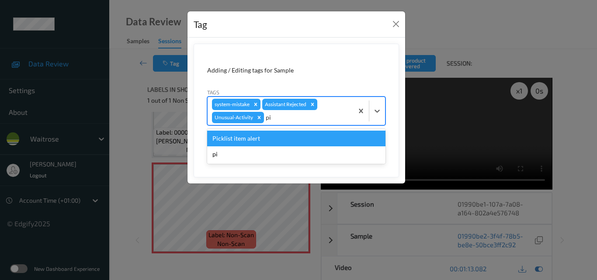
click at [269, 140] on div "Picklist item alert" at bounding box center [296, 139] width 178 height 16
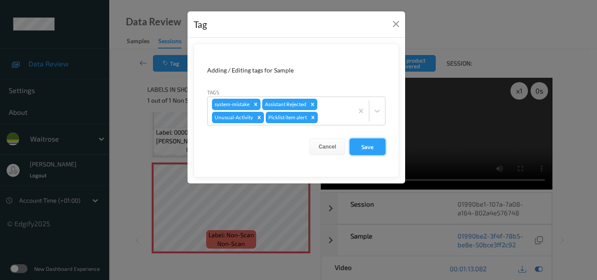
click at [376, 148] on button "Save" at bounding box center [368, 147] width 36 height 17
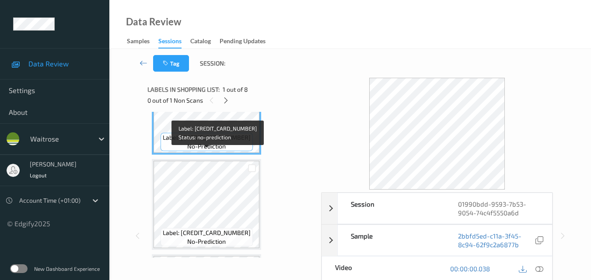
scroll to position [44, 0]
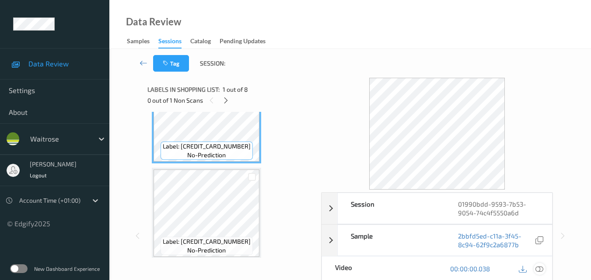
click at [541, 270] on icon at bounding box center [539, 269] width 8 height 8
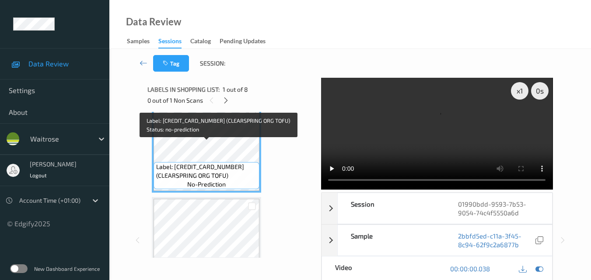
scroll to position [0, 0]
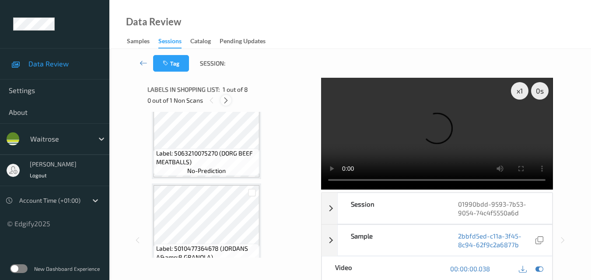
click at [226, 98] on icon at bounding box center [225, 101] width 7 height 8
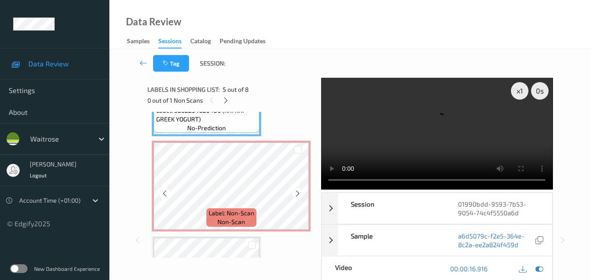
scroll to position [429, 0]
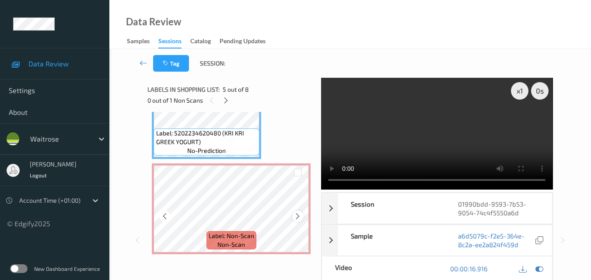
click at [296, 215] on icon at bounding box center [297, 216] width 7 height 8
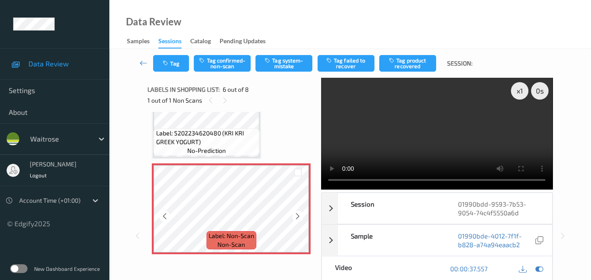
click at [296, 215] on icon at bounding box center [297, 216] width 7 height 8
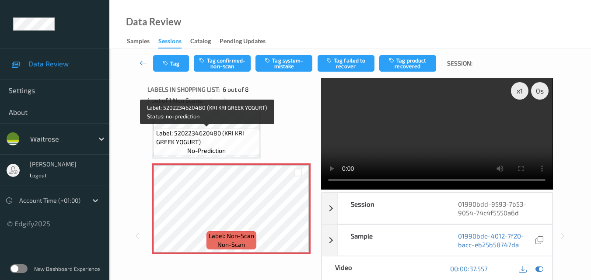
click at [221, 143] on span "Label: 5202234620480 (KRI KRI GREEK YOGURT)" at bounding box center [206, 137] width 101 height 17
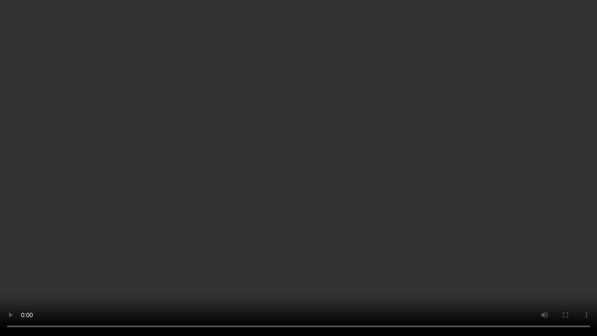
click at [321, 177] on video at bounding box center [298, 168] width 597 height 336
click at [345, 182] on video at bounding box center [298, 168] width 597 height 336
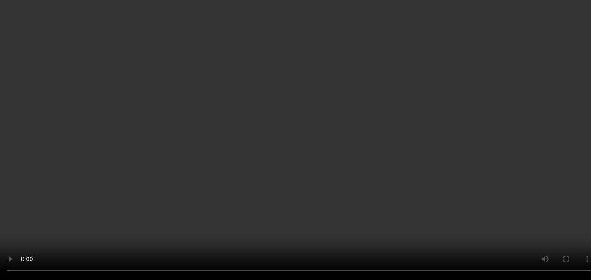
scroll to position [473, 0]
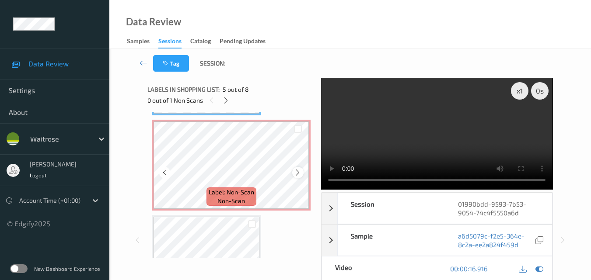
click at [298, 173] on icon at bounding box center [297, 173] width 7 height 8
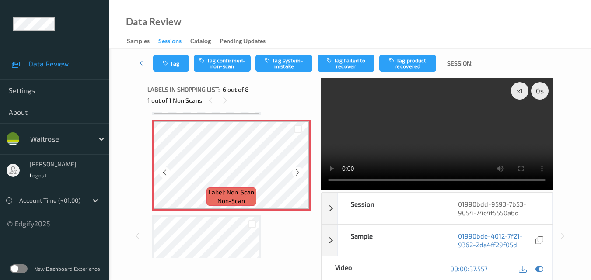
click at [298, 173] on icon at bounding box center [297, 173] width 7 height 8
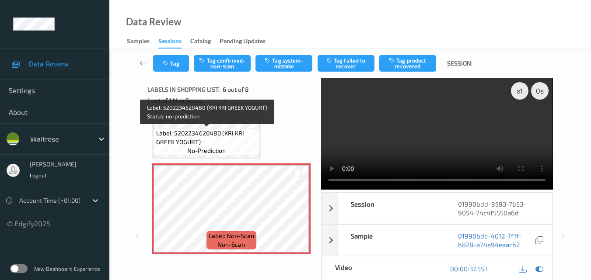
click at [222, 139] on span "Label: 5202234620480 (KRI KRI GREEK YOGURT)" at bounding box center [206, 137] width 101 height 17
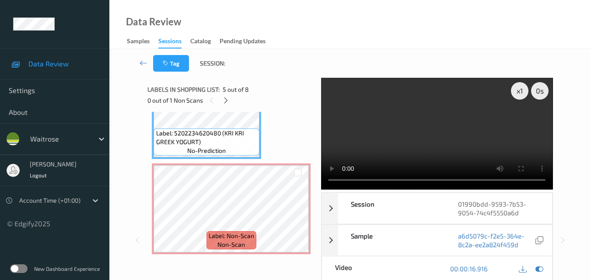
click at [475, 139] on video at bounding box center [436, 134] width 231 height 112
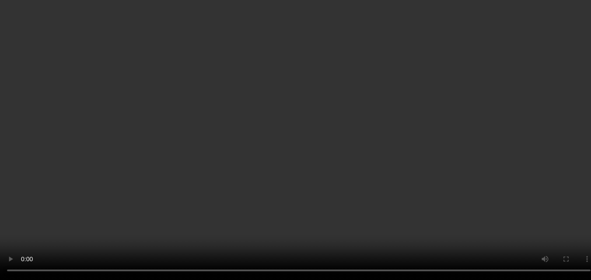
scroll to position [560, 0]
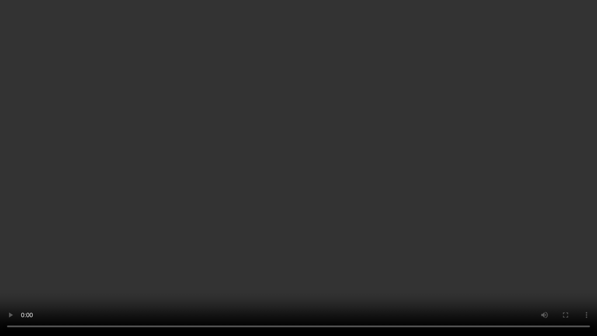
click at [299, 191] on video at bounding box center [298, 168] width 597 height 336
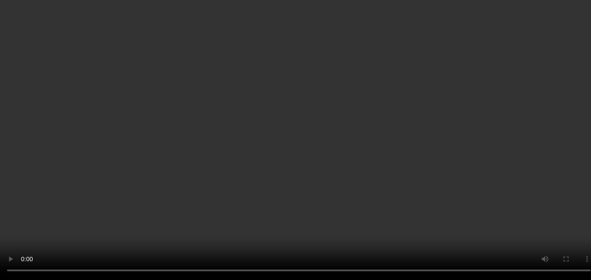
scroll to position [517, 0]
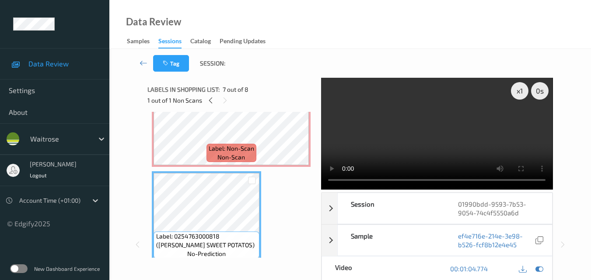
click at [430, 140] on video at bounding box center [436, 134] width 231 height 112
click at [452, 140] on video at bounding box center [436, 134] width 231 height 112
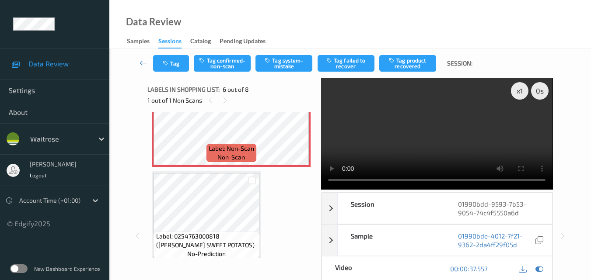
click at [397, 138] on video at bounding box center [436, 134] width 231 height 112
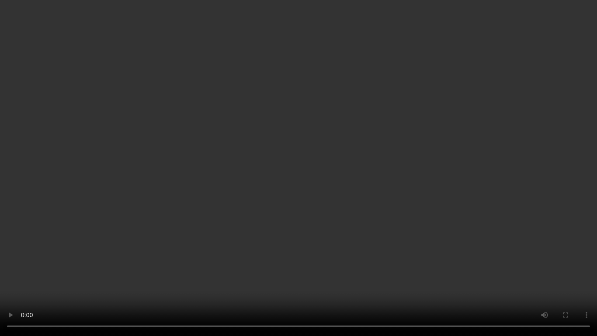
click at [314, 231] on video at bounding box center [298, 168] width 597 height 336
click at [424, 199] on video at bounding box center [298, 168] width 597 height 336
click at [461, 236] on video at bounding box center [298, 168] width 597 height 336
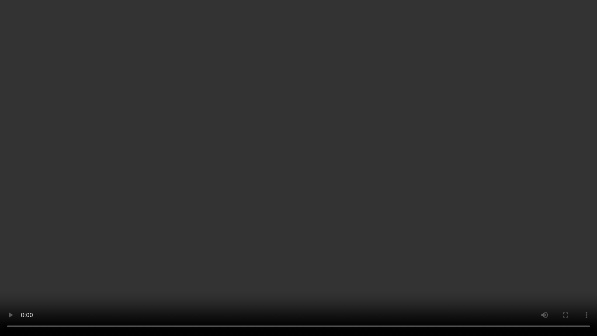
click at [461, 236] on video at bounding box center [298, 168] width 597 height 336
click at [327, 206] on video at bounding box center [298, 168] width 597 height 336
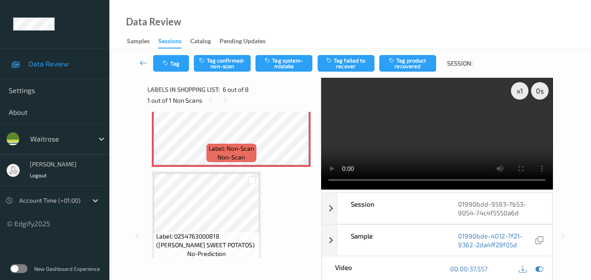
click at [435, 130] on video at bounding box center [436, 134] width 231 height 112
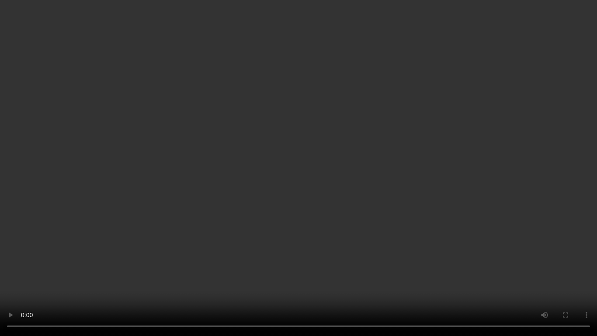
click at [420, 192] on video at bounding box center [298, 168] width 597 height 336
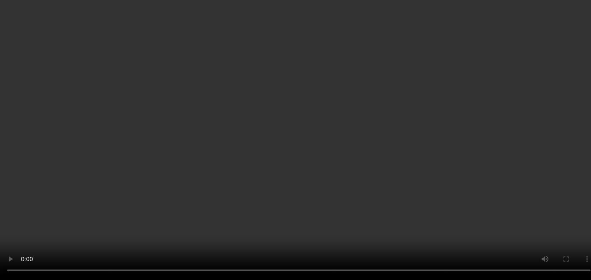
scroll to position [473, 0]
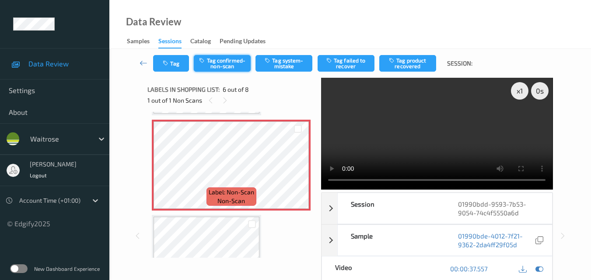
click at [228, 68] on button "Tag confirmed-non-scan" at bounding box center [222, 63] width 57 height 17
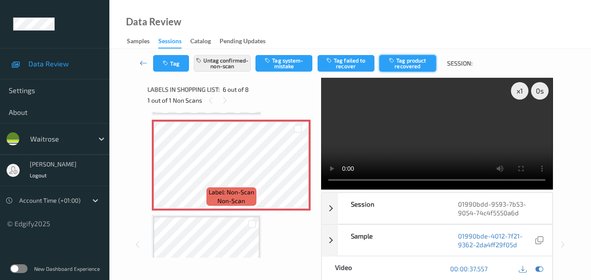
click at [402, 61] on button "Tag product recovered" at bounding box center [407, 63] width 57 height 17
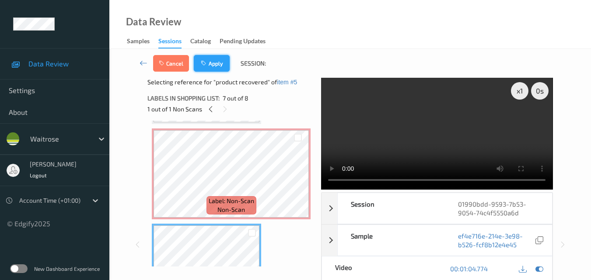
click at [223, 65] on button "Apply" at bounding box center [212, 63] width 36 height 17
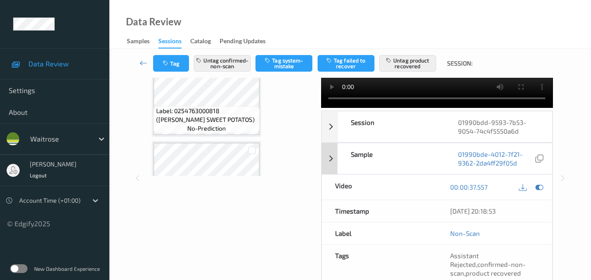
scroll to position [0, 0]
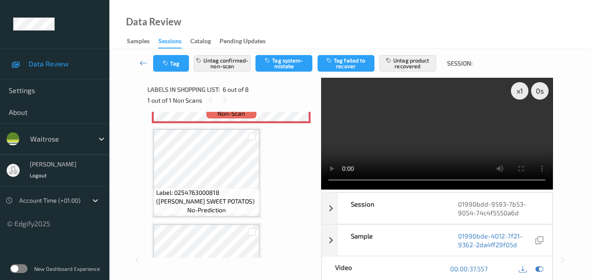
click at [424, 137] on video at bounding box center [436, 134] width 231 height 112
click at [521, 93] on div "x 1" at bounding box center [519, 90] width 17 height 17
click at [455, 130] on video at bounding box center [436, 134] width 231 height 112
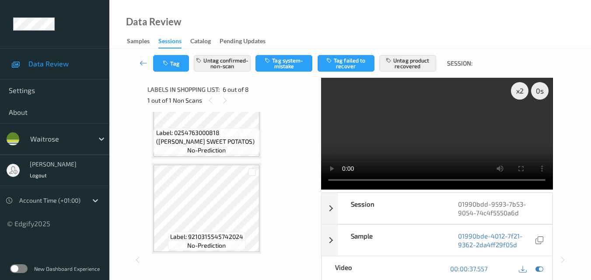
scroll to position [621, 0]
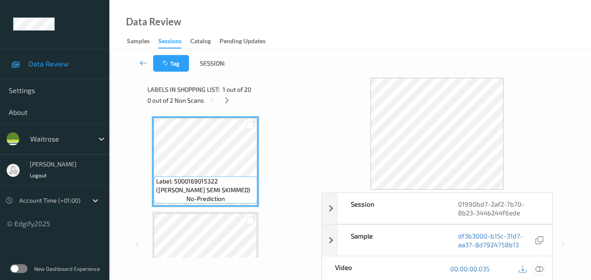
click at [540, 268] on icon at bounding box center [539, 269] width 8 height 8
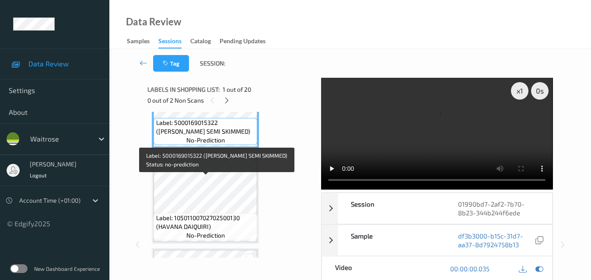
scroll to position [131, 0]
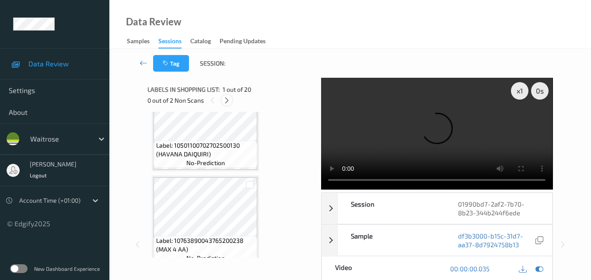
click at [227, 99] on icon at bounding box center [226, 101] width 7 height 8
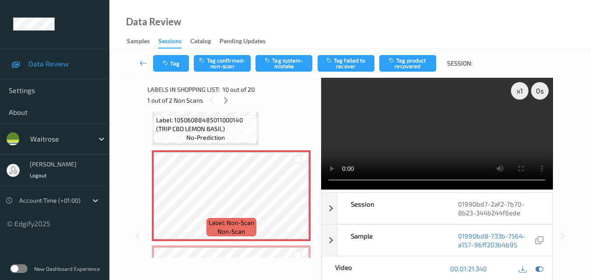
scroll to position [810, 0]
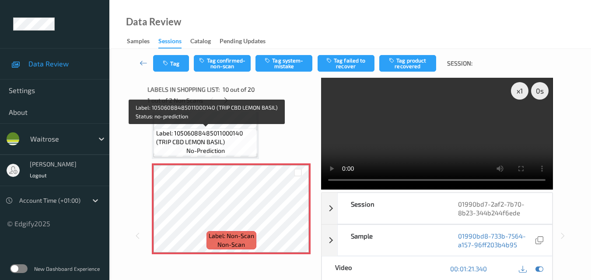
click at [216, 136] on span "Label: 10506088485011000140 (TRIP CBD LEMON BASIL)" at bounding box center [205, 137] width 99 height 17
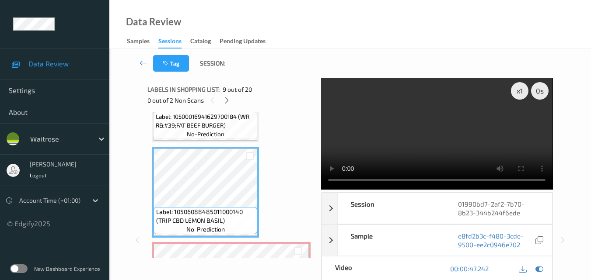
scroll to position [723, 0]
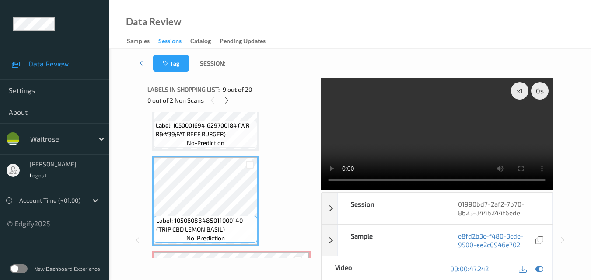
click at [438, 143] on video at bounding box center [436, 134] width 231 height 112
click at [412, 136] on video at bounding box center [436, 134] width 231 height 112
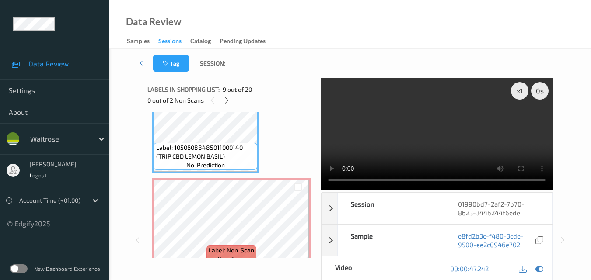
scroll to position [810, 0]
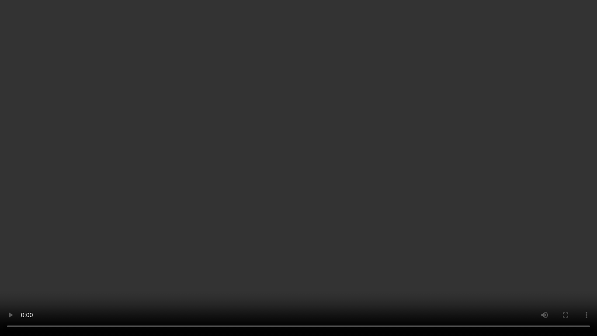
click at [358, 204] on video at bounding box center [298, 168] width 597 height 336
click at [417, 210] on video at bounding box center [298, 168] width 597 height 336
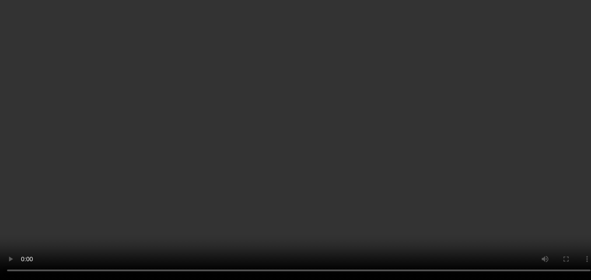
scroll to position [854, 0]
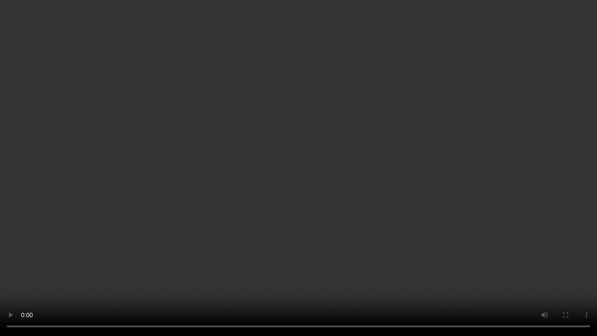
click at [413, 216] on video at bounding box center [298, 168] width 597 height 336
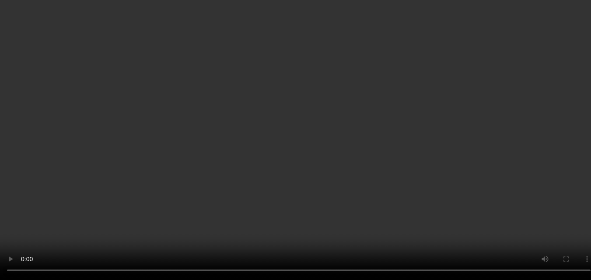
scroll to position [810, 0]
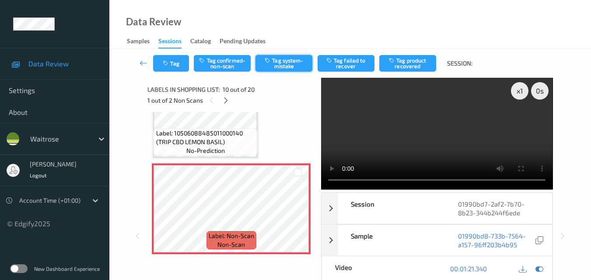
click at [297, 63] on button "Tag system-mistake" at bounding box center [283, 63] width 57 height 17
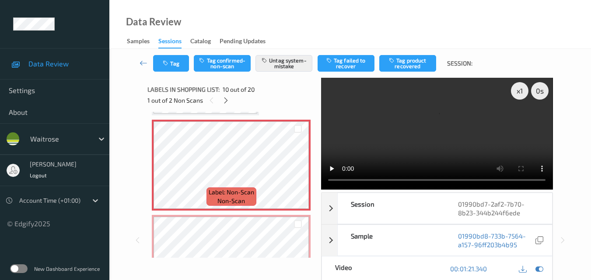
scroll to position [898, 0]
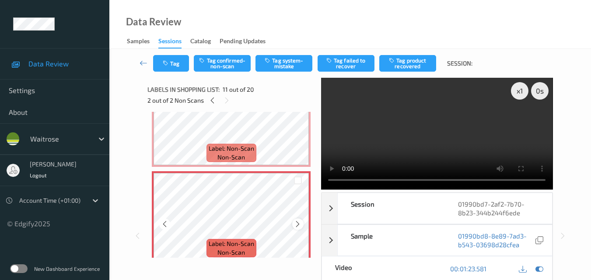
click at [294, 224] on icon at bounding box center [297, 224] width 7 height 8
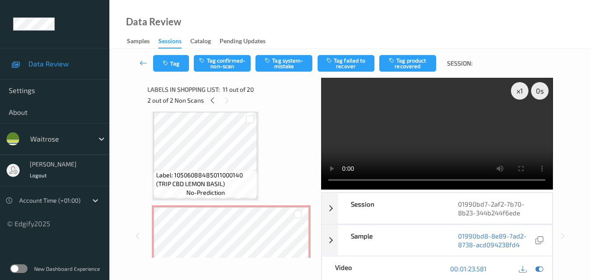
scroll to position [767, 0]
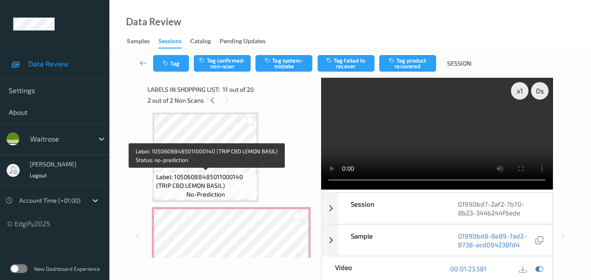
click at [225, 184] on span "Label: 10506088485011000140 (TRIP CBD LEMON BASIL)" at bounding box center [205, 181] width 99 height 17
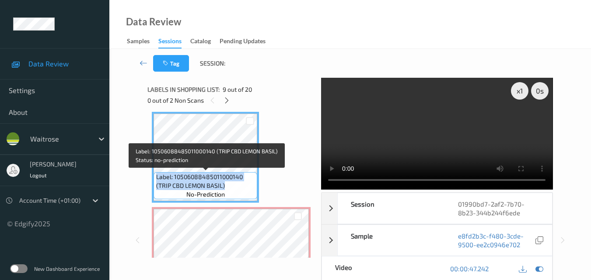
drag, startPoint x: 224, startPoint y: 185, endPoint x: 154, endPoint y: 175, distance: 70.7
click at [154, 175] on div "Label: 10506088485011000140 (TRIP CBD LEMON BASIL) no-prediction" at bounding box center [205, 185] width 104 height 27
copy span "Label: 10506088485011000140 (TRIP CBD LEMON BASIL)"
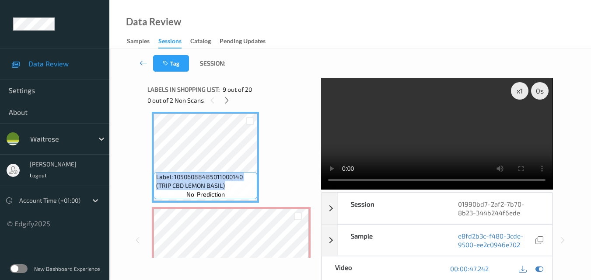
click at [431, 142] on video at bounding box center [436, 134] width 231 height 112
click at [448, 133] on video at bounding box center [436, 134] width 231 height 112
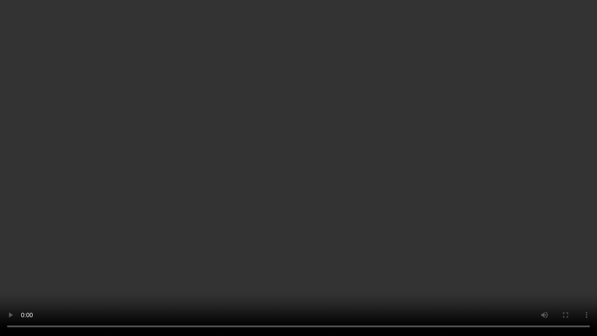
click at [369, 217] on video at bounding box center [298, 168] width 597 height 336
click at [410, 231] on video at bounding box center [298, 168] width 597 height 336
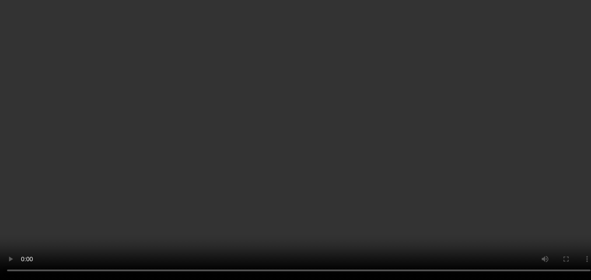
scroll to position [679, 0]
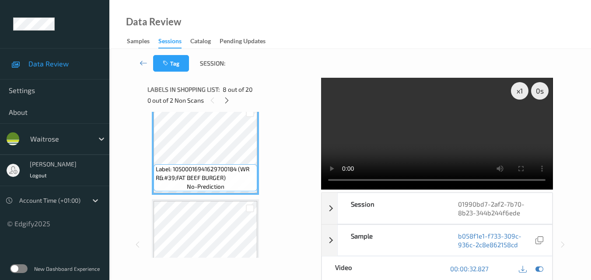
click at [435, 137] on video at bounding box center [436, 134] width 231 height 112
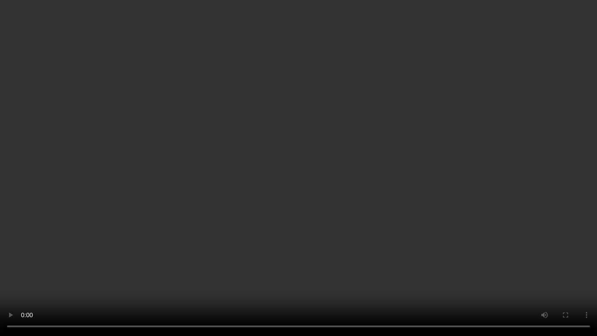
click at [401, 199] on video at bounding box center [298, 168] width 597 height 336
click at [372, 212] on video at bounding box center [298, 168] width 597 height 336
click at [380, 180] on video at bounding box center [298, 168] width 597 height 336
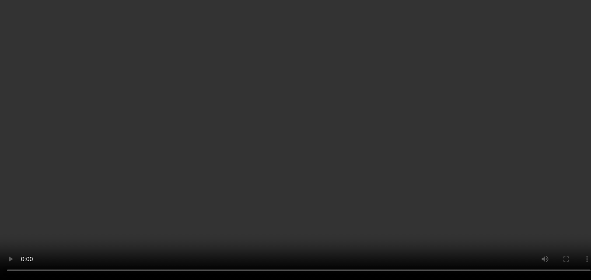
scroll to position [942, 0]
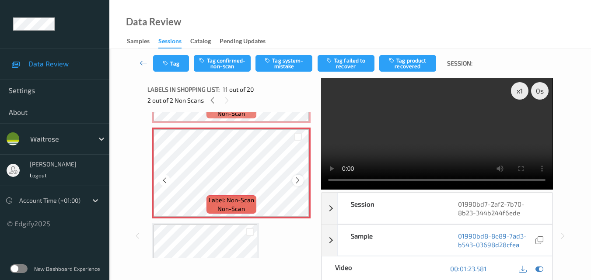
click at [297, 180] on icon at bounding box center [297, 181] width 7 height 8
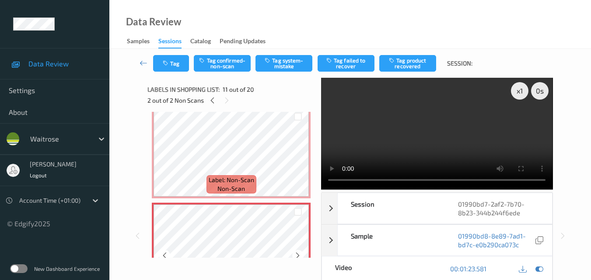
scroll to position [854, 0]
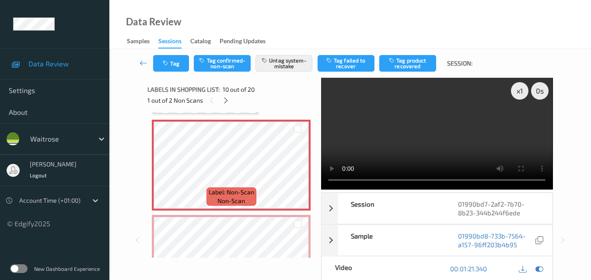
click at [412, 136] on video at bounding box center [436, 134] width 231 height 112
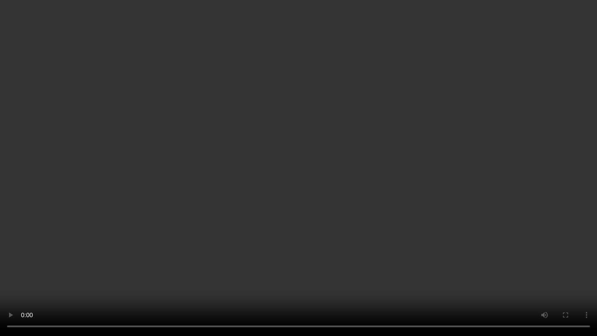
click at [366, 182] on video at bounding box center [298, 168] width 597 height 336
click at [274, 174] on video at bounding box center [298, 168] width 597 height 336
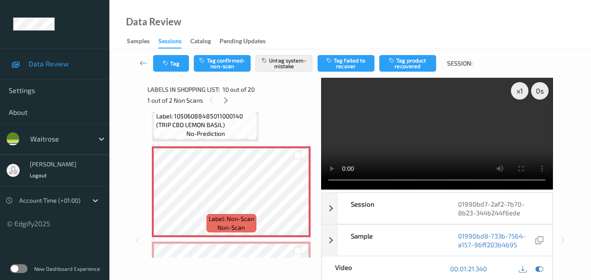
scroll to position [810, 0]
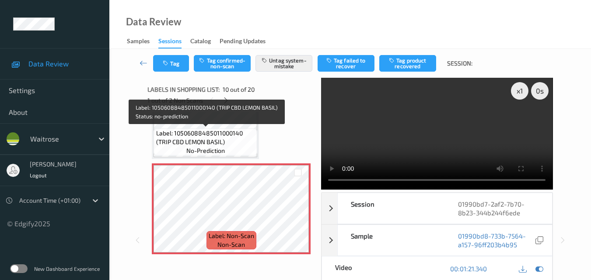
click at [207, 139] on span "Label: 10506088485011000140 (TRIP CBD LEMON BASIL)" at bounding box center [205, 137] width 99 height 17
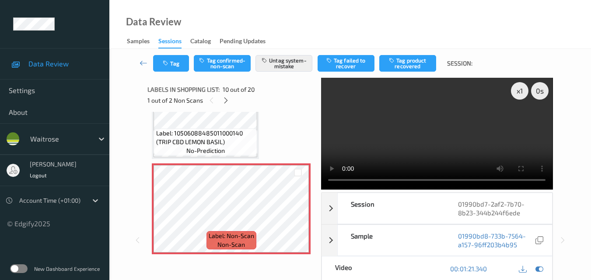
click at [408, 125] on video at bounding box center [436, 134] width 231 height 112
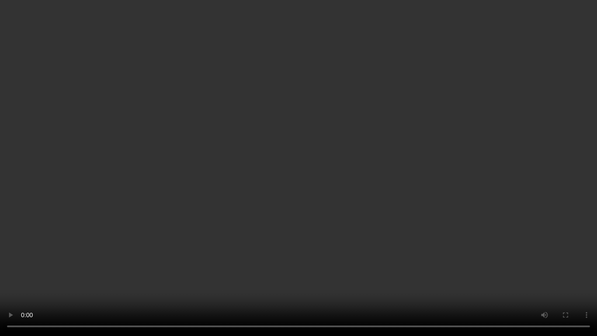
click at [333, 206] on video at bounding box center [298, 168] width 597 height 336
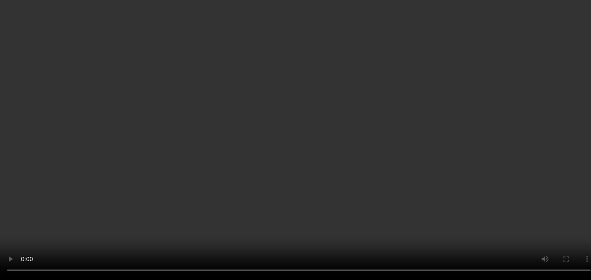
scroll to position [854, 0]
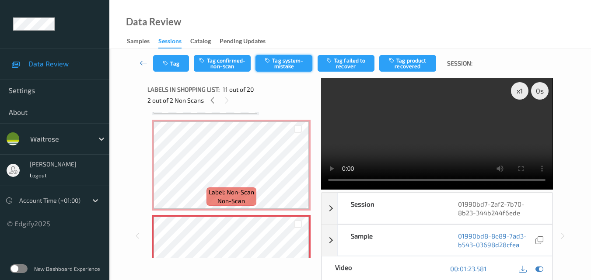
click at [286, 68] on button "Tag system-mistake" at bounding box center [283, 63] width 57 height 17
click at [175, 68] on button "Tag" at bounding box center [171, 63] width 36 height 17
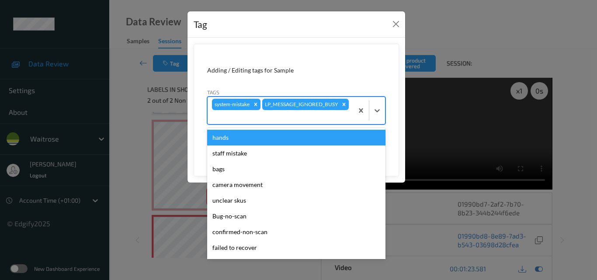
click at [320, 118] on div at bounding box center [280, 117] width 137 height 10
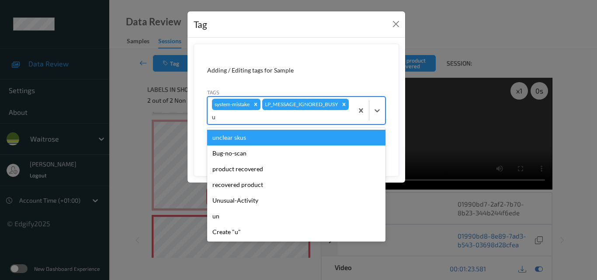
type input "un"
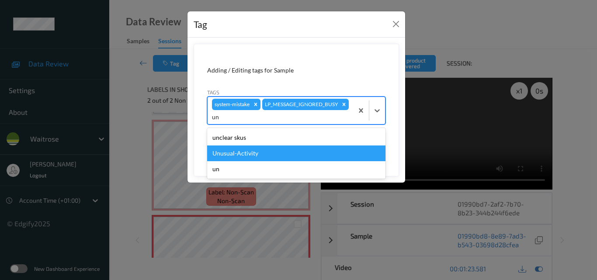
click at [293, 152] on div "Unusual-Activity" at bounding box center [296, 154] width 178 height 16
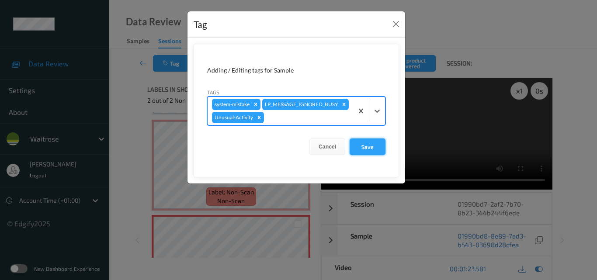
click at [358, 155] on button "Save" at bounding box center [368, 147] width 36 height 17
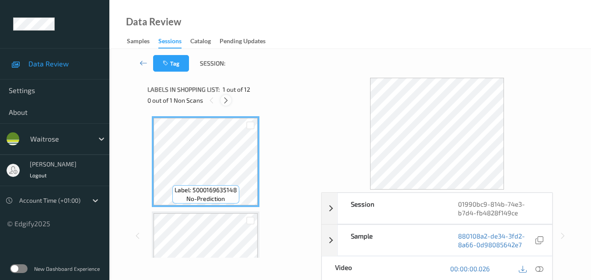
click at [227, 98] on icon at bounding box center [225, 101] width 7 height 8
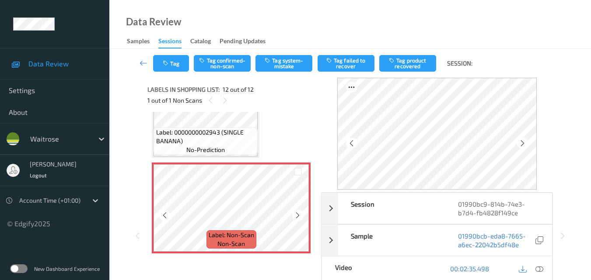
scroll to position [44, 0]
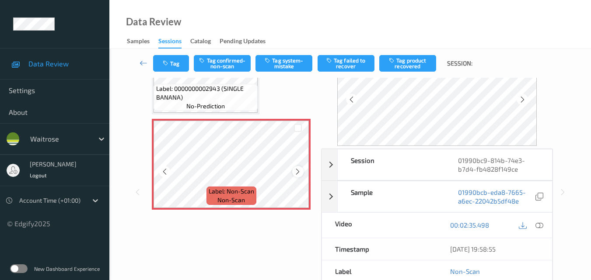
click at [296, 172] on icon at bounding box center [297, 172] width 7 height 8
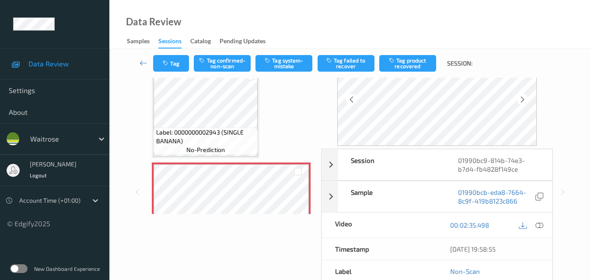
scroll to position [1002, 0]
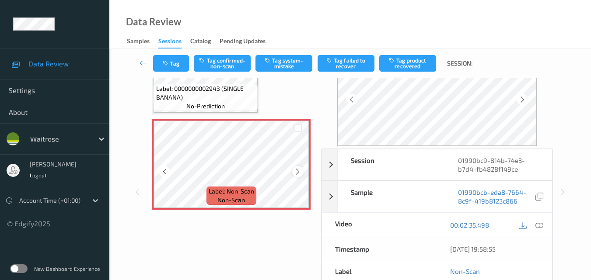
click at [299, 174] on icon at bounding box center [297, 172] width 7 height 8
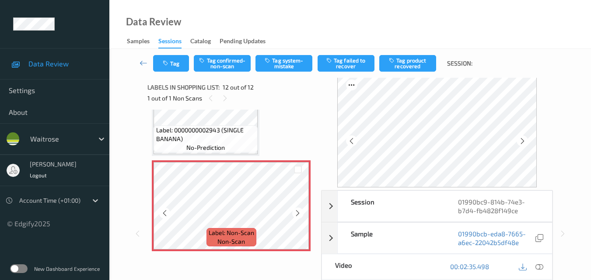
scroll to position [0, 0]
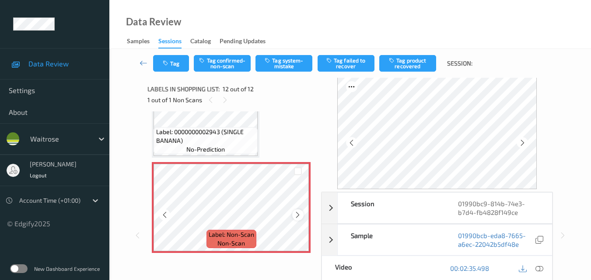
click at [300, 216] on icon at bounding box center [297, 215] width 7 height 8
click at [539, 267] on icon at bounding box center [539, 268] width 8 height 8
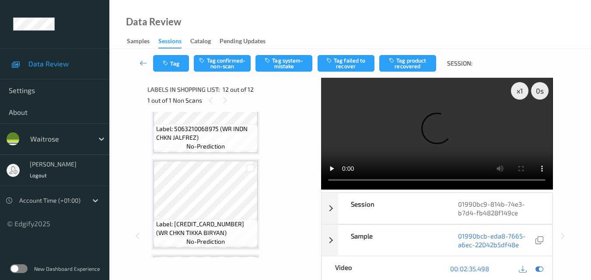
scroll to position [302, 0]
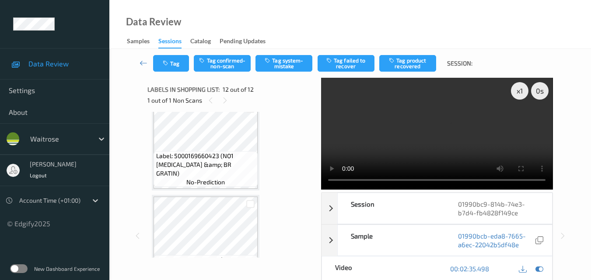
click at [423, 129] on video at bounding box center [436, 134] width 231 height 112
click at [452, 141] on video at bounding box center [436, 134] width 231 height 112
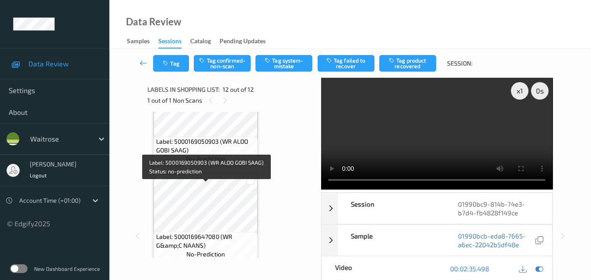
scroll to position [696, 0]
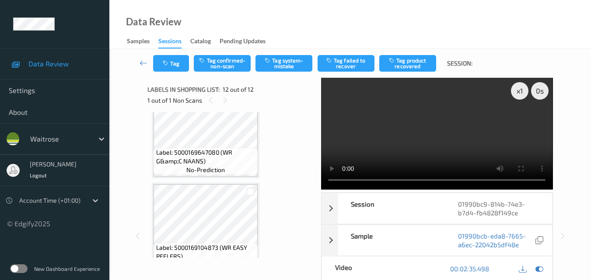
click at [442, 137] on video at bounding box center [436, 134] width 231 height 112
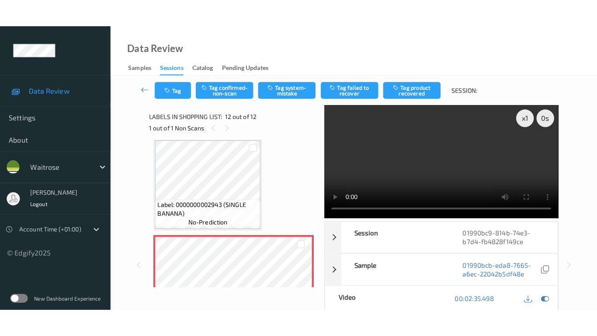
scroll to position [1002, 0]
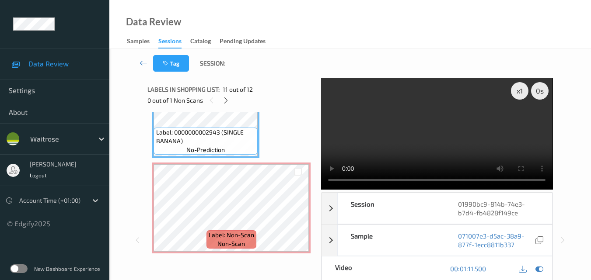
click at [414, 122] on video at bounding box center [436, 134] width 231 height 112
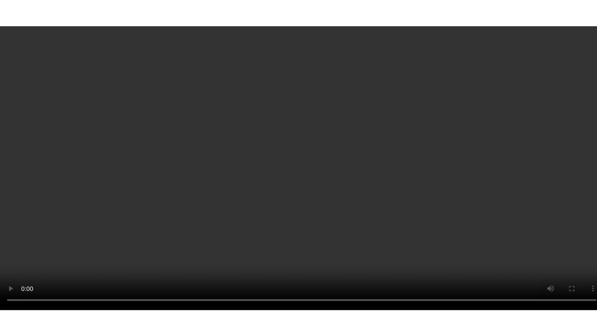
scroll to position [990, 0]
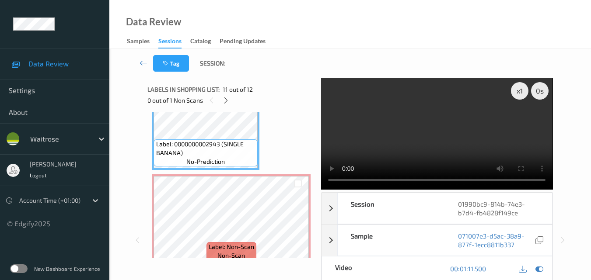
click at [449, 141] on video at bounding box center [436, 134] width 231 height 112
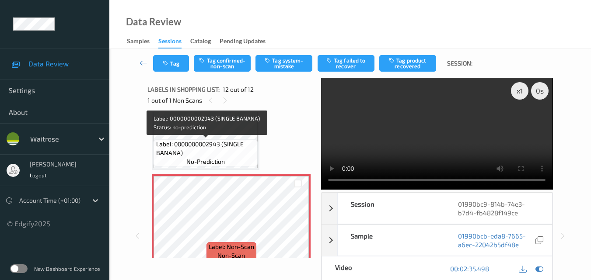
click at [221, 157] on span "no-prediction" at bounding box center [205, 161] width 38 height 9
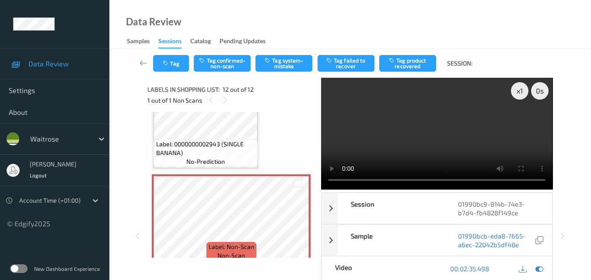
click at [466, 155] on video at bounding box center [436, 134] width 231 height 112
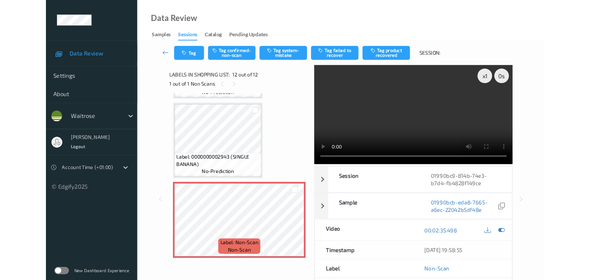
scroll to position [946, 0]
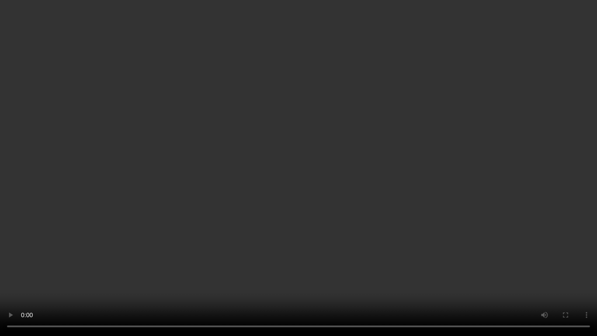
click at [391, 193] on video at bounding box center [298, 168] width 597 height 336
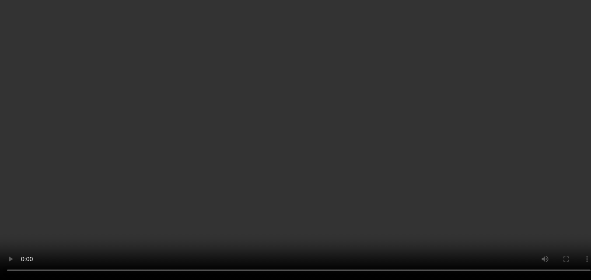
scroll to position [160, 0]
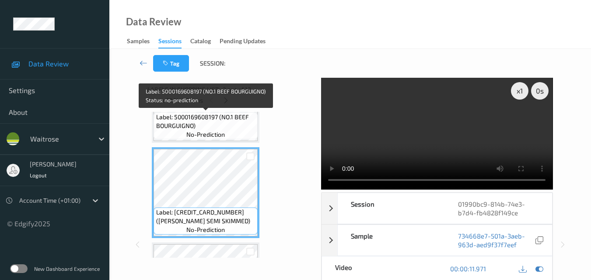
click at [230, 120] on span "Label: 5000169608197 (NO.1 BEEF BOURGUIGNO)" at bounding box center [206, 121] width 100 height 17
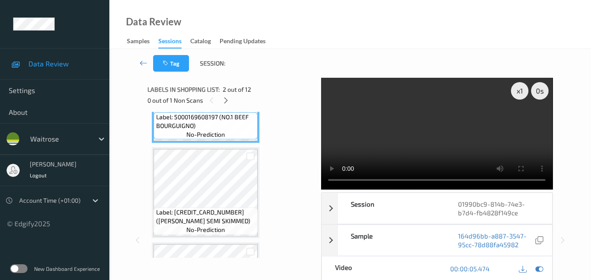
click at [438, 140] on video at bounding box center [436, 134] width 231 height 112
click at [519, 95] on div "x 1" at bounding box center [519, 90] width 17 height 17
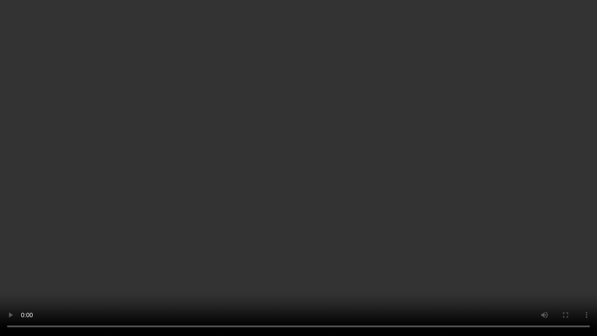
click at [392, 209] on video at bounding box center [298, 168] width 597 height 336
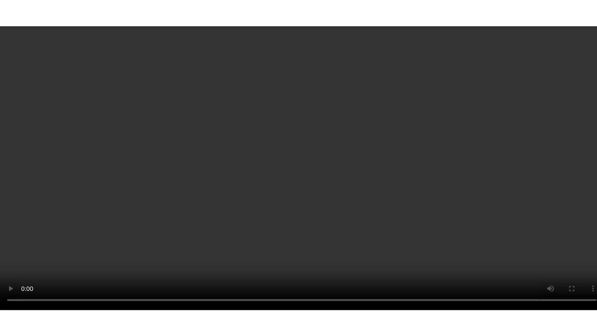
scroll to position [1002, 0]
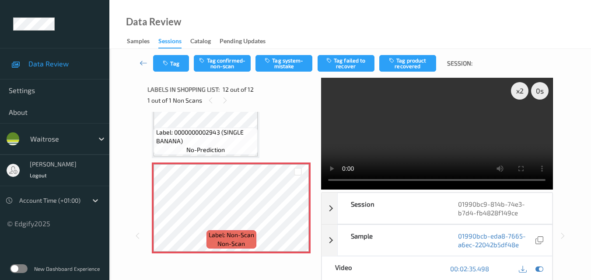
click at [415, 146] on video at bounding box center [436, 134] width 231 height 112
click at [292, 68] on button "Tag system-mistake" at bounding box center [283, 63] width 57 height 17
click at [177, 63] on button "Tag" at bounding box center [171, 63] width 36 height 17
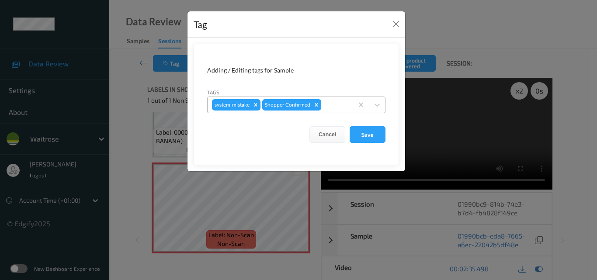
click at [341, 107] on div at bounding box center [336, 105] width 26 height 10
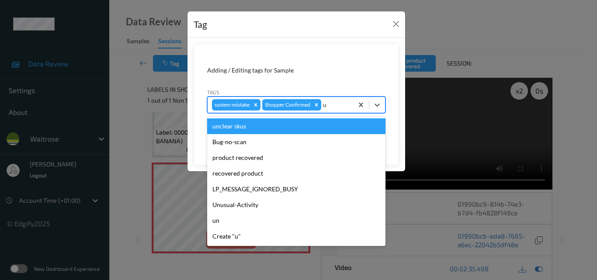
type input "un"
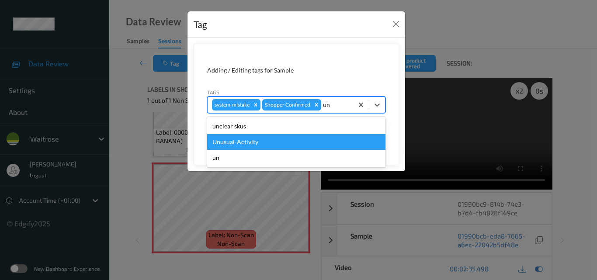
click at [307, 137] on div "Unusual-Activity" at bounding box center [296, 142] width 178 height 16
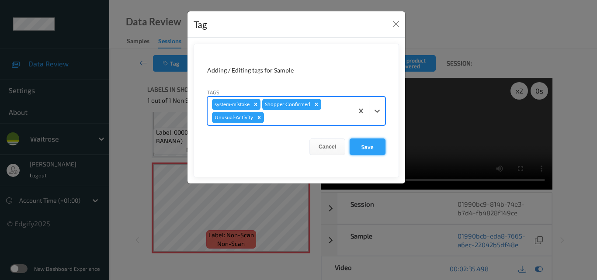
click at [368, 147] on button "Save" at bounding box center [368, 147] width 36 height 17
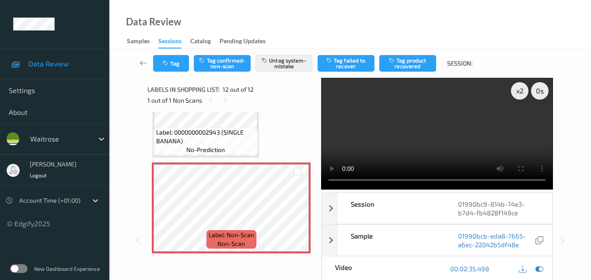
click at [422, 143] on video at bounding box center [436, 134] width 231 height 112
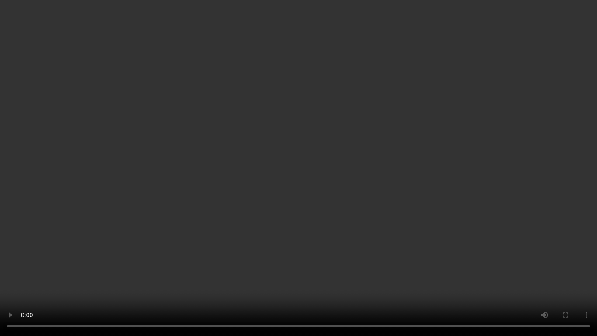
click at [368, 153] on video at bounding box center [298, 168] width 597 height 336
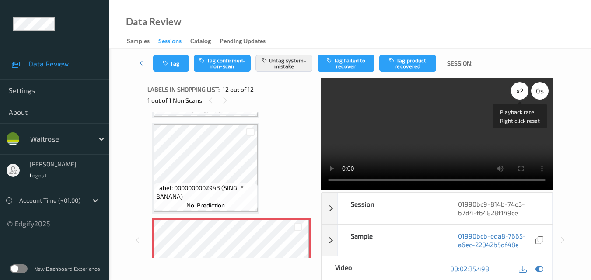
click at [519, 93] on div "x 2" at bounding box center [519, 90] width 17 height 17
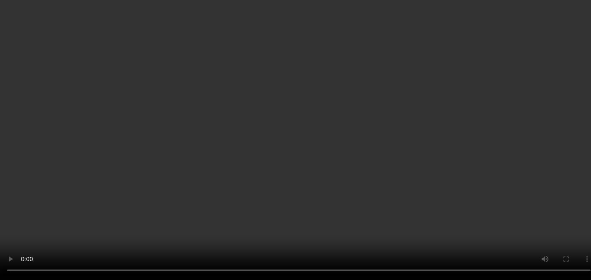
scroll to position [131, 0]
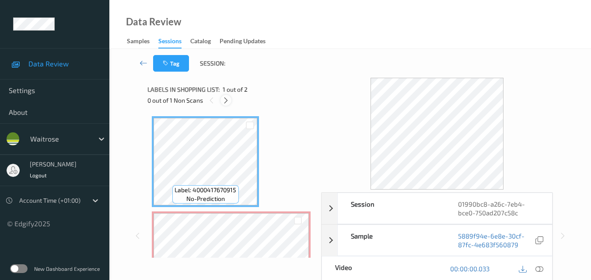
click at [226, 100] on icon at bounding box center [225, 101] width 7 height 8
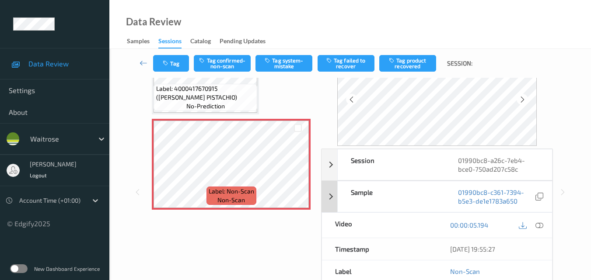
scroll to position [40, 0]
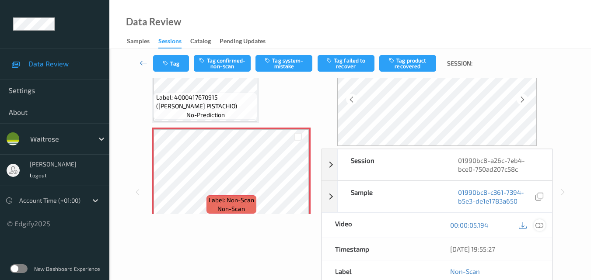
click at [542, 226] on icon at bounding box center [539, 225] width 8 height 8
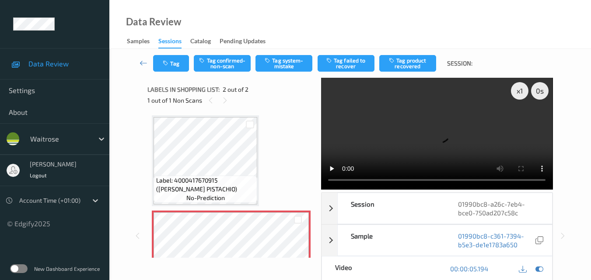
scroll to position [0, 0]
click at [487, 110] on video at bounding box center [436, 134] width 231 height 112
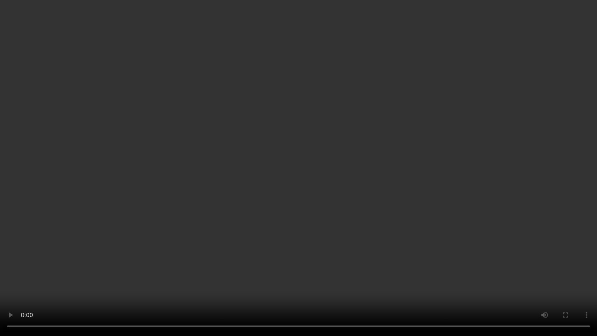
click at [481, 198] on video at bounding box center [298, 168] width 597 height 336
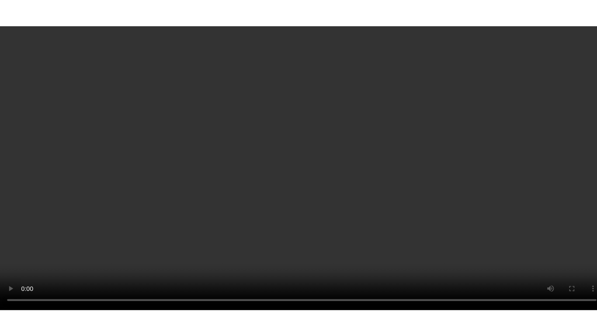
scroll to position [49, 0]
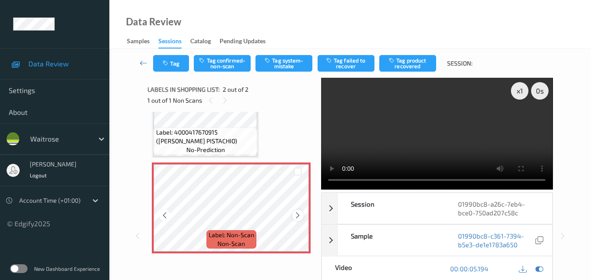
click at [297, 215] on icon at bounding box center [297, 216] width 7 height 8
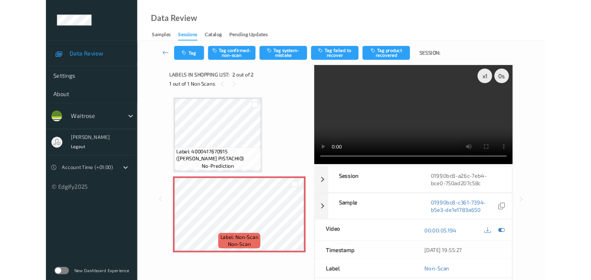
scroll to position [0, 0]
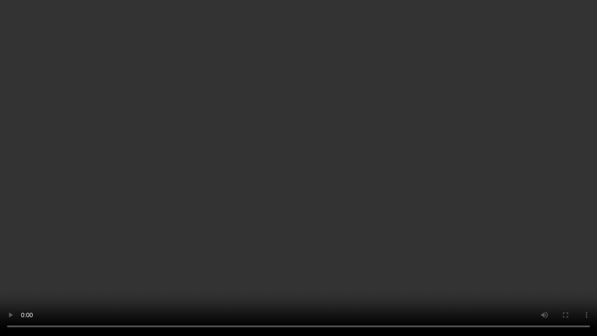
click at [285, 214] on video at bounding box center [298, 168] width 597 height 336
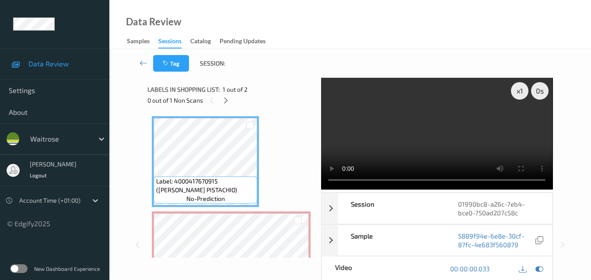
click at [442, 109] on video at bounding box center [436, 134] width 231 height 112
click at [477, 131] on video at bounding box center [436, 134] width 231 height 112
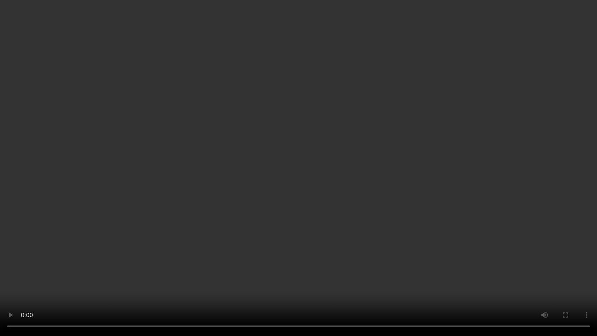
click at [400, 195] on video at bounding box center [298, 168] width 597 height 336
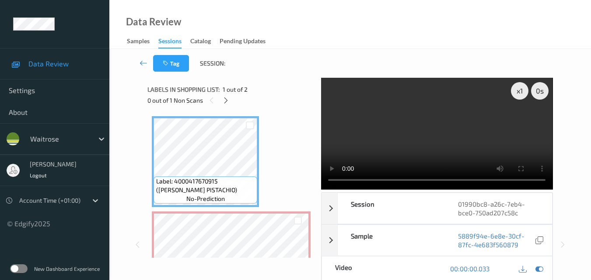
click at [424, 121] on video at bounding box center [436, 134] width 231 height 112
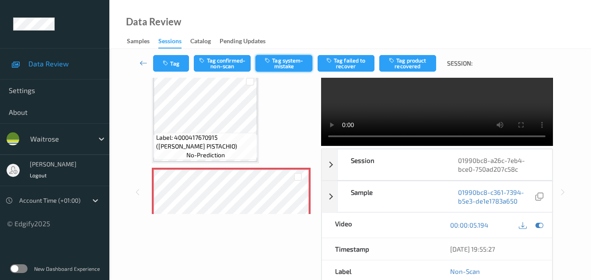
click at [290, 67] on button "Tag system-mistake" at bounding box center [283, 63] width 57 height 17
click at [162, 69] on button "Tag" at bounding box center [171, 63] width 36 height 17
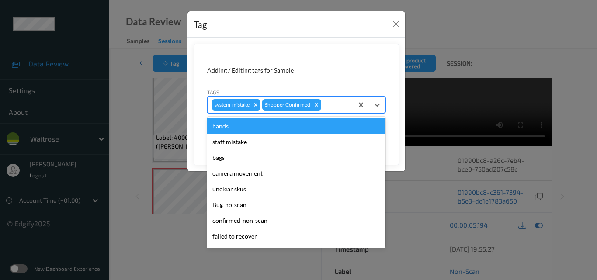
click at [331, 107] on div at bounding box center [336, 105] width 26 height 10
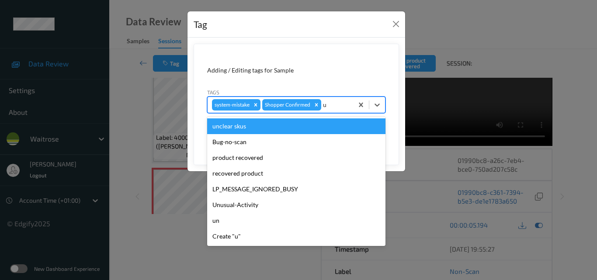
type input "un"
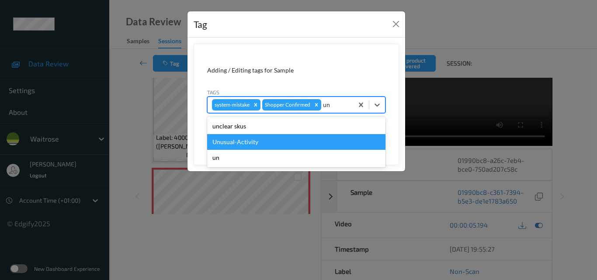
click at [294, 143] on div "Unusual-Activity" at bounding box center [296, 142] width 178 height 16
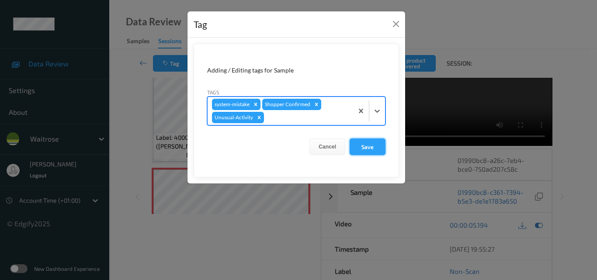
click at [364, 143] on button "Save" at bounding box center [368, 147] width 36 height 17
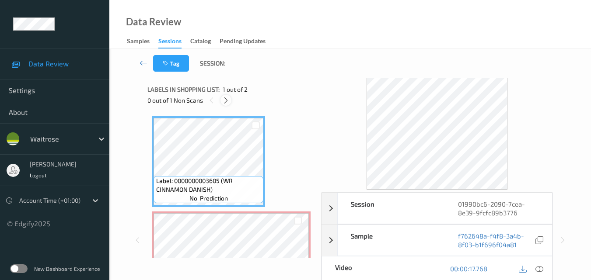
click at [224, 100] on icon at bounding box center [225, 101] width 7 height 8
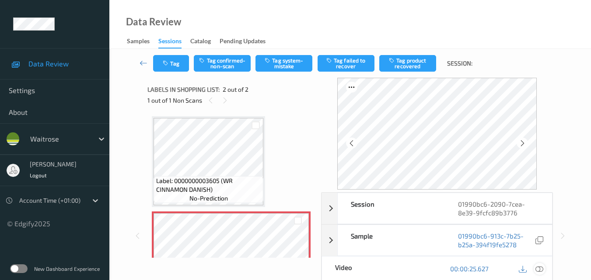
click at [539, 270] on icon at bounding box center [539, 269] width 8 height 8
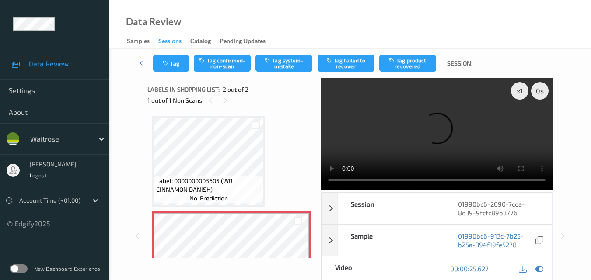
click at [506, 137] on video at bounding box center [436, 134] width 231 height 112
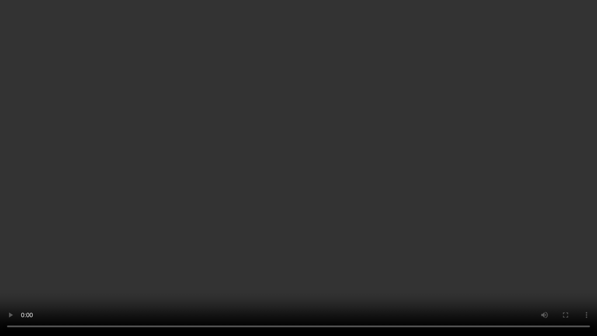
click at [328, 206] on video at bounding box center [298, 168] width 597 height 336
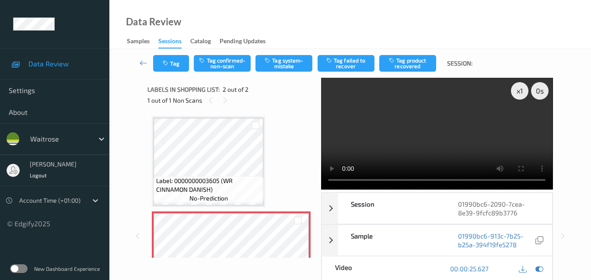
click at [413, 136] on video at bounding box center [436, 134] width 231 height 112
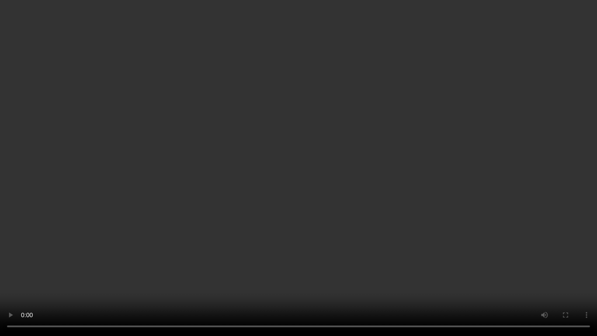
click at [452, 181] on video at bounding box center [298, 168] width 597 height 336
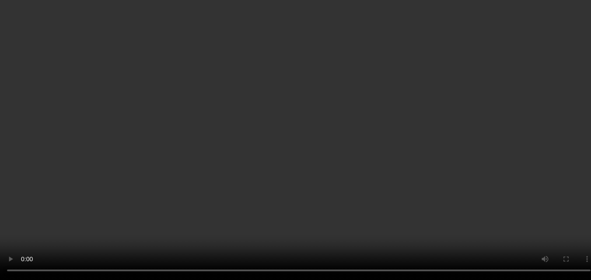
scroll to position [49, 0]
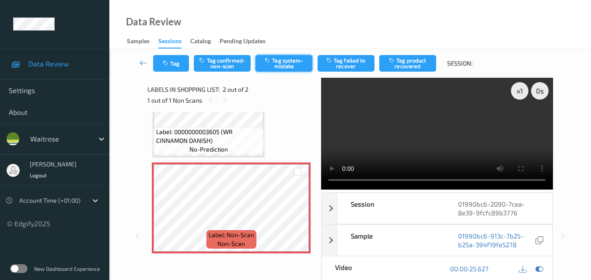
click at [285, 62] on button "Tag system-mistake" at bounding box center [283, 63] width 57 height 17
click at [167, 60] on button "Tag" at bounding box center [171, 63] width 36 height 17
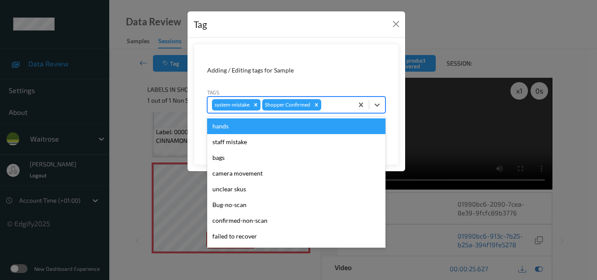
click at [336, 108] on div at bounding box center [336, 105] width 26 height 10
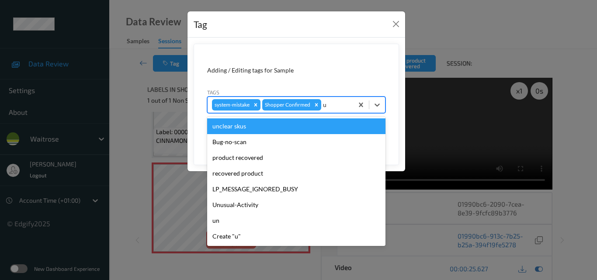
type input "un"
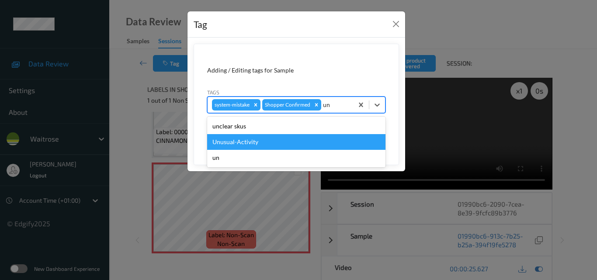
click at [299, 143] on div "Unusual-Activity" at bounding box center [296, 142] width 178 height 16
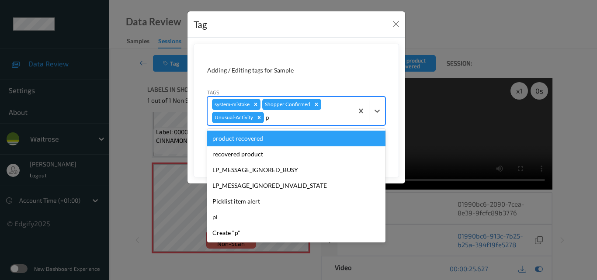
type input "pi"
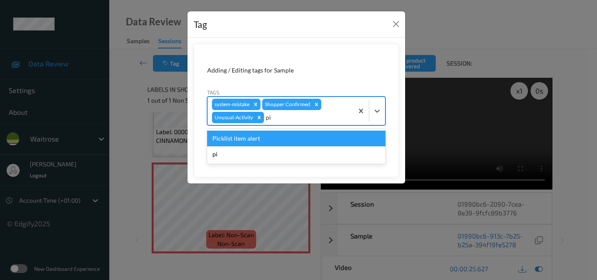
click at [299, 143] on div "Picklist item alert" at bounding box center [296, 139] width 178 height 16
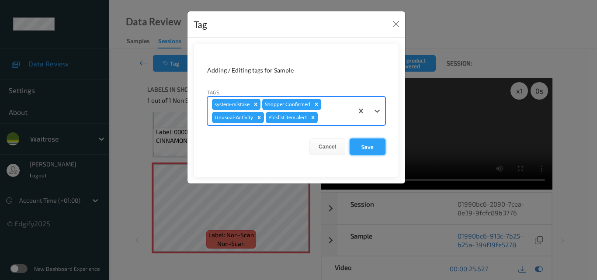
click at [367, 150] on button "Save" at bounding box center [368, 147] width 36 height 17
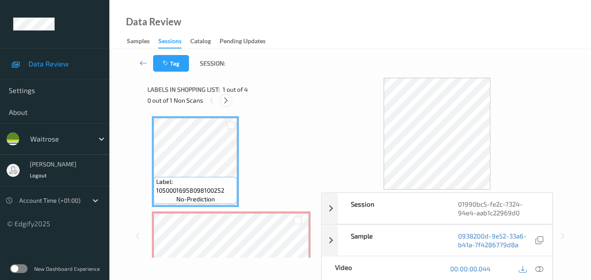
click at [226, 97] on icon at bounding box center [225, 101] width 7 height 8
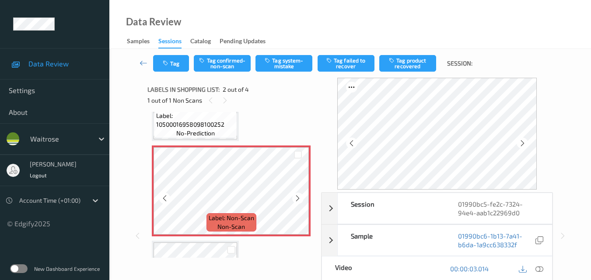
scroll to position [48, 0]
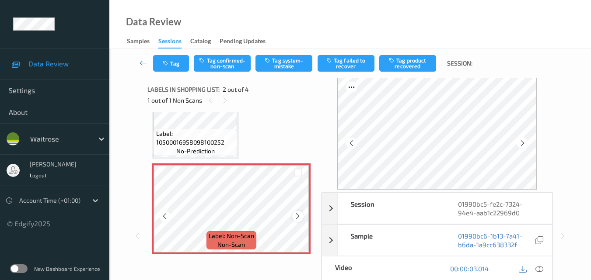
click at [297, 213] on icon at bounding box center [297, 216] width 7 height 8
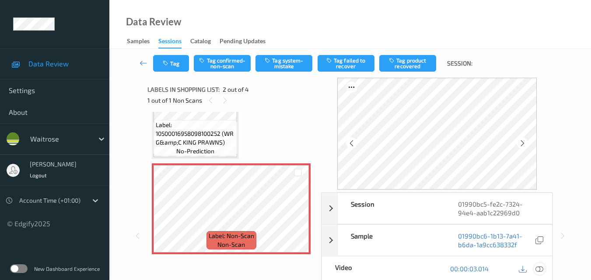
click at [538, 267] on icon at bounding box center [539, 269] width 8 height 8
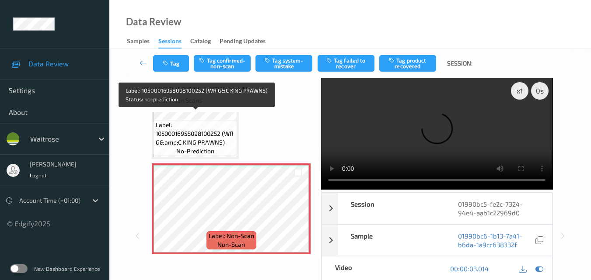
click at [218, 134] on span "Label: 10500016958098100252 (WR G&amp;C KING PRAWNS)" at bounding box center [195, 134] width 79 height 26
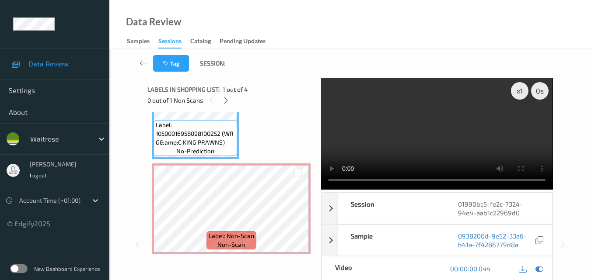
click at [432, 126] on video at bounding box center [436, 134] width 231 height 112
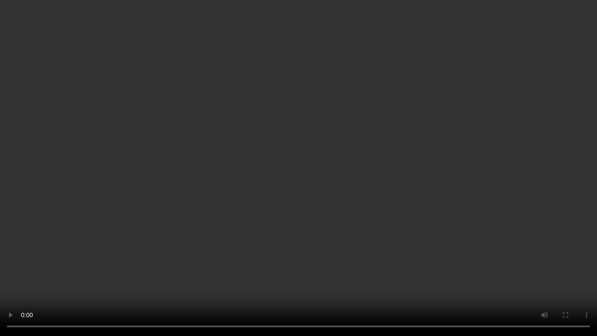
click at [345, 170] on video at bounding box center [298, 168] width 597 height 336
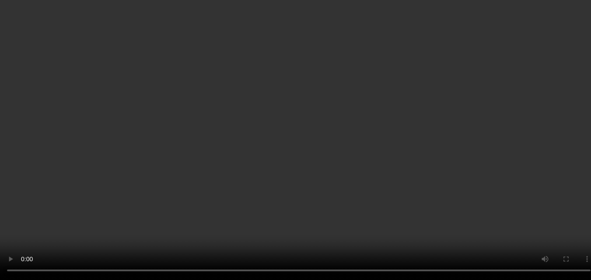
scroll to position [92, 0]
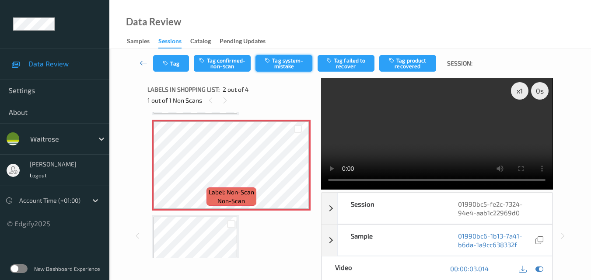
click at [293, 64] on button "Tag system-mistake" at bounding box center [283, 63] width 57 height 17
click at [174, 67] on button "Tag" at bounding box center [171, 63] width 36 height 17
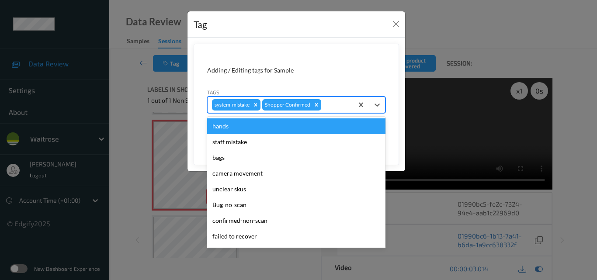
click at [337, 105] on div at bounding box center [336, 105] width 26 height 10
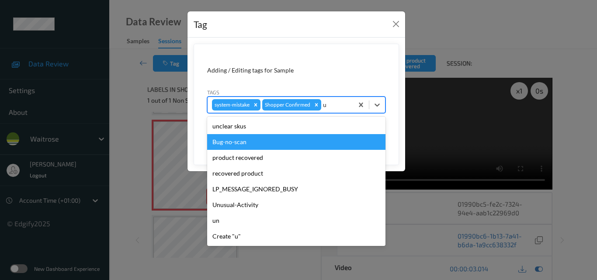
type input "un"
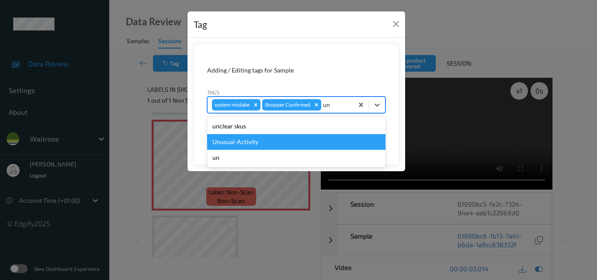
click at [267, 142] on div "Unusual-Activity" at bounding box center [296, 142] width 178 height 16
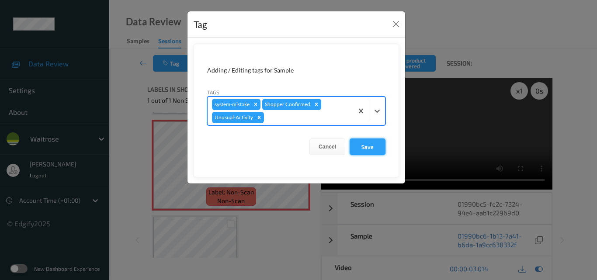
click at [362, 146] on button "Save" at bounding box center [368, 147] width 36 height 17
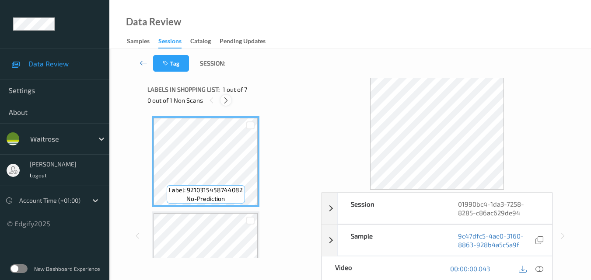
click at [223, 98] on icon at bounding box center [225, 101] width 7 height 8
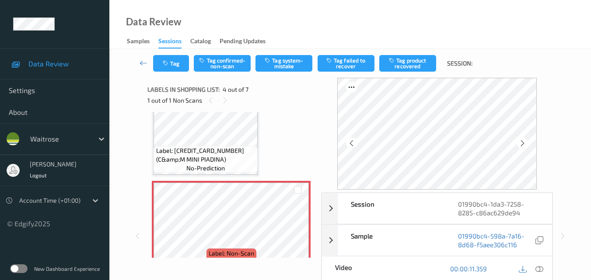
scroll to position [239, 0]
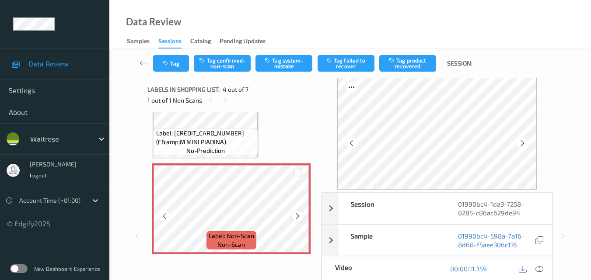
click at [294, 214] on icon at bounding box center [297, 216] width 7 height 8
click at [542, 270] on icon at bounding box center [539, 269] width 8 height 8
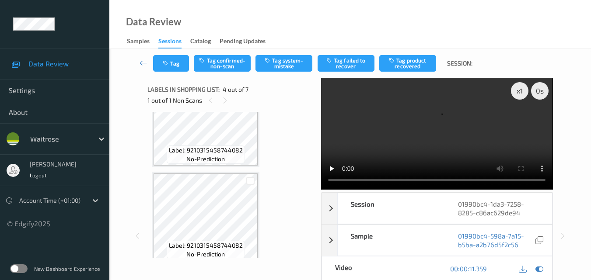
scroll to position [0, 0]
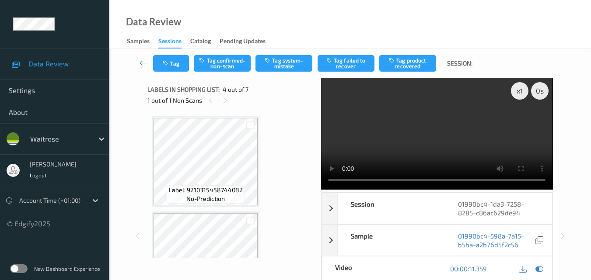
click at [416, 134] on video at bounding box center [436, 134] width 231 height 112
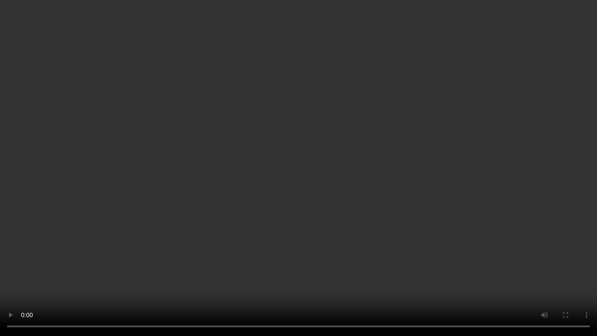
click at [337, 213] on video at bounding box center [298, 168] width 597 height 336
click at [254, 235] on video at bounding box center [298, 168] width 597 height 336
click at [361, 229] on video at bounding box center [298, 168] width 597 height 336
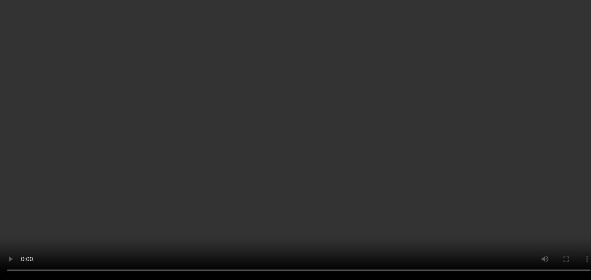
scroll to position [306, 0]
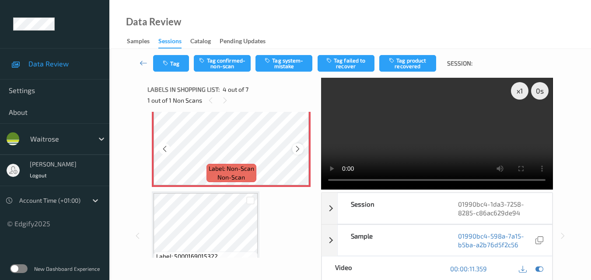
click at [299, 150] on icon at bounding box center [297, 149] width 7 height 8
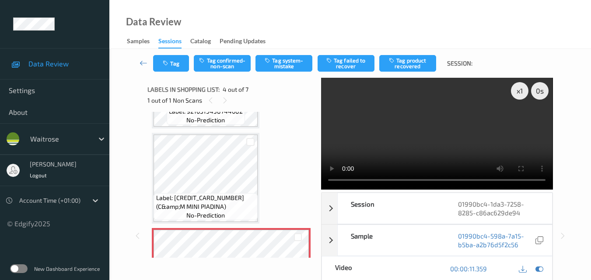
scroll to position [175, 0]
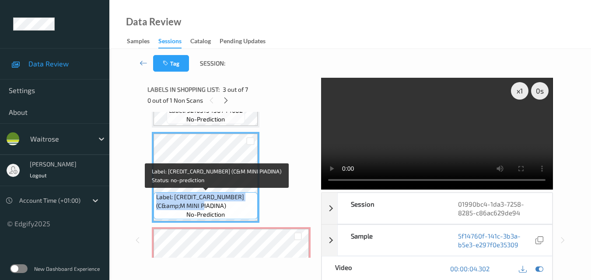
drag, startPoint x: 197, startPoint y: 206, endPoint x: 156, endPoint y: 200, distance: 41.1
click at [156, 200] on span "Label: [CREDIT_CARD_NUMBER] (C&amp;M MINI PIADINA)" at bounding box center [206, 201] width 100 height 17
copy span "Label: [CREDIT_CARD_NUMBER] (C&amp;M MINI PIADINA)"
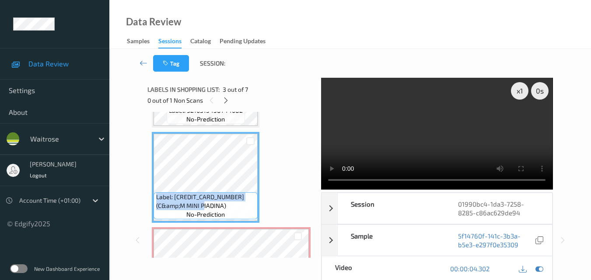
click at [437, 129] on video at bounding box center [436, 134] width 231 height 112
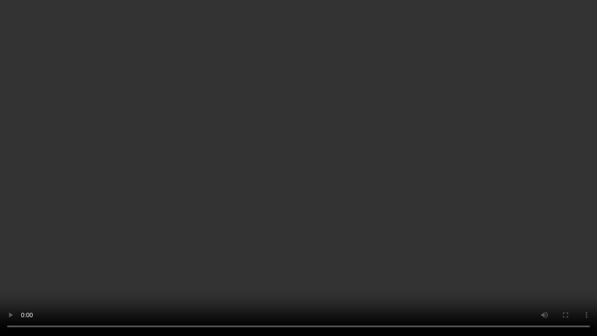
click at [433, 214] on video at bounding box center [298, 168] width 597 height 336
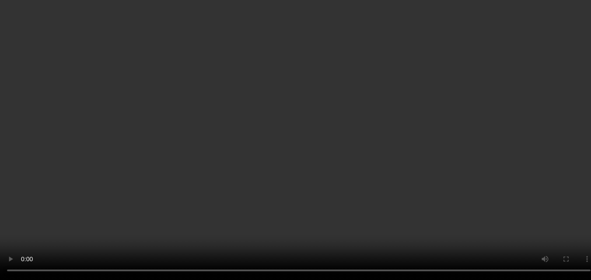
scroll to position [262, 0]
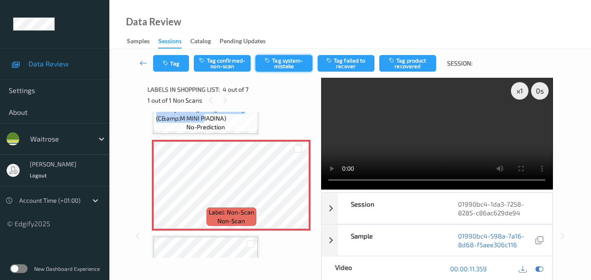
click at [278, 71] on button "Tag system-mistake" at bounding box center [283, 63] width 57 height 17
click at [174, 69] on button "Tag" at bounding box center [171, 63] width 36 height 17
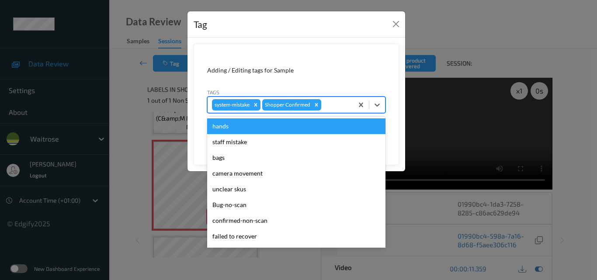
click at [345, 108] on div at bounding box center [336, 105] width 26 height 10
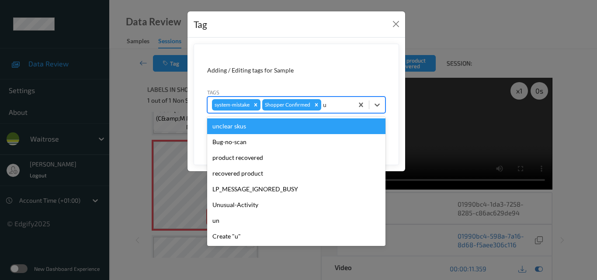
type input "un"
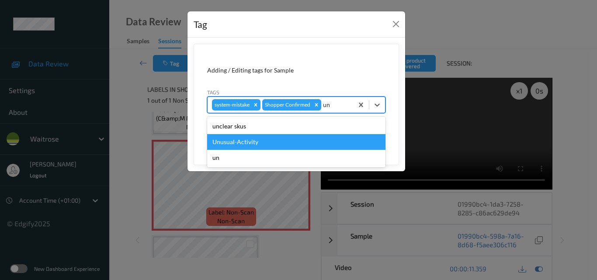
click at [280, 141] on div "Unusual-Activity" at bounding box center [296, 142] width 178 height 16
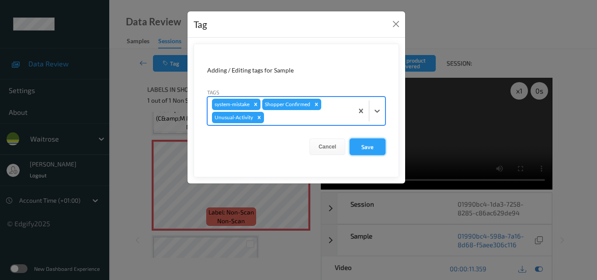
click at [361, 145] on button "Save" at bounding box center [368, 147] width 36 height 17
